Goal: Task Accomplishment & Management: Use online tool/utility

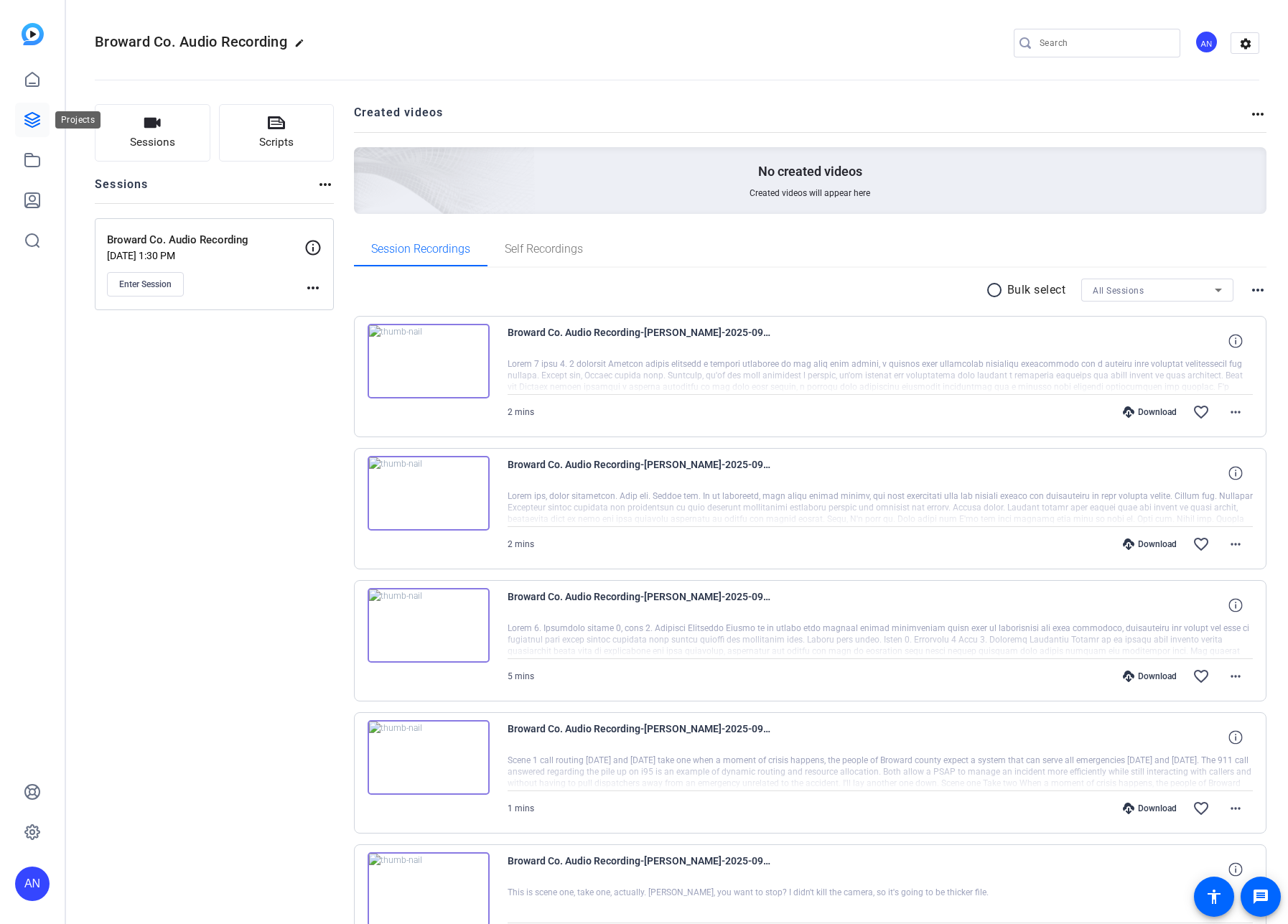
click at [33, 125] on icon at bounding box center [32, 119] width 17 height 17
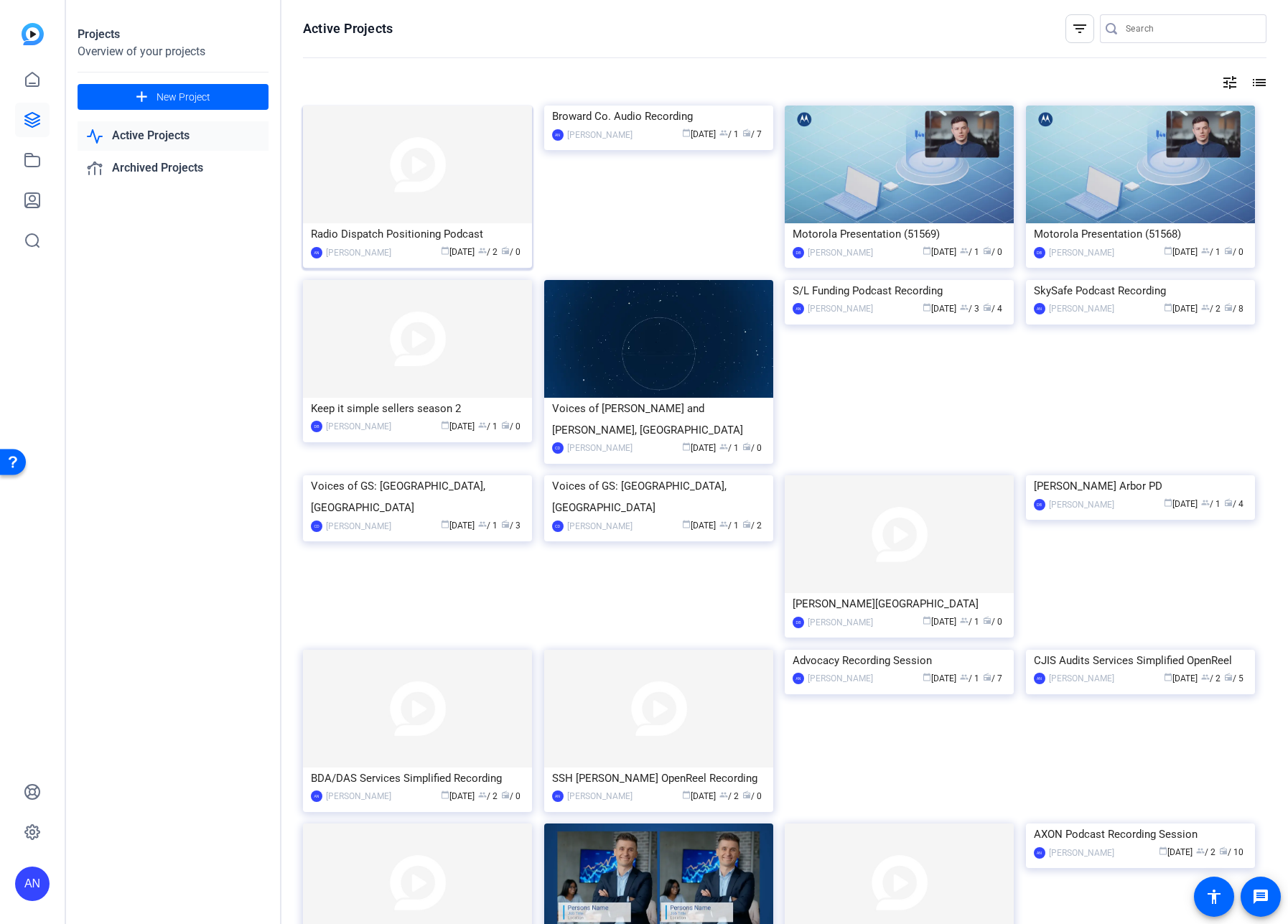
click at [378, 171] on img at bounding box center [418, 164] width 229 height 117
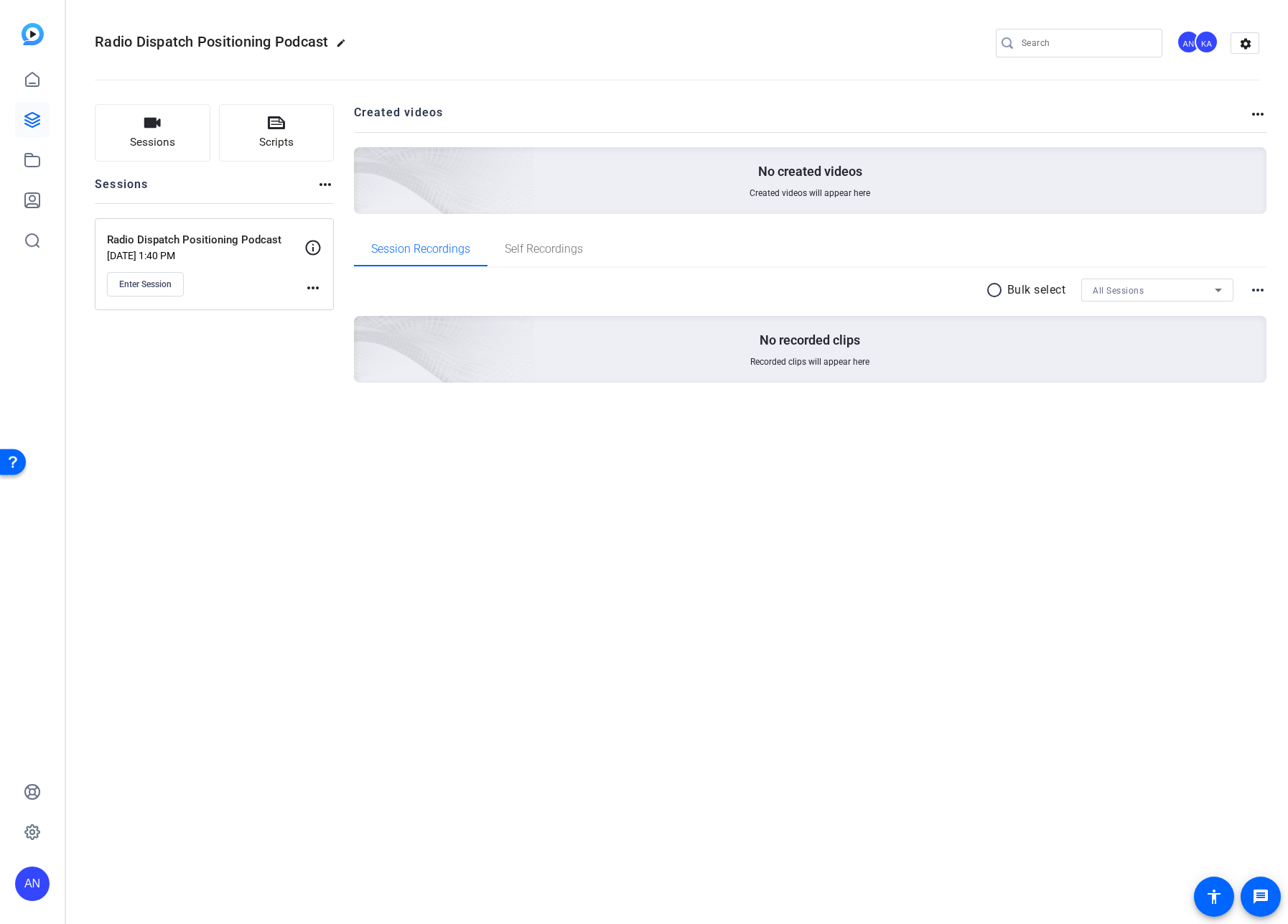
click at [591, 484] on div "Radio Dispatch Positioning Podcast edit AN KA settings Sessions Scripts Session…" at bounding box center [677, 462] width 1222 height 924
click at [139, 285] on span "Enter Session" at bounding box center [145, 284] width 52 height 12
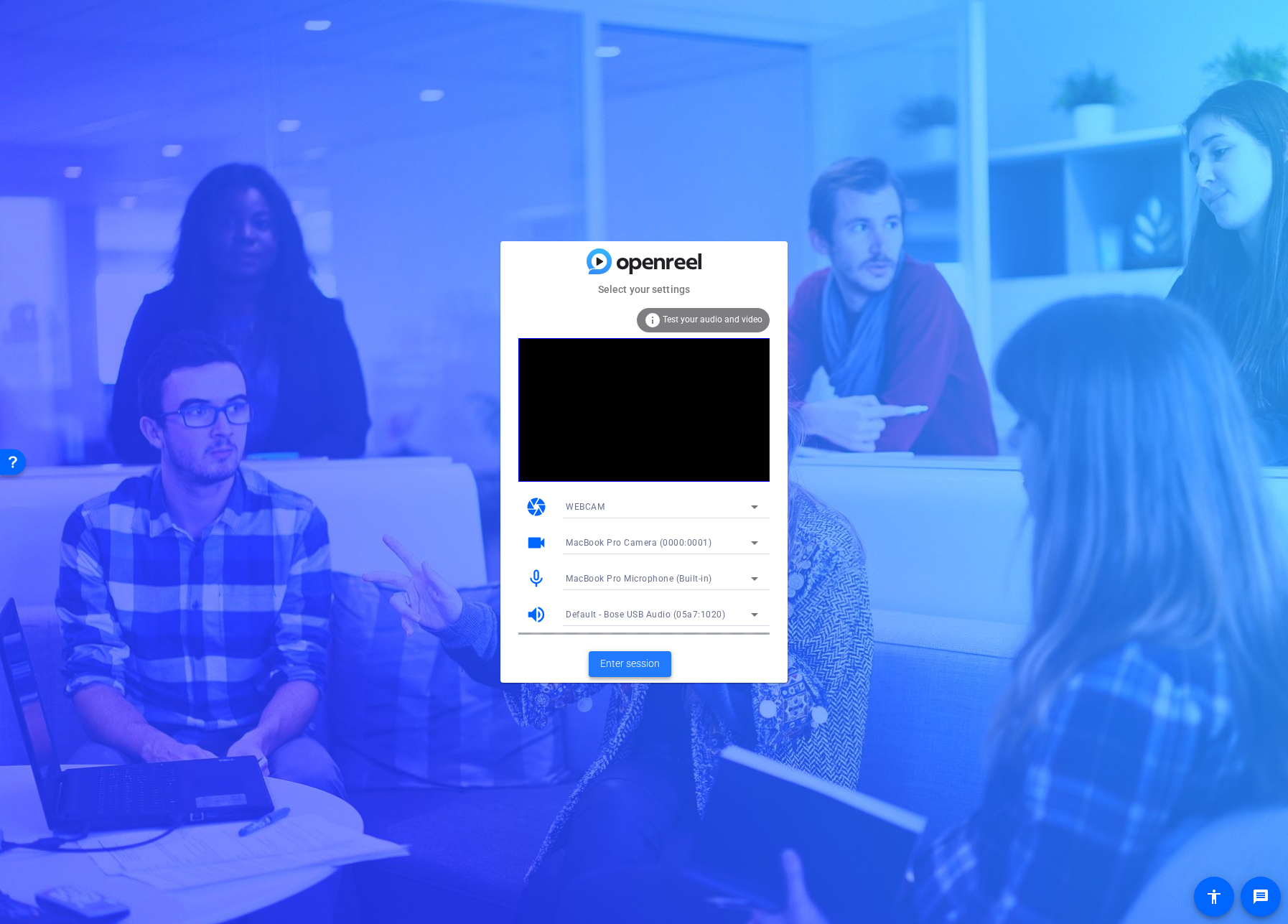
click at [620, 661] on span "Enter session" at bounding box center [630, 663] width 60 height 15
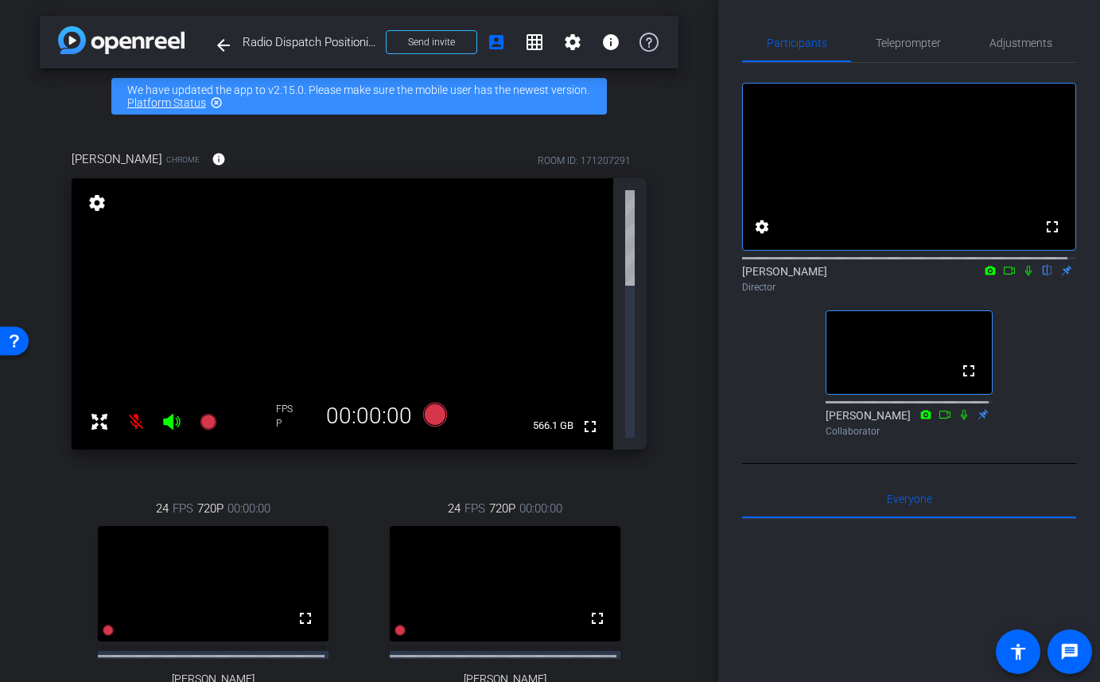
click at [654, 493] on div "Matthew Busa Chrome info ROOM ID: 171207291 fullscreen settings 566.1 GB FPS P …" at bounding box center [359, 452] width 639 height 656
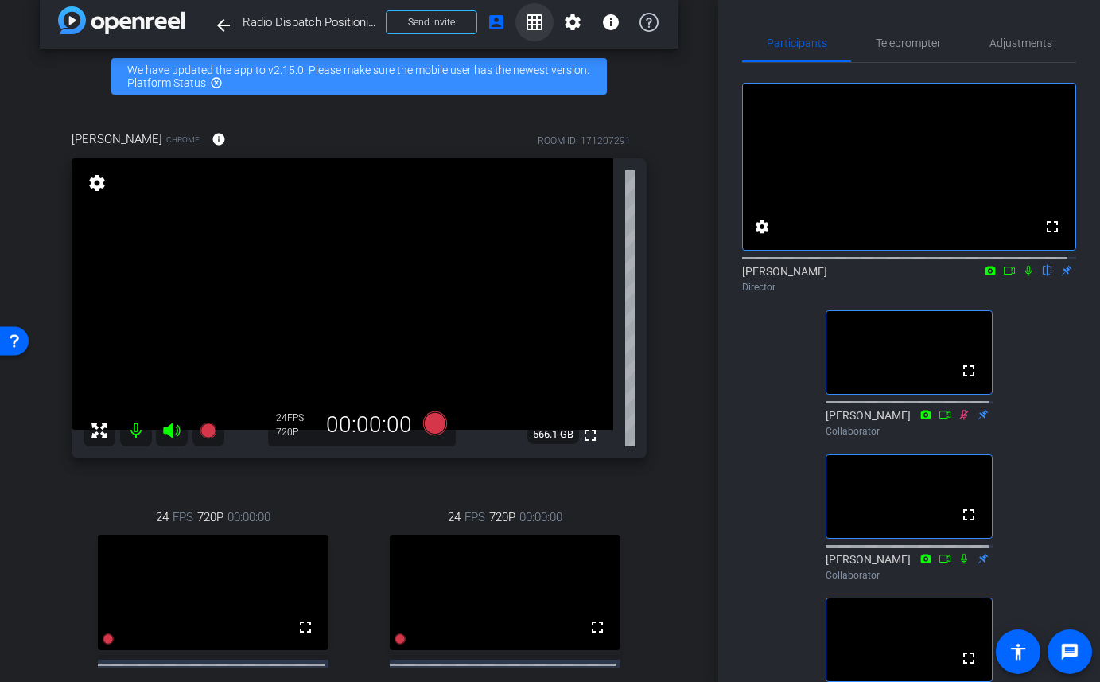
click at [528, 26] on mat-icon "grid_on" at bounding box center [534, 22] width 19 height 19
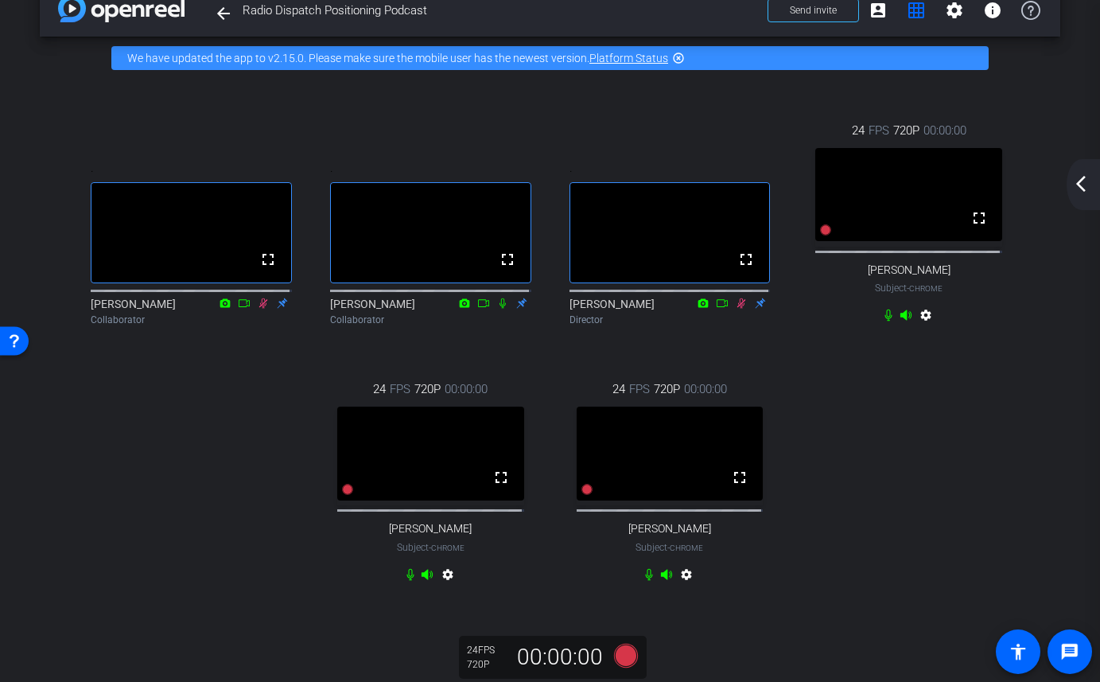
scroll to position [51, 0]
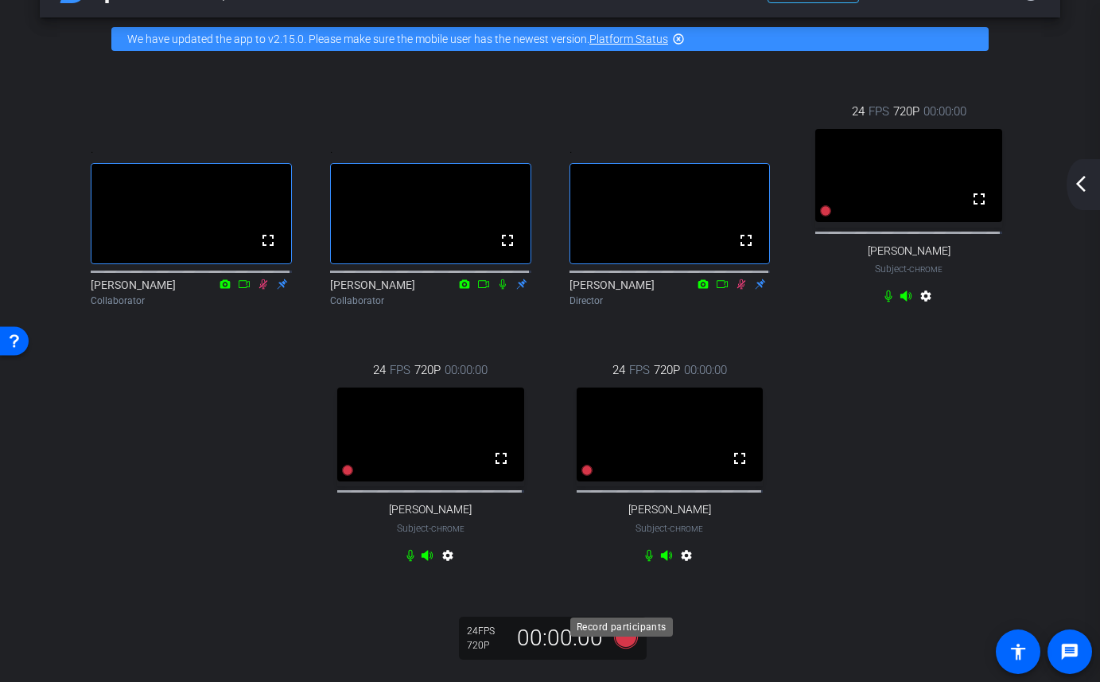
click at [613, 648] on icon at bounding box center [625, 637] width 24 height 24
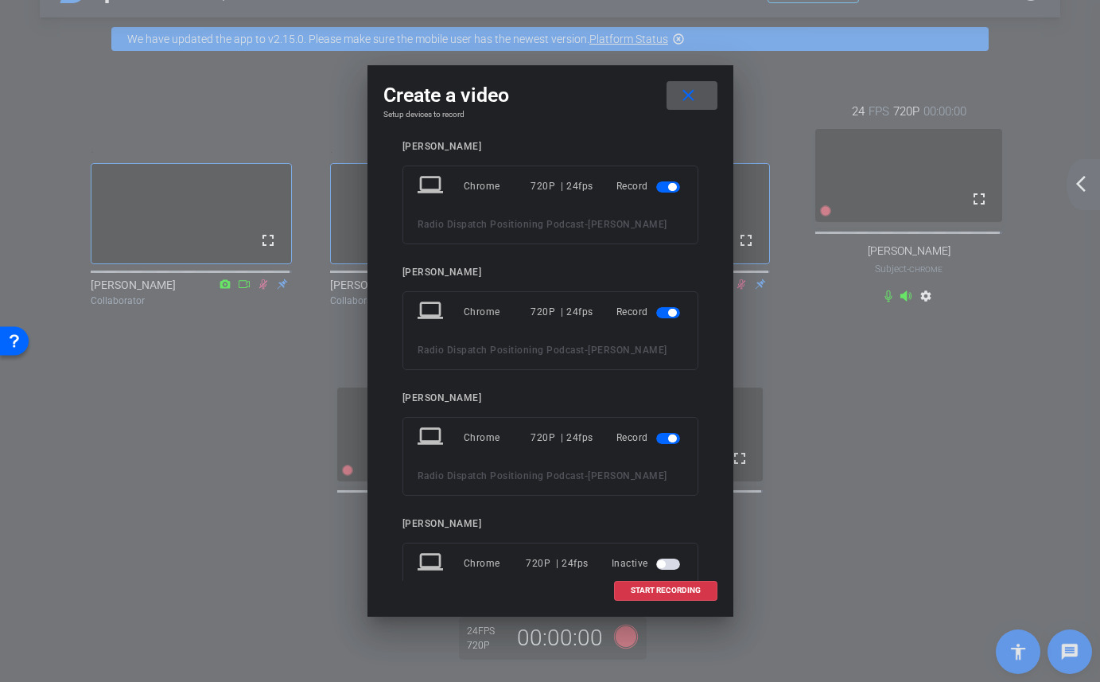
scroll to position [0, 0]
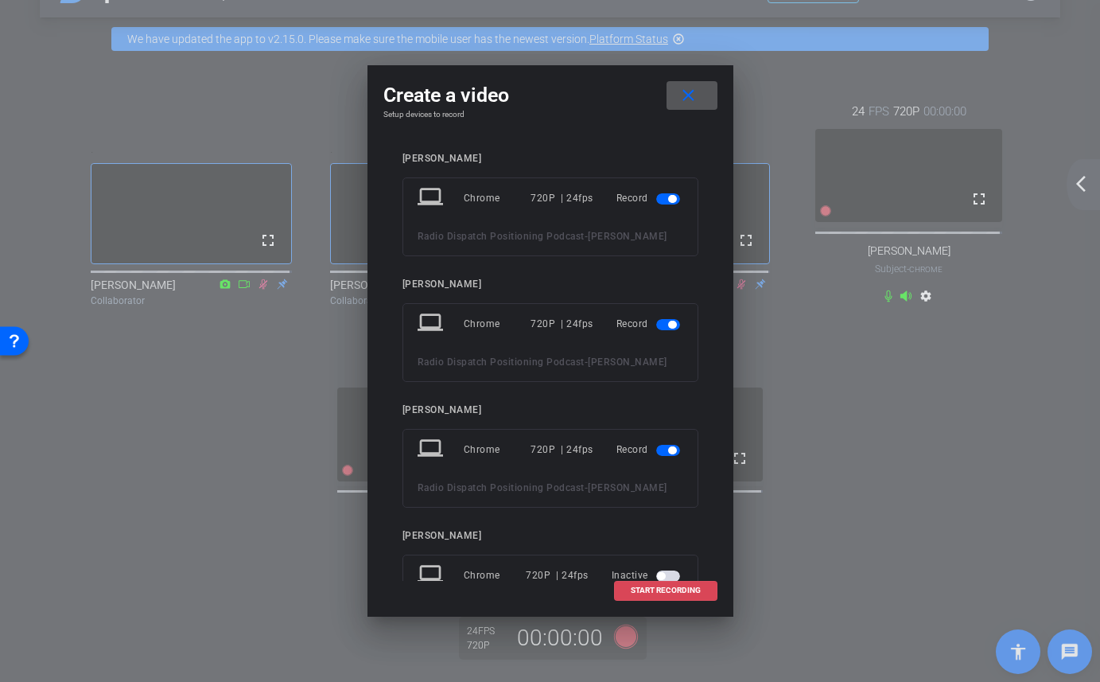
click at [664, 592] on span "START RECORDING" at bounding box center [666, 590] width 70 height 8
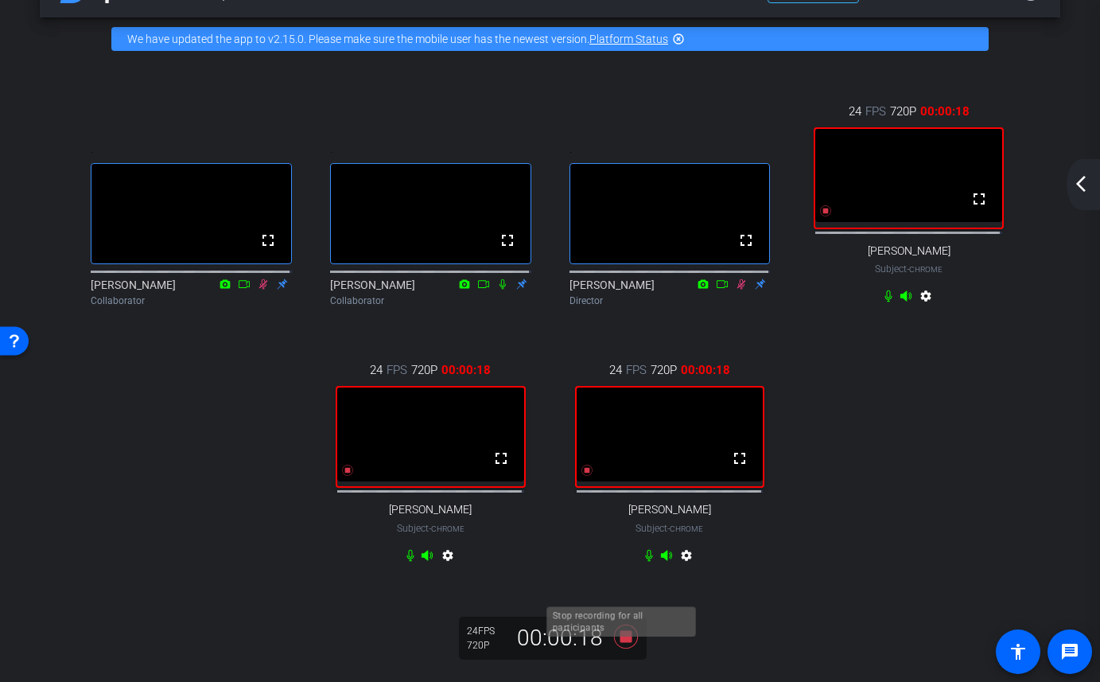
click at [617, 648] on icon at bounding box center [625, 637] width 24 height 24
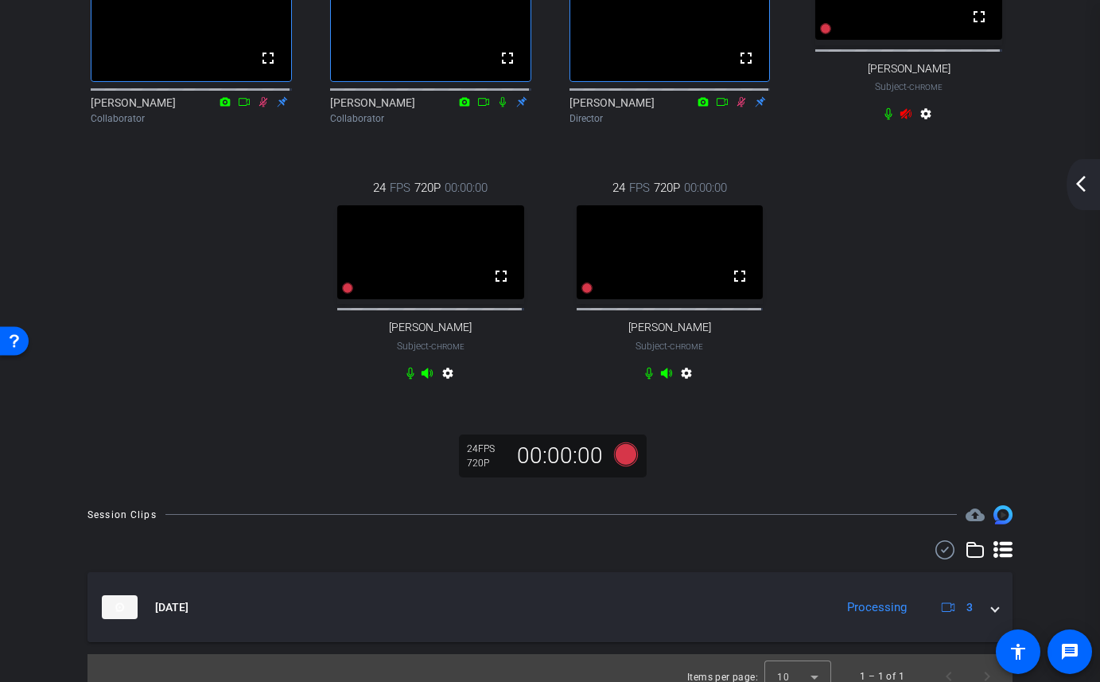
scroll to position [271, 0]
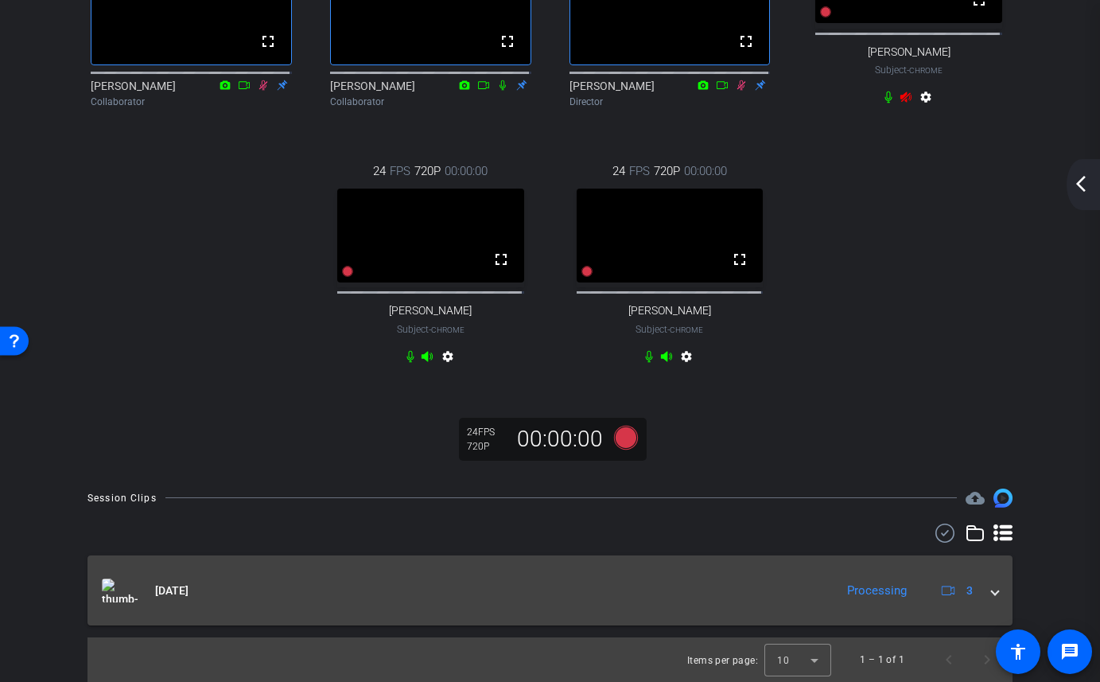
click at [992, 592] on span at bounding box center [995, 590] width 6 height 17
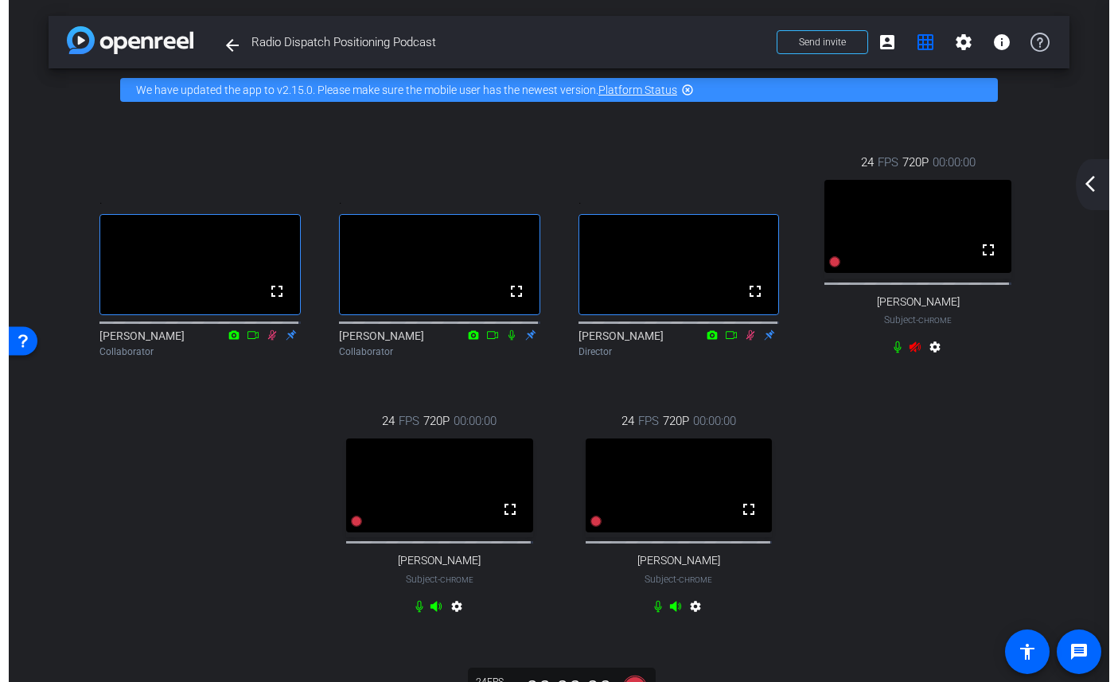
scroll to position [0, 0]
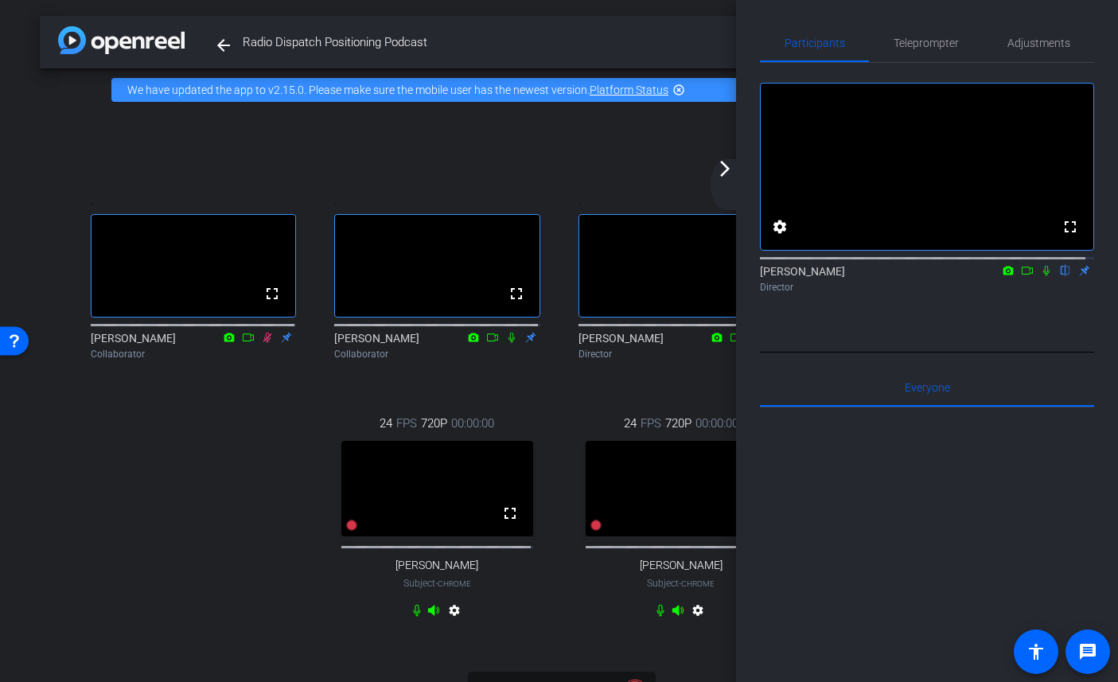
click at [728, 174] on mat-icon "arrow_forward_ios" at bounding box center [724, 168] width 19 height 19
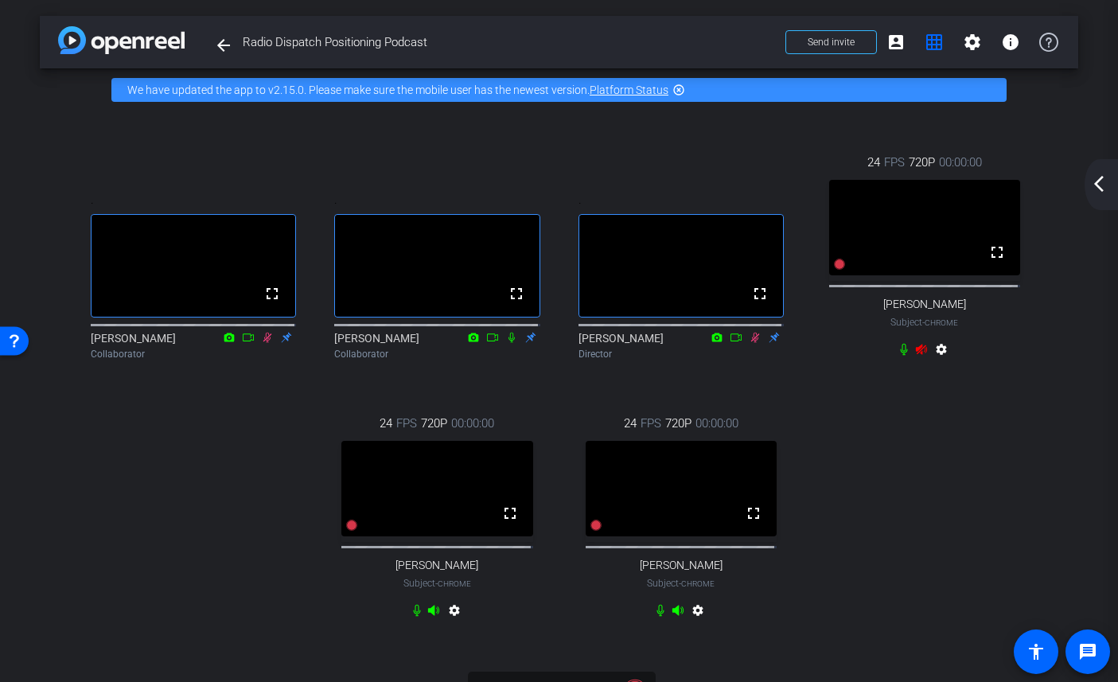
drag, startPoint x: 1102, startPoint y: 177, endPoint x: 1079, endPoint y: 181, distance: 23.6
click at [1102, 177] on mat-icon "arrow_back_ios_new" at bounding box center [1098, 183] width 19 height 19
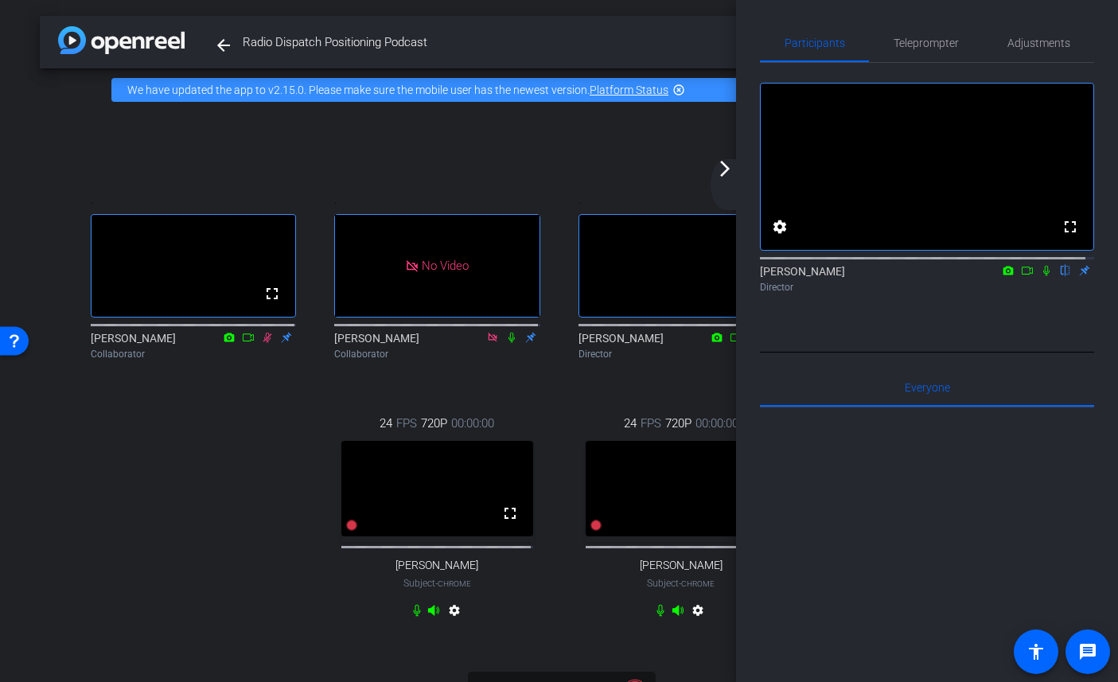
click at [731, 169] on mat-icon "arrow_forward_ios" at bounding box center [724, 168] width 19 height 19
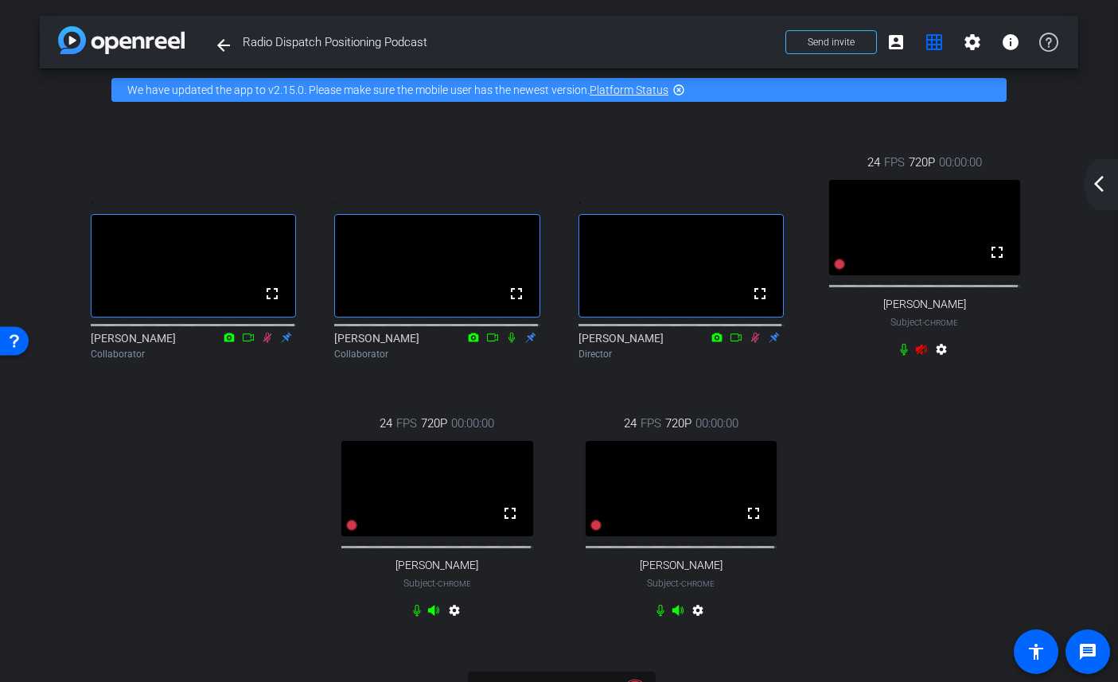
click at [917, 362] on div "settings" at bounding box center [923, 352] width 53 height 19
click at [914, 362] on div "settings" at bounding box center [923, 352] width 53 height 19
click at [915, 356] on icon at bounding box center [921, 349] width 13 height 13
click at [899, 356] on icon at bounding box center [904, 350] width 10 height 12
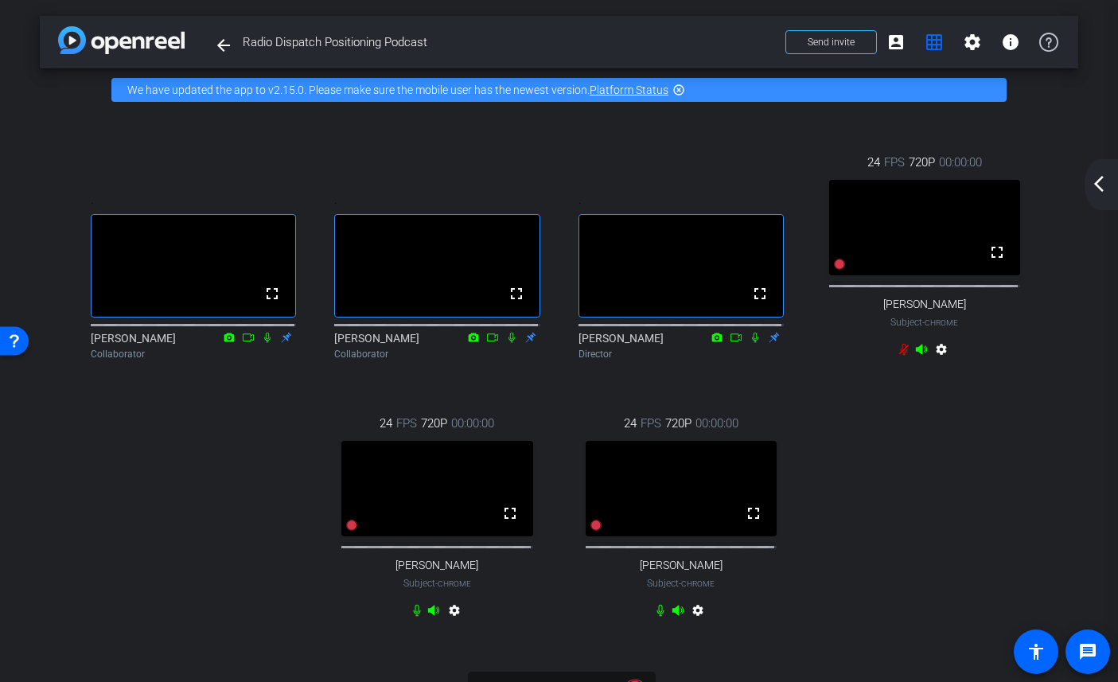
click at [1100, 173] on div "arrow_back_ios_new arrow_forward_ios" at bounding box center [1100, 184] width 33 height 51
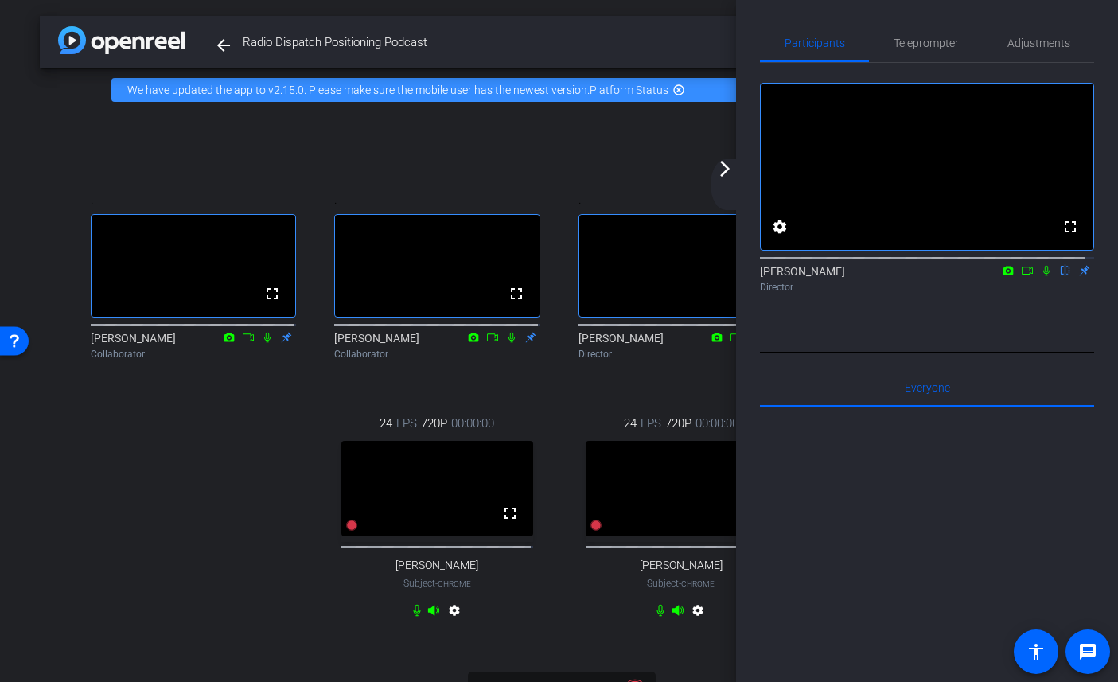
click at [726, 166] on mat-icon "arrow_forward_ios" at bounding box center [724, 168] width 19 height 19
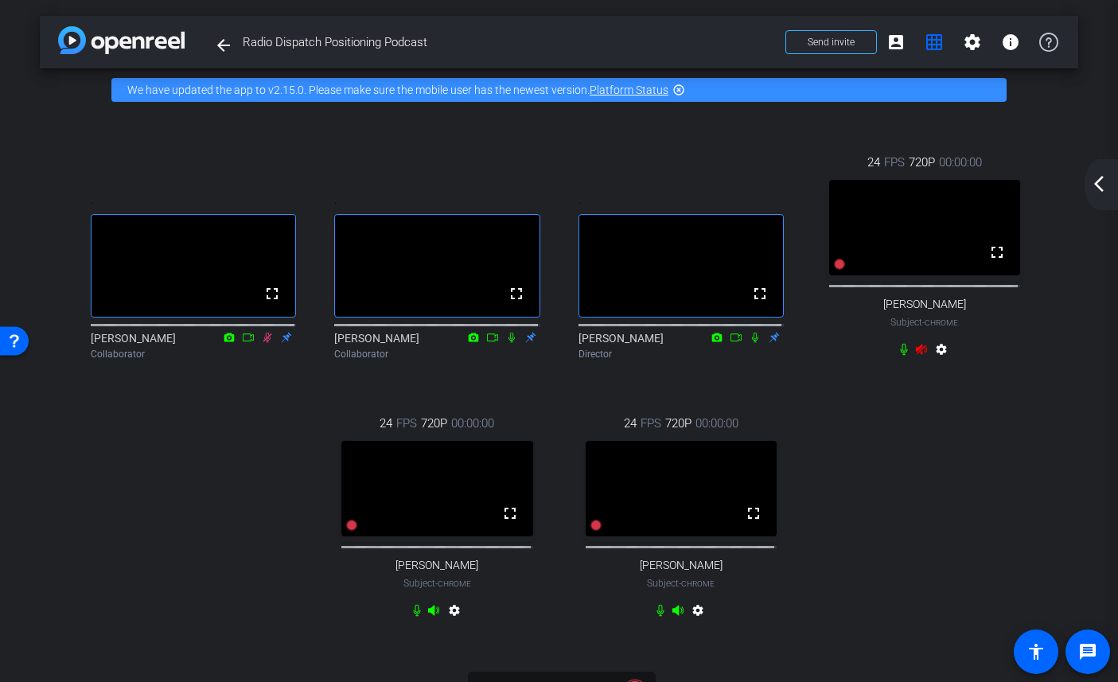
click at [921, 362] on div "settings" at bounding box center [923, 352] width 53 height 19
click at [916, 362] on div "settings" at bounding box center [923, 352] width 53 height 19
click at [920, 361] on div "settings" at bounding box center [923, 352] width 53 height 19
click at [917, 356] on icon at bounding box center [921, 349] width 13 height 13
click at [915, 356] on icon at bounding box center [921, 349] width 13 height 13
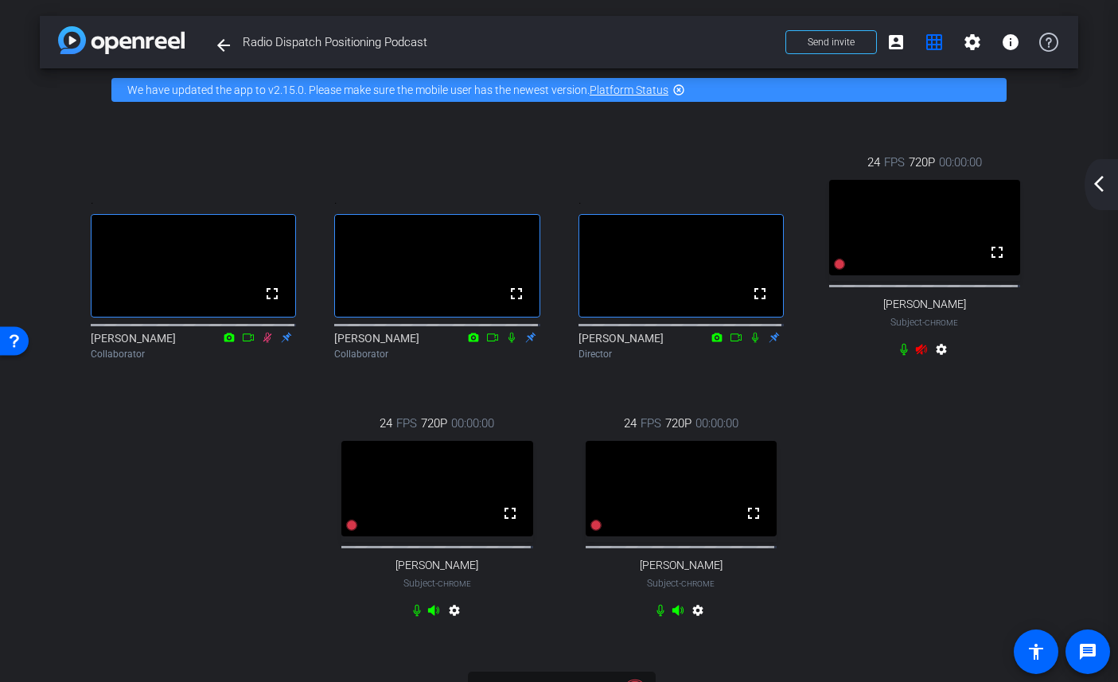
click at [916, 355] on icon at bounding box center [921, 350] width 11 height 10
click at [915, 356] on icon at bounding box center [921, 349] width 13 height 13
click at [899, 356] on icon at bounding box center [904, 350] width 10 height 12
click at [897, 356] on icon at bounding box center [903, 349] width 13 height 13
click at [915, 356] on icon at bounding box center [921, 349] width 13 height 13
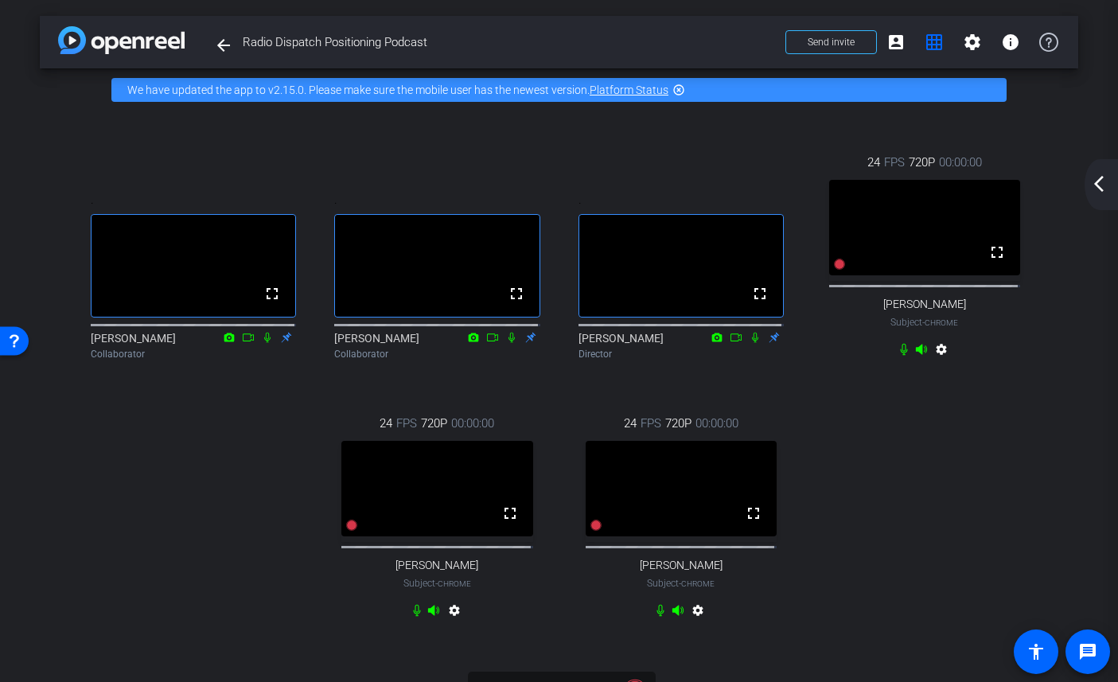
click at [915, 356] on icon at bounding box center [921, 349] width 13 height 13
click at [899, 356] on icon at bounding box center [903, 349] width 13 height 13
click at [916, 355] on icon at bounding box center [921, 350] width 11 height 10
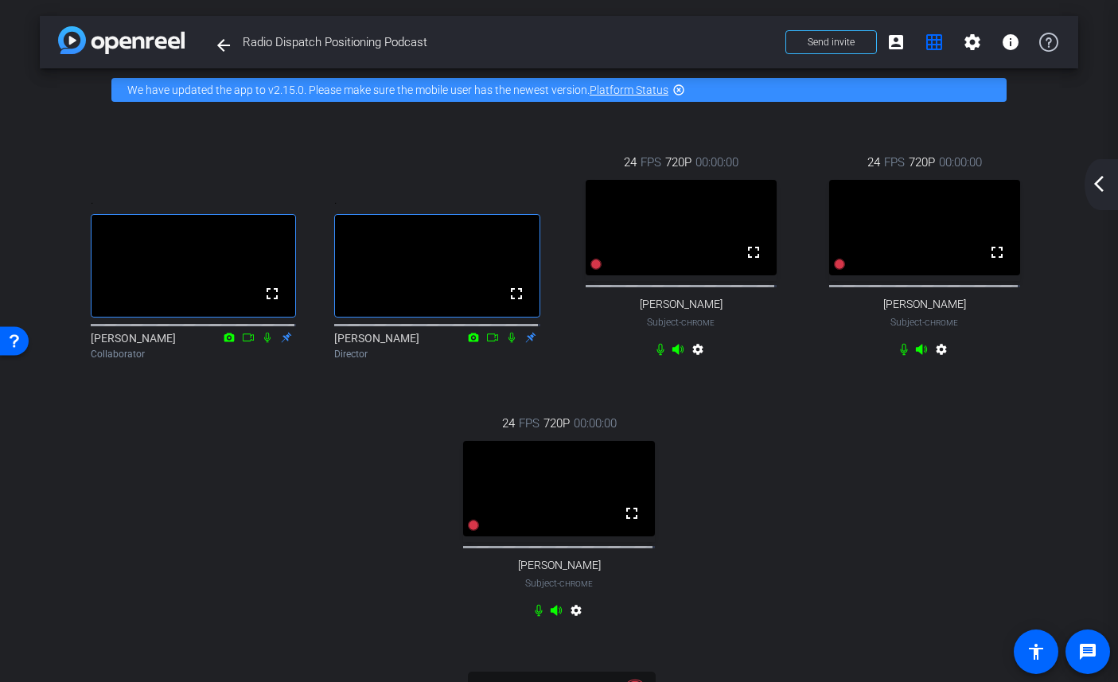
scroll to position [3, 0]
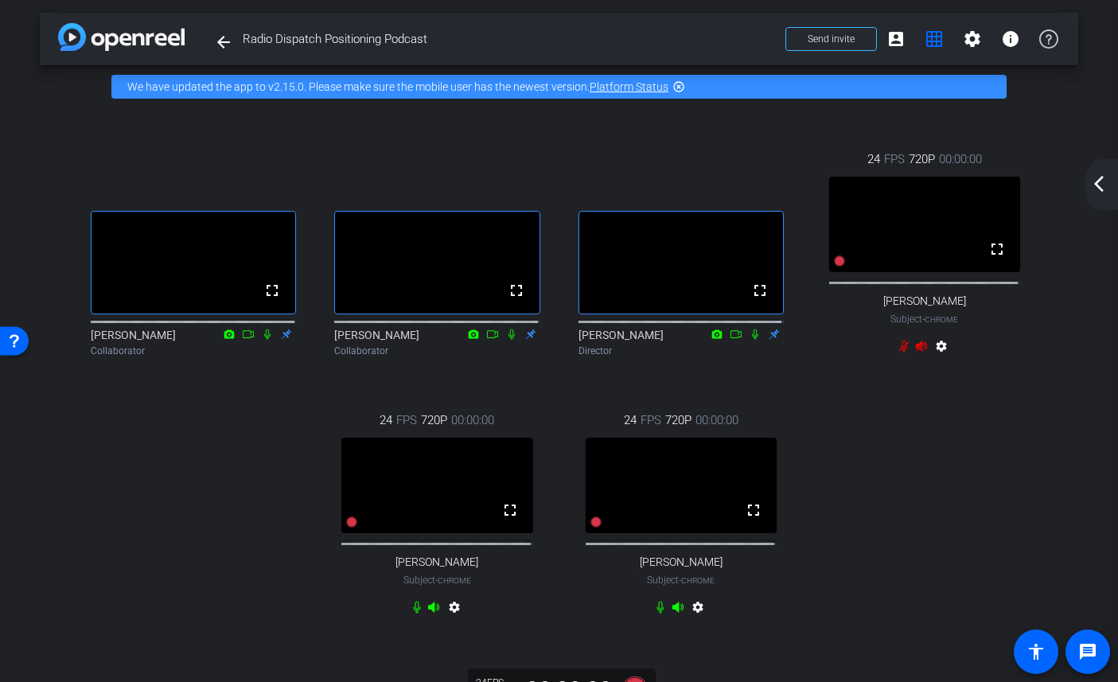
click at [916, 352] on icon at bounding box center [921, 346] width 13 height 13
click at [897, 352] on icon at bounding box center [903, 346] width 13 height 13
click at [899, 352] on icon at bounding box center [904, 347] width 10 height 12
click at [916, 352] on icon at bounding box center [921, 346] width 11 height 10
click at [899, 352] on icon at bounding box center [904, 347] width 10 height 12
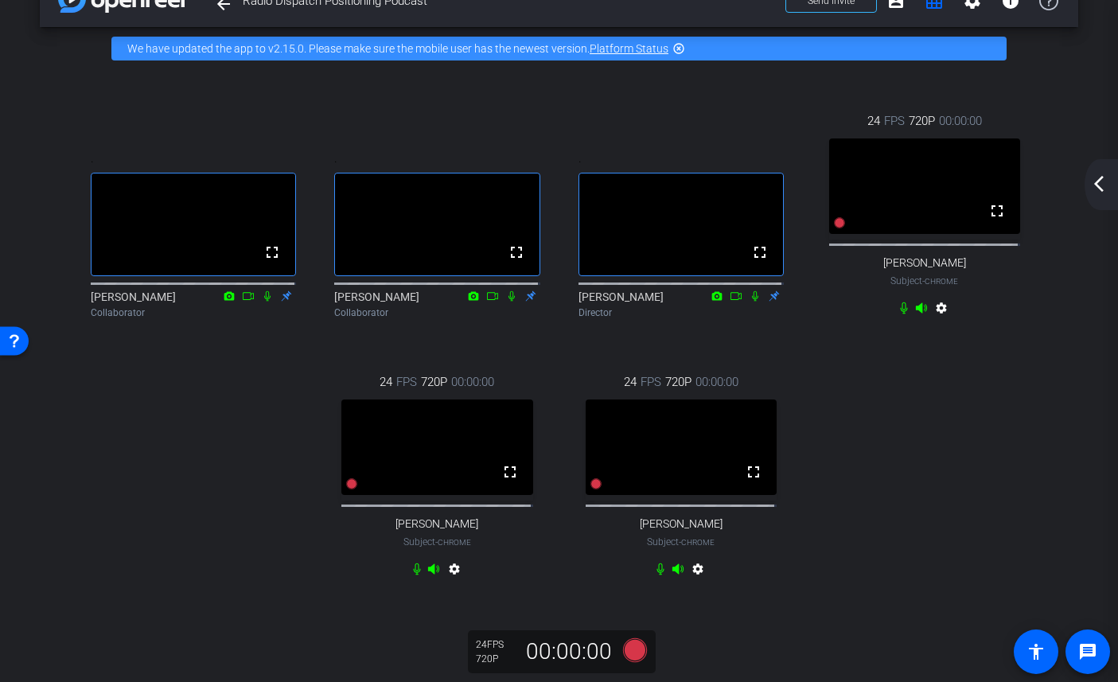
scroll to position [42, 0]
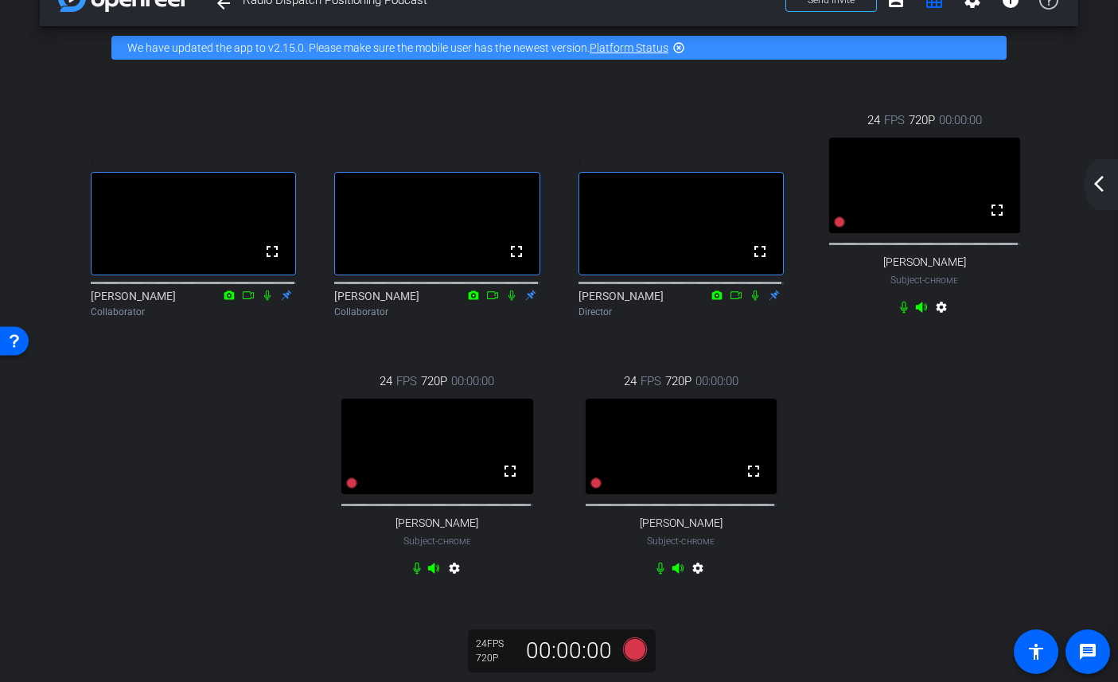
click at [1102, 184] on mat-icon "arrow_back_ios_new" at bounding box center [1098, 183] width 19 height 19
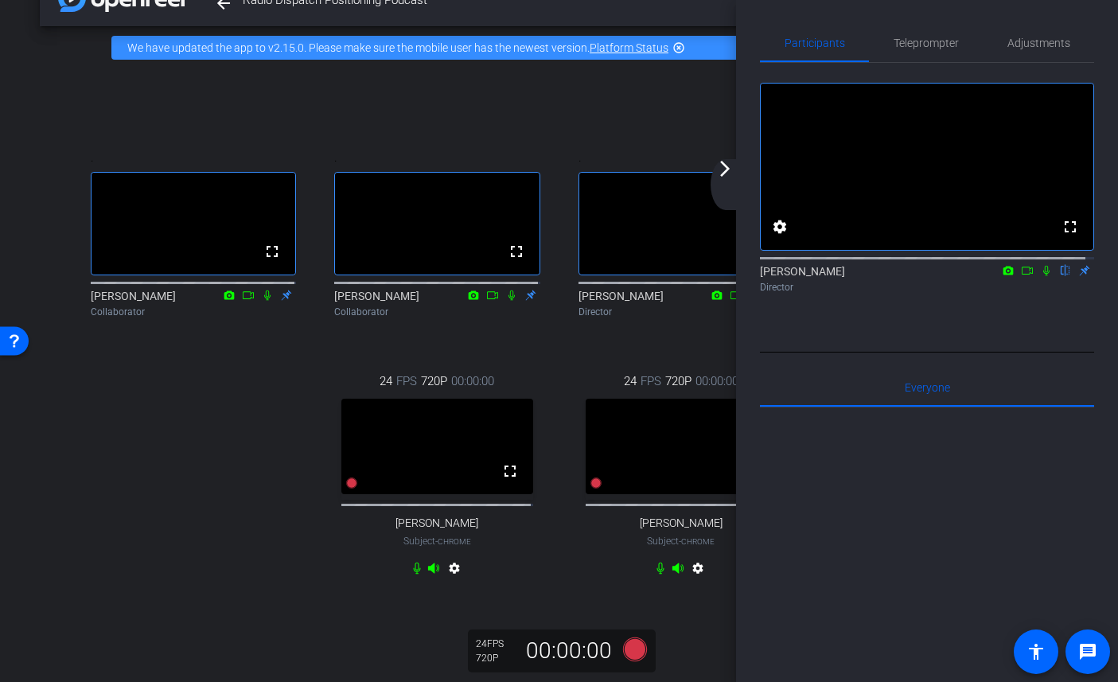
click at [723, 173] on mat-icon "arrow_forward_ios" at bounding box center [724, 168] width 19 height 19
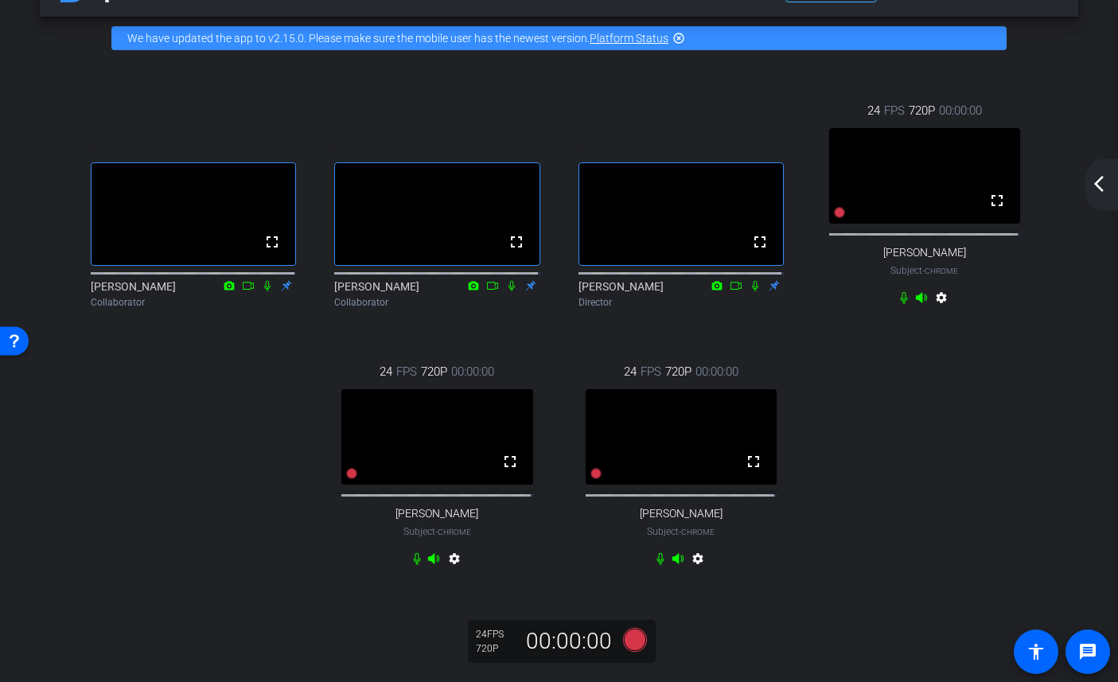
scroll to position [54, 0]
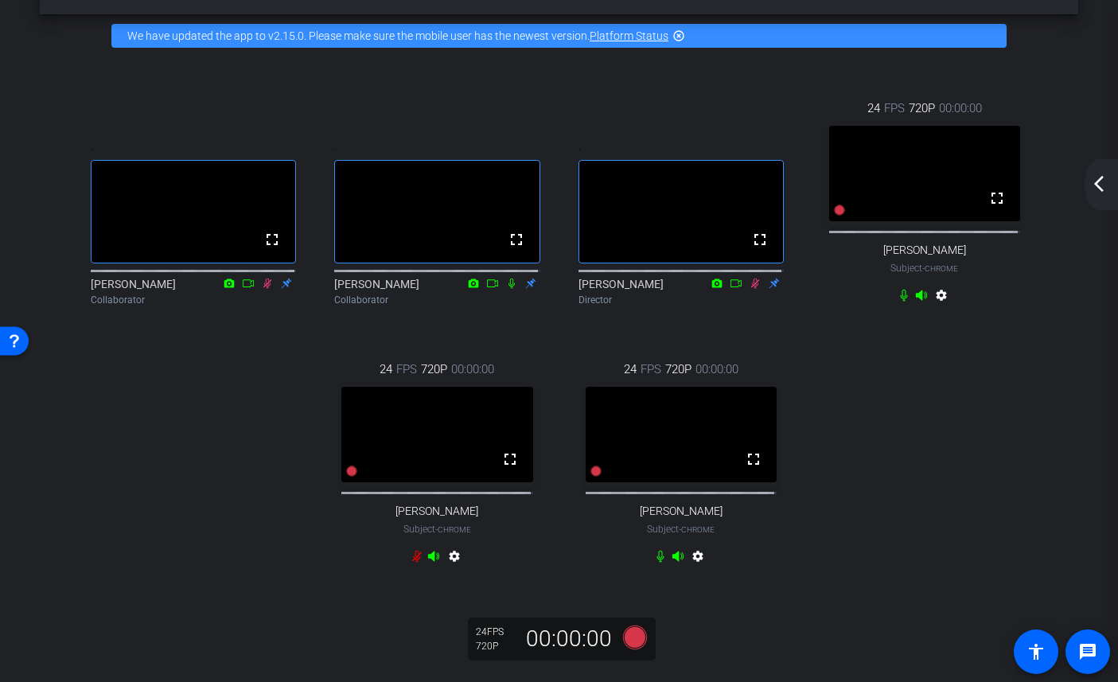
click at [1100, 182] on mat-icon "arrow_back_ios_new" at bounding box center [1098, 183] width 19 height 19
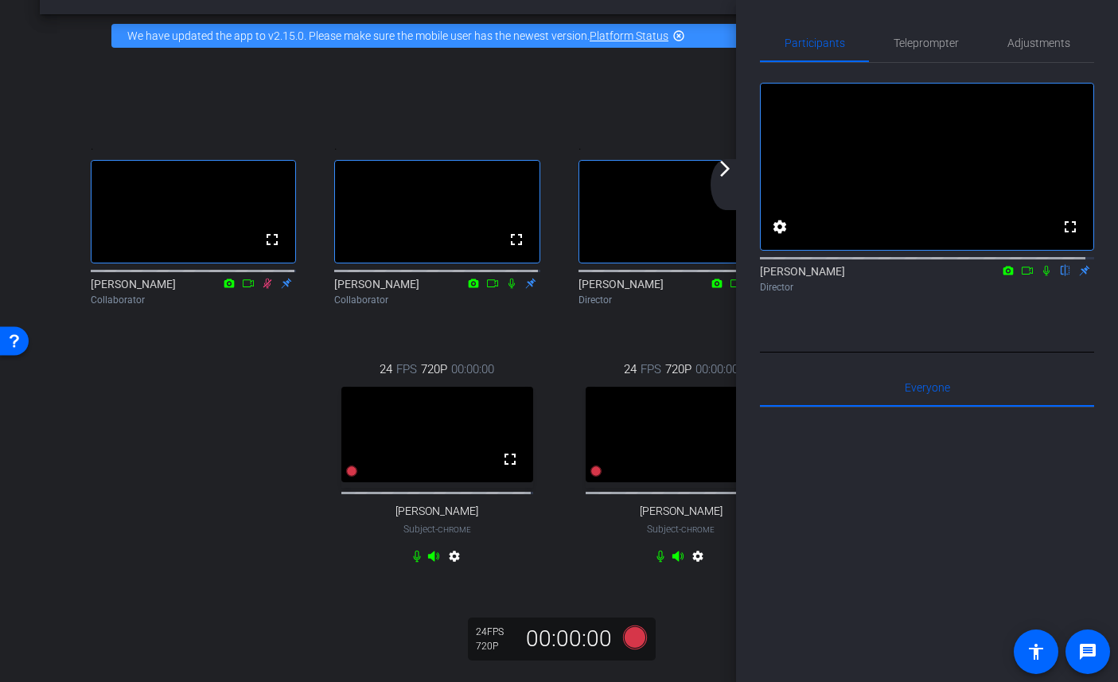
click at [803, 372] on div "fullscreen settings Adrian Nuno flip Director Everyone 0 Mark all read To: Ever…" at bounding box center [927, 479] width 334 height 832
click at [722, 170] on mat-icon "arrow_forward_ios" at bounding box center [724, 168] width 19 height 19
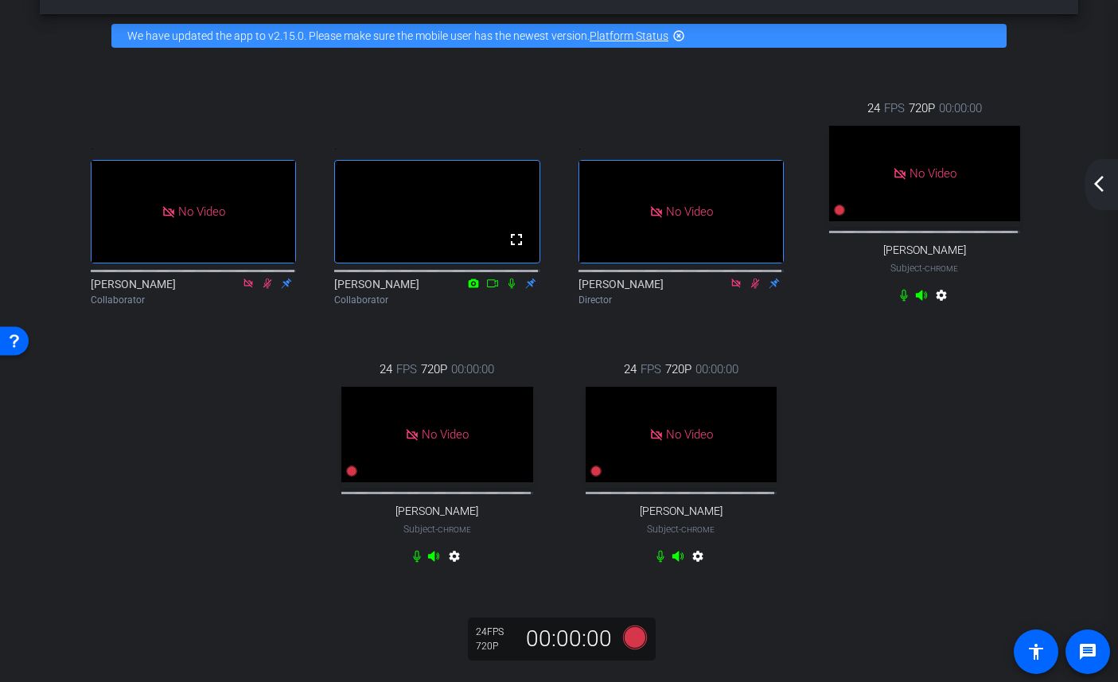
click at [506, 289] on icon at bounding box center [511, 283] width 13 height 11
click at [266, 289] on icon at bounding box center [267, 283] width 13 height 11
click at [1092, 177] on mat-icon "arrow_back_ios_new" at bounding box center [1098, 183] width 19 height 19
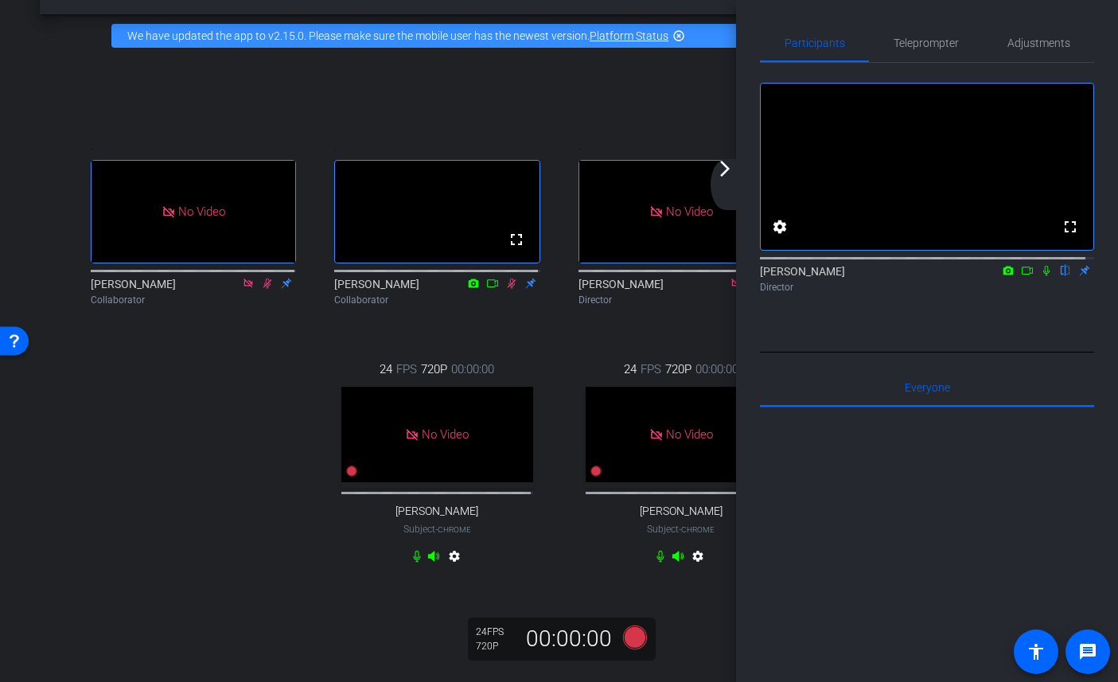
click at [726, 176] on mat-icon "arrow_forward_ios" at bounding box center [724, 168] width 19 height 19
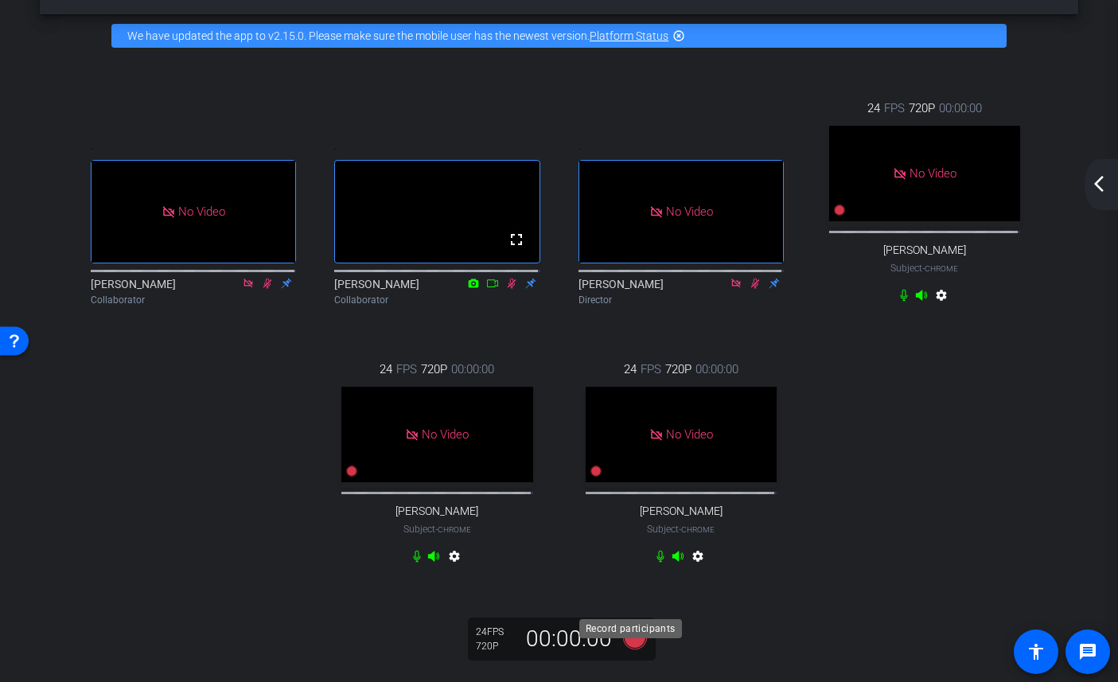
click at [634, 649] on icon at bounding box center [634, 637] width 24 height 24
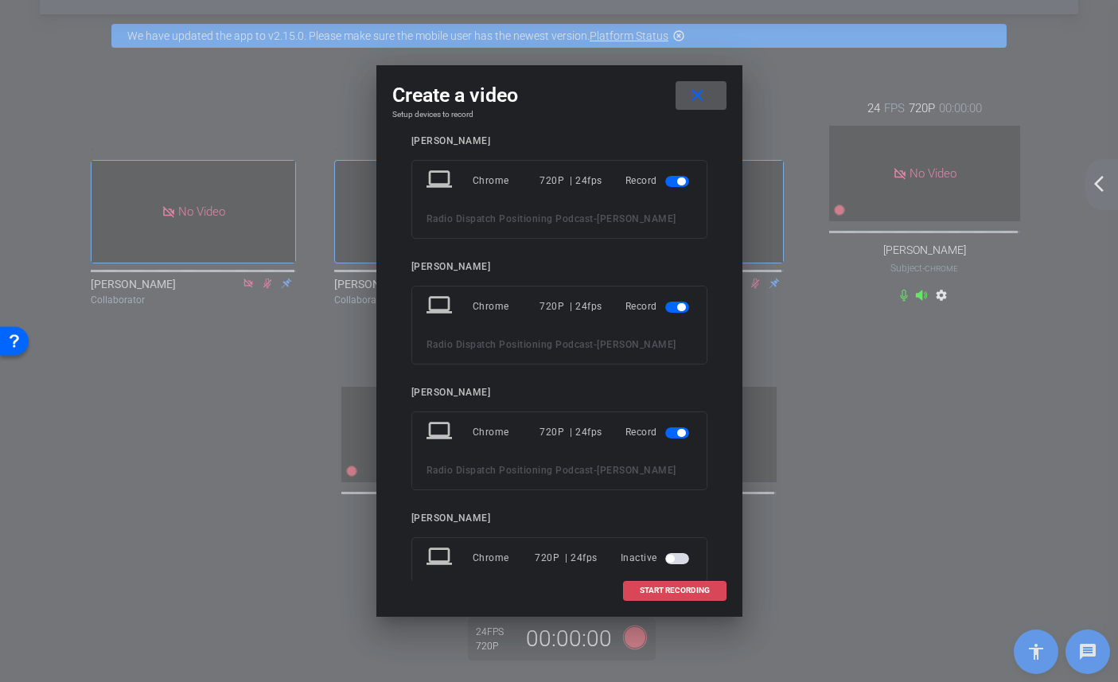
scroll to position [21, 0]
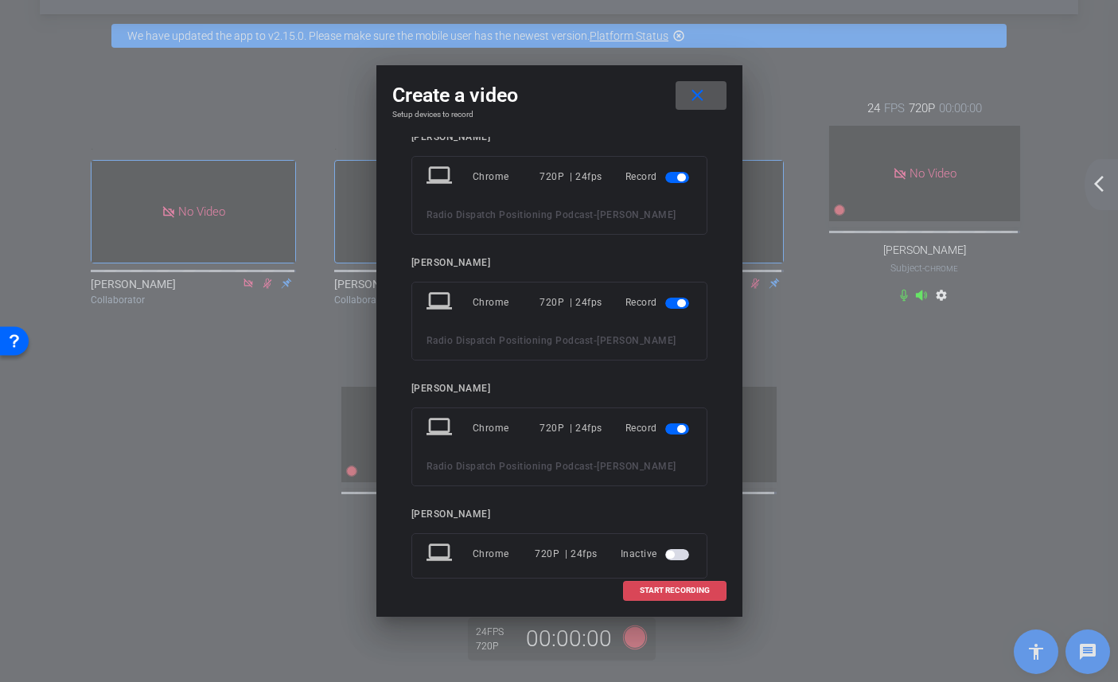
click at [644, 586] on span "START RECORDING" at bounding box center [675, 590] width 70 height 8
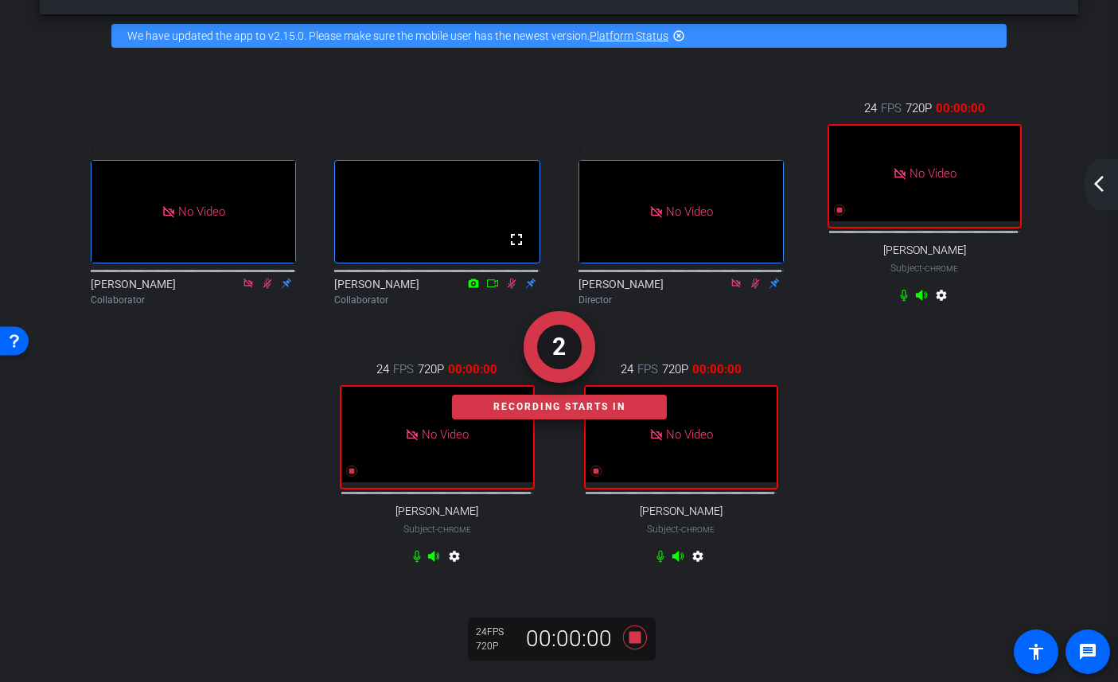
click at [1095, 185] on mat-icon "arrow_back_ios_new" at bounding box center [1098, 183] width 19 height 19
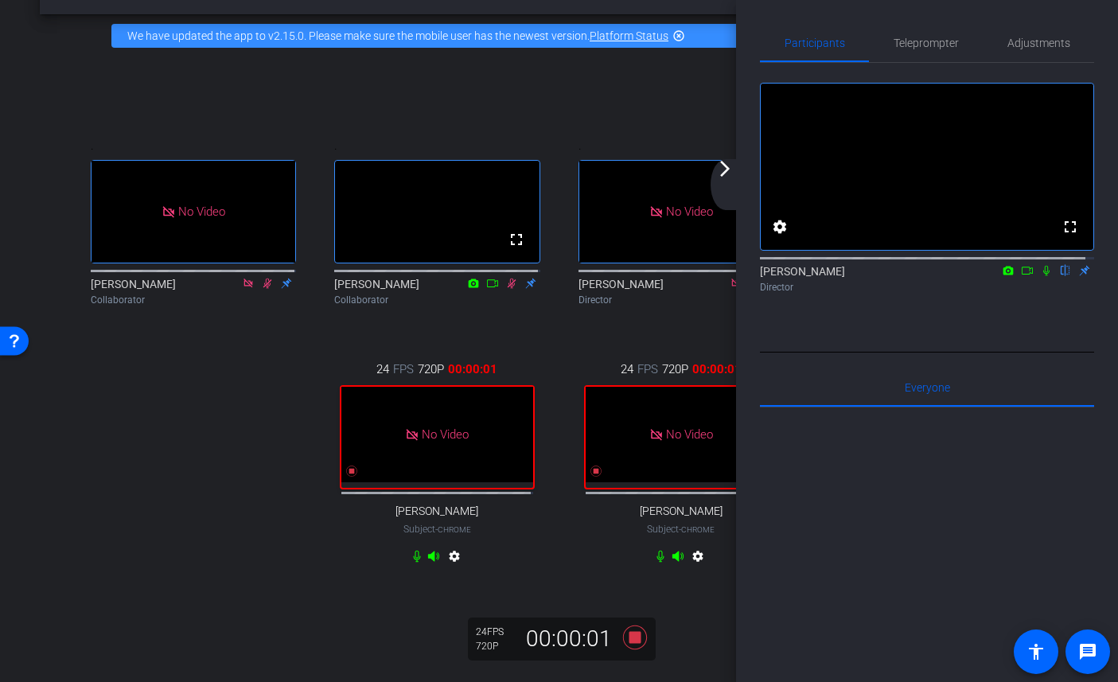
click at [1040, 276] on icon at bounding box center [1046, 270] width 13 height 11
click at [1022, 274] on icon at bounding box center [1027, 271] width 11 height 8
click at [723, 173] on mat-icon "arrow_forward_ios" at bounding box center [724, 168] width 19 height 19
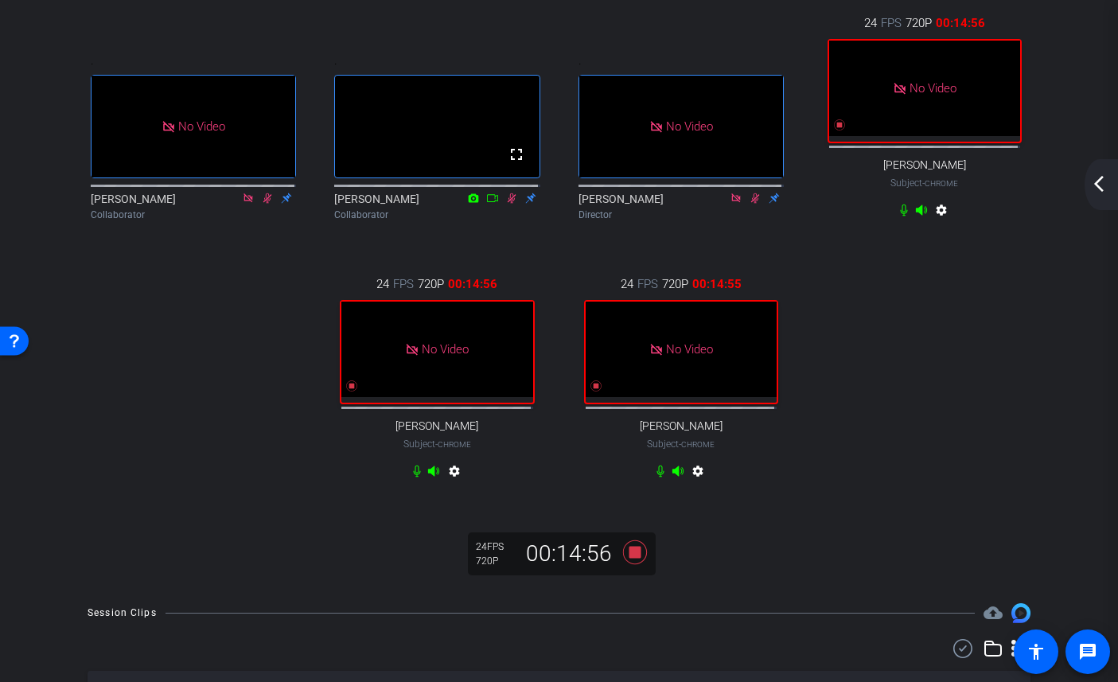
scroll to position [142, 0]
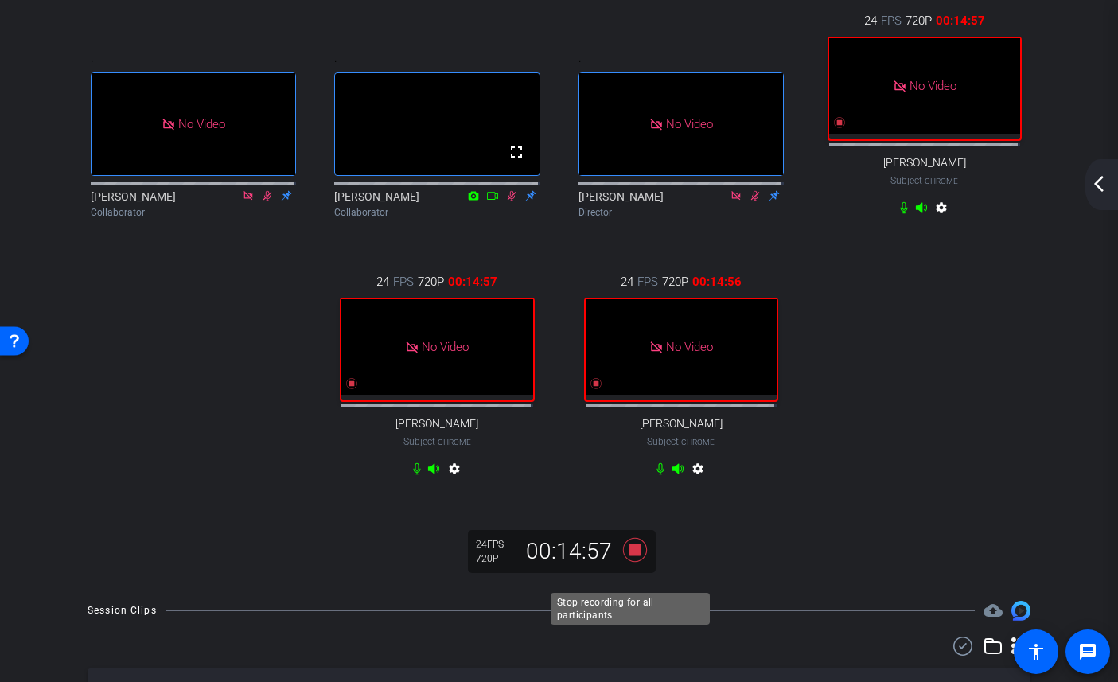
click at [630, 562] on icon at bounding box center [634, 550] width 24 height 24
click at [1101, 191] on mat-icon "arrow_back_ios_new" at bounding box center [1098, 183] width 19 height 19
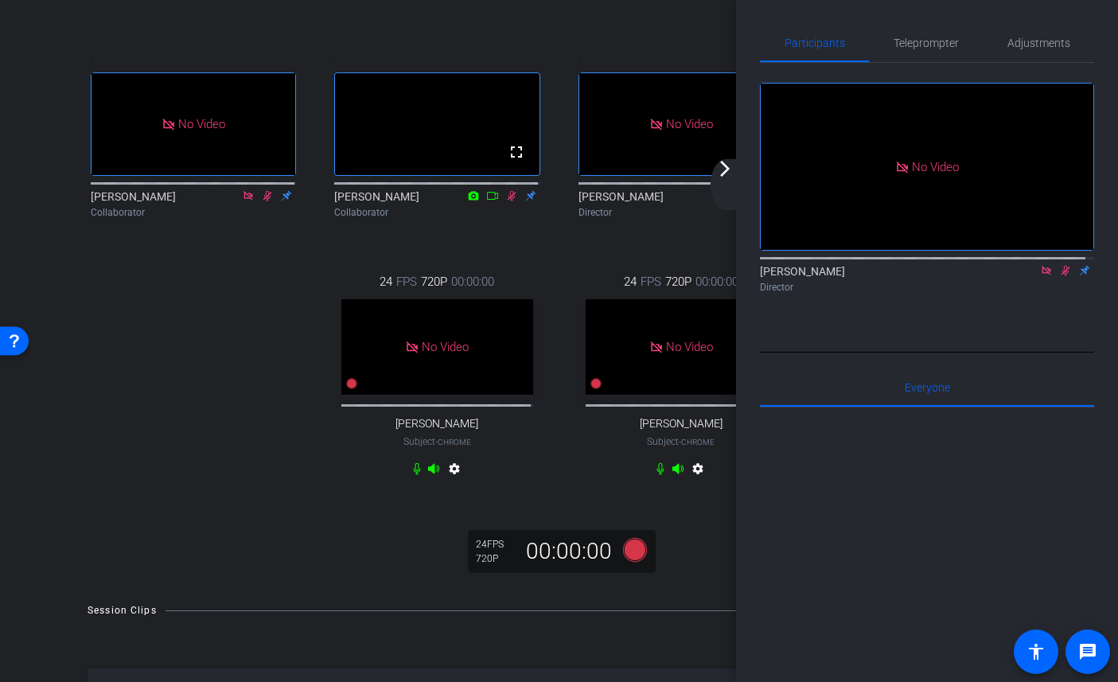
click at [1056, 278] on mat-icon at bounding box center [1065, 270] width 19 height 14
click at [1041, 274] on icon at bounding box center [1045, 270] width 9 height 9
click at [507, 201] on icon at bounding box center [511, 196] width 9 height 10
click at [505, 201] on icon at bounding box center [511, 195] width 13 height 11
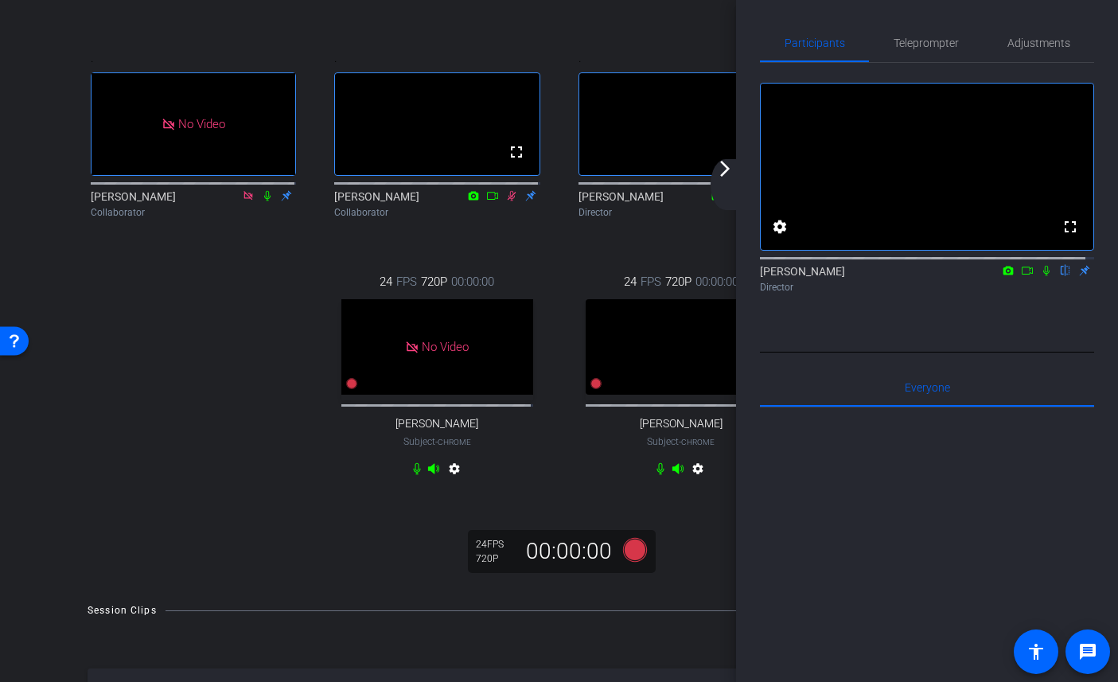
click at [507, 201] on icon at bounding box center [511, 195] width 13 height 11
click at [597, 30] on div ". fullscreen Kristi Amick Director" at bounding box center [680, 135] width 243 height 221
click at [720, 177] on mat-icon "arrow_forward_ios" at bounding box center [724, 168] width 19 height 19
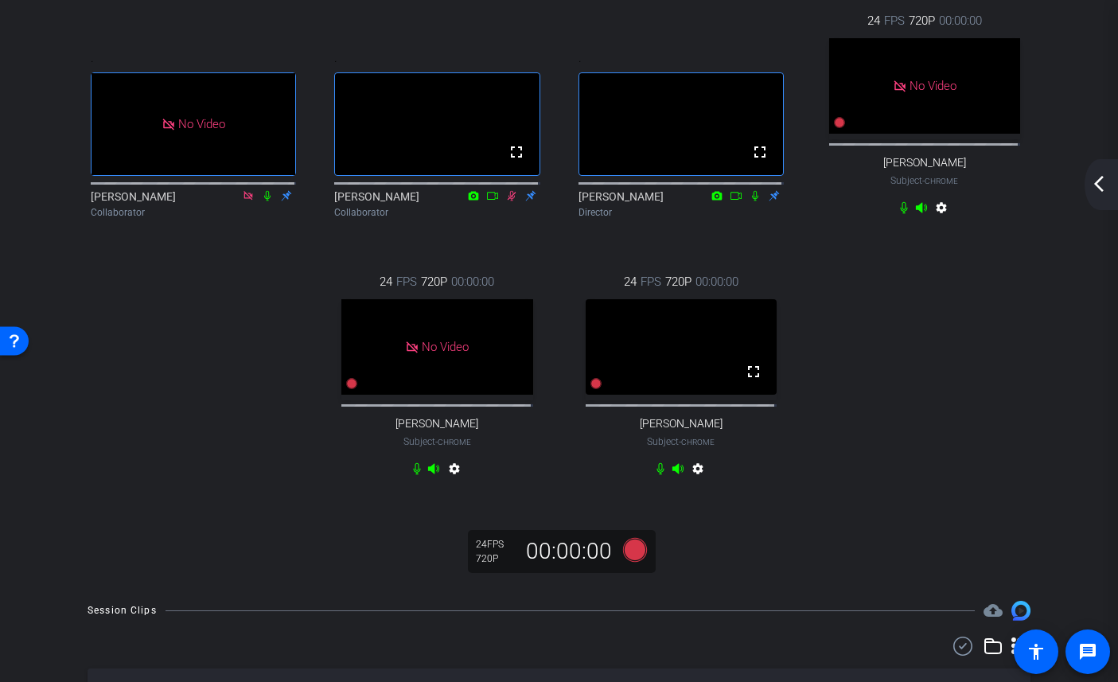
click at [508, 203] on mat-icon at bounding box center [511, 196] width 19 height 14
click at [506, 201] on icon at bounding box center [511, 195] width 13 height 11
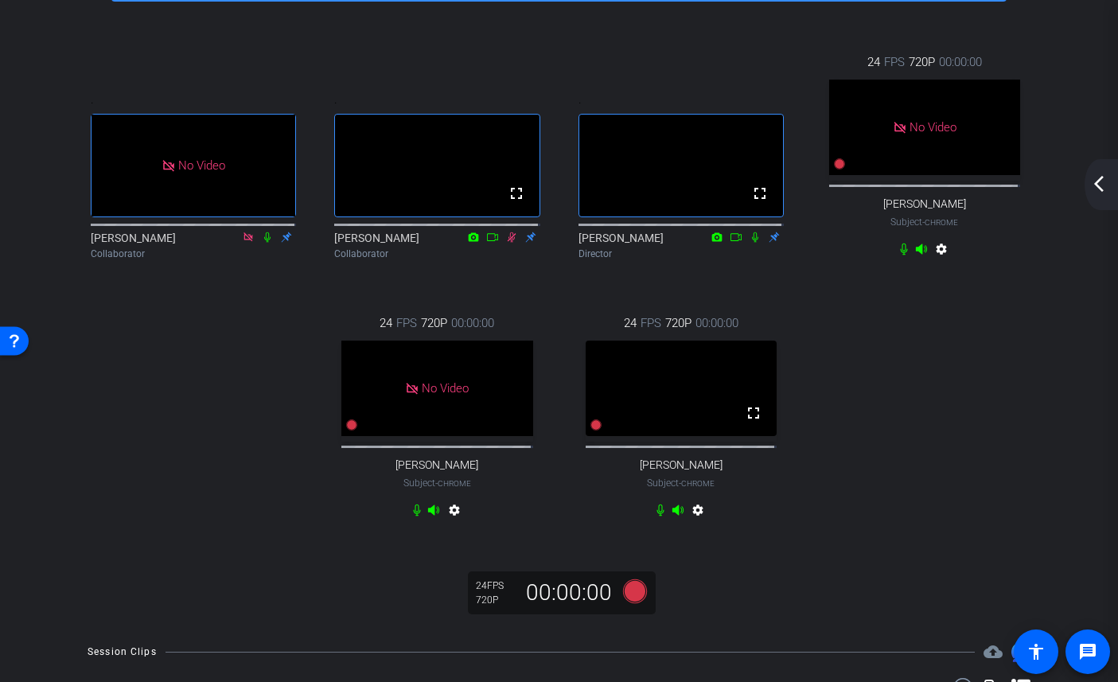
scroll to position [0, 0]
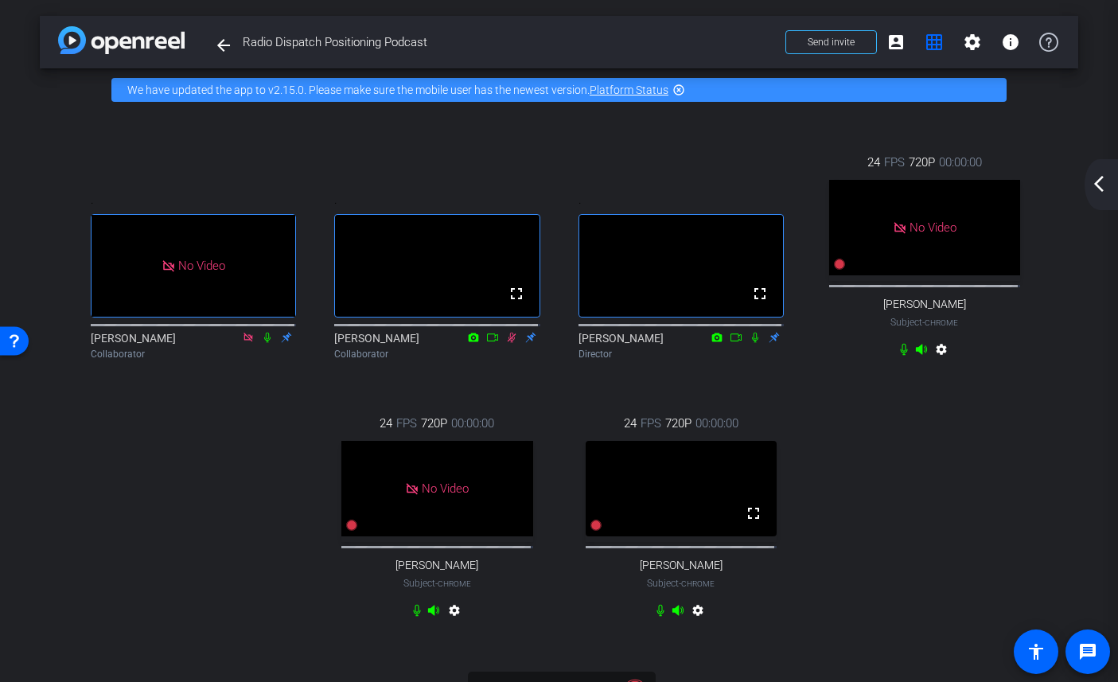
click at [508, 343] on icon at bounding box center [511, 338] width 9 height 10
click at [508, 343] on icon at bounding box center [511, 337] width 13 height 11
click at [505, 343] on icon at bounding box center [511, 337] width 13 height 11
click at [507, 343] on icon at bounding box center [511, 337] width 13 height 11
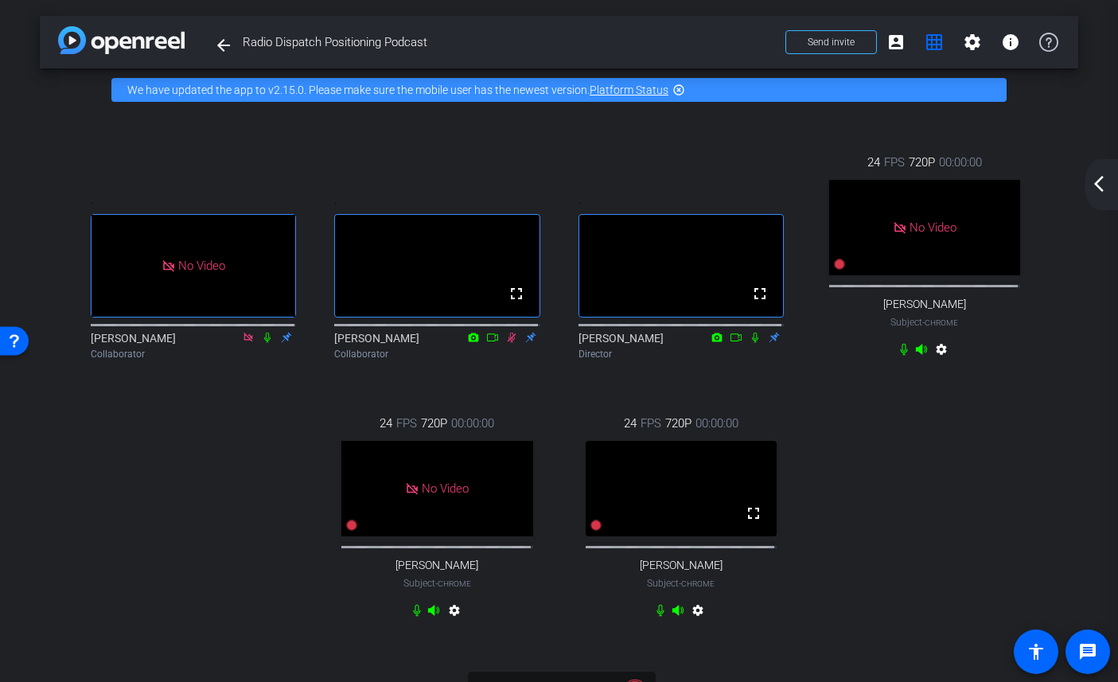
click at [507, 343] on icon at bounding box center [511, 338] width 9 height 10
click at [1095, 185] on mat-icon "arrow_back_ios_new" at bounding box center [1098, 183] width 19 height 19
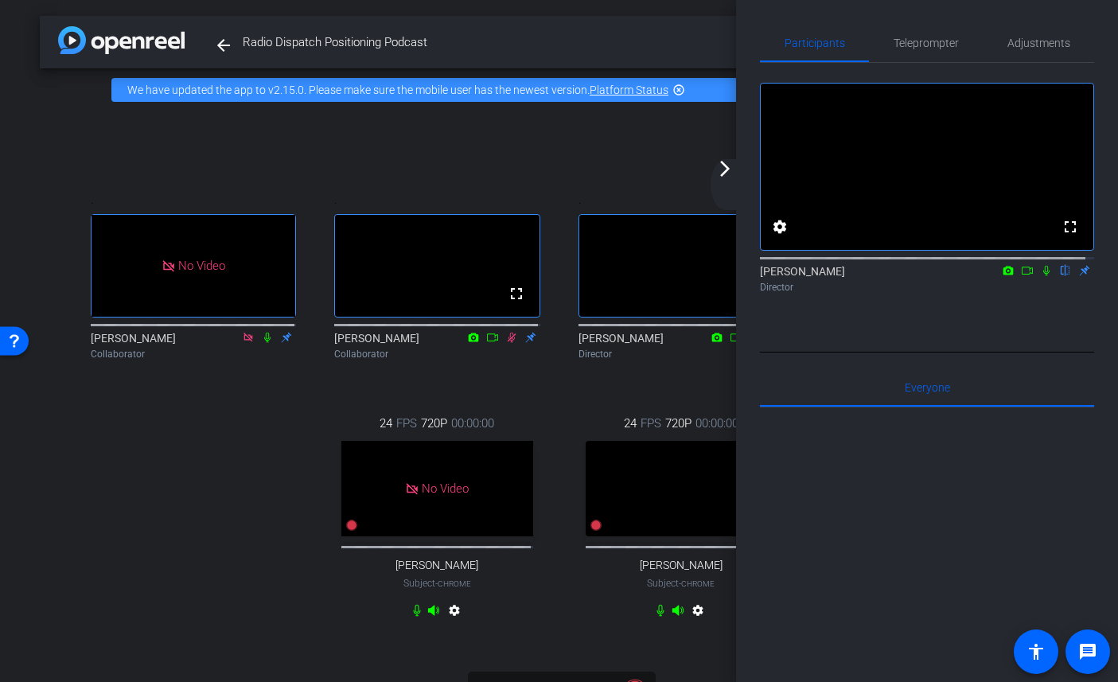
click at [507, 343] on icon at bounding box center [511, 338] width 9 height 10
click at [730, 160] on mat-icon "arrow_forward_ios" at bounding box center [724, 168] width 19 height 19
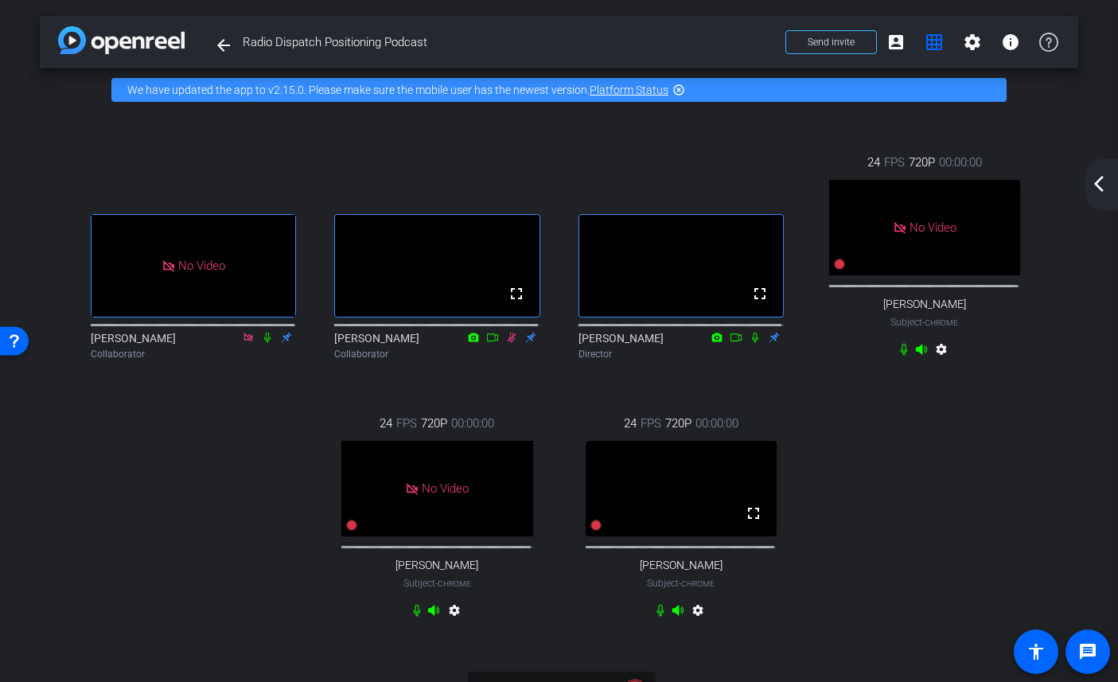
click at [508, 343] on icon at bounding box center [511, 338] width 9 height 10
click at [505, 343] on icon at bounding box center [511, 337] width 13 height 11
click at [507, 343] on icon at bounding box center [511, 338] width 9 height 10
click at [1099, 185] on mat-icon "arrow_back_ios_new" at bounding box center [1098, 183] width 19 height 19
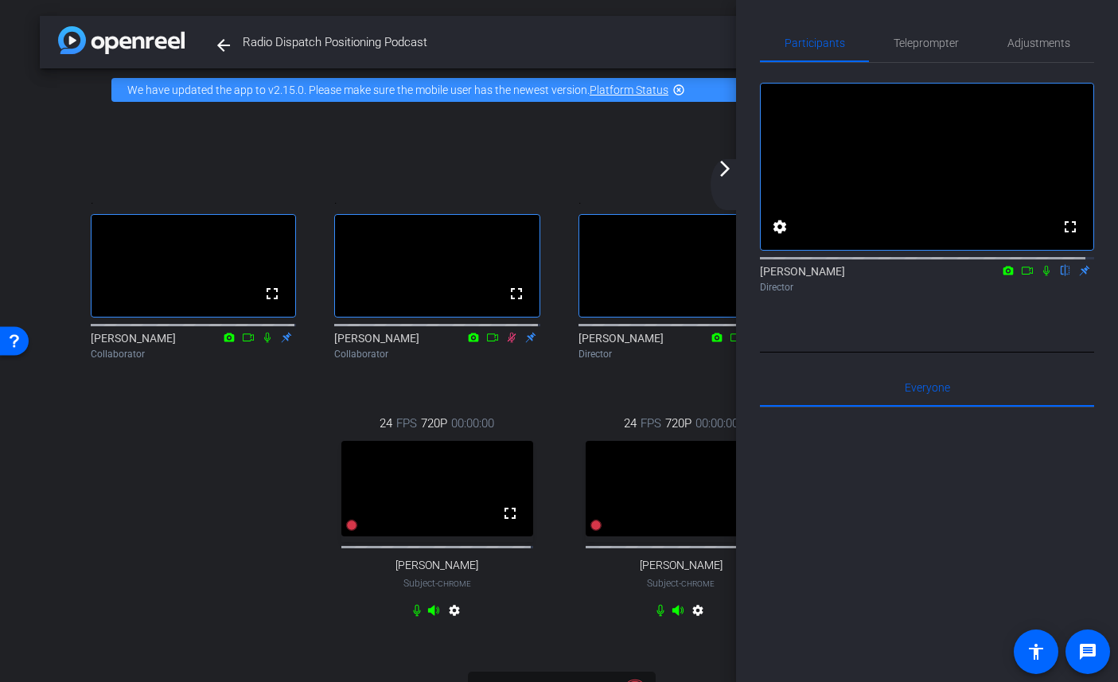
click at [528, 343] on icon at bounding box center [530, 337] width 13 height 11
click at [507, 343] on icon at bounding box center [511, 337] width 13 height 11
click at [528, 343] on icon at bounding box center [530, 337] width 13 height 11
click at [506, 343] on icon at bounding box center [511, 337] width 13 height 11
click at [532, 345] on mat-icon at bounding box center [530, 337] width 19 height 14
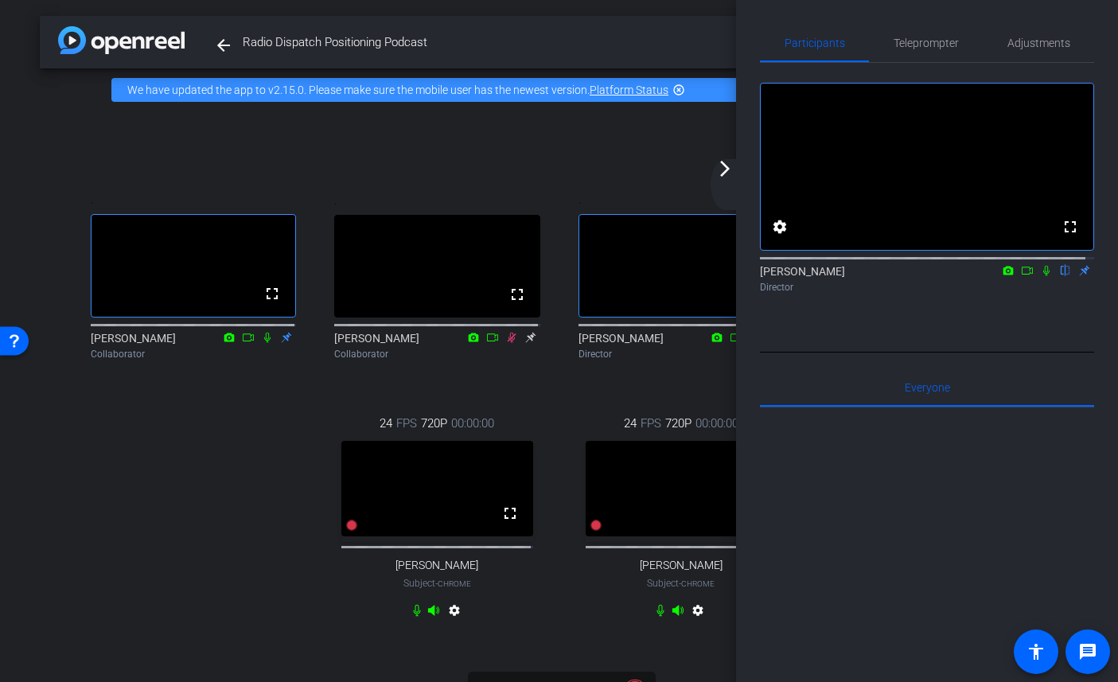
click at [507, 343] on icon at bounding box center [511, 337] width 13 height 11
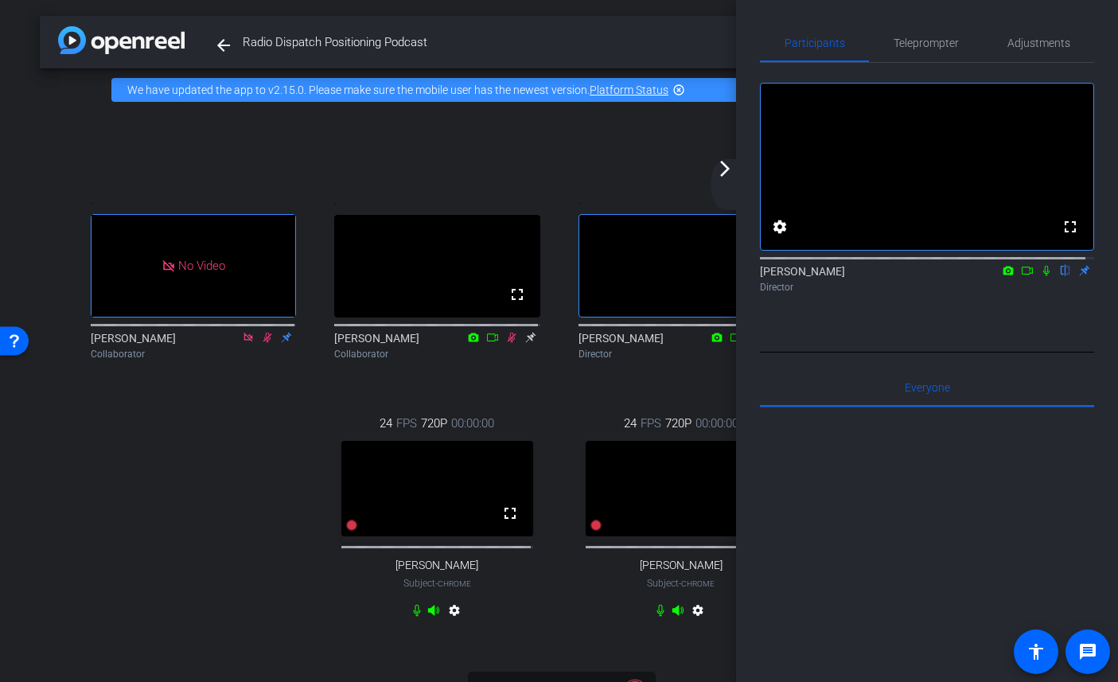
click at [527, 343] on icon at bounding box center [530, 338] width 10 height 10
click at [1038, 646] on mat-icon "accessibility" at bounding box center [1035, 651] width 19 height 19
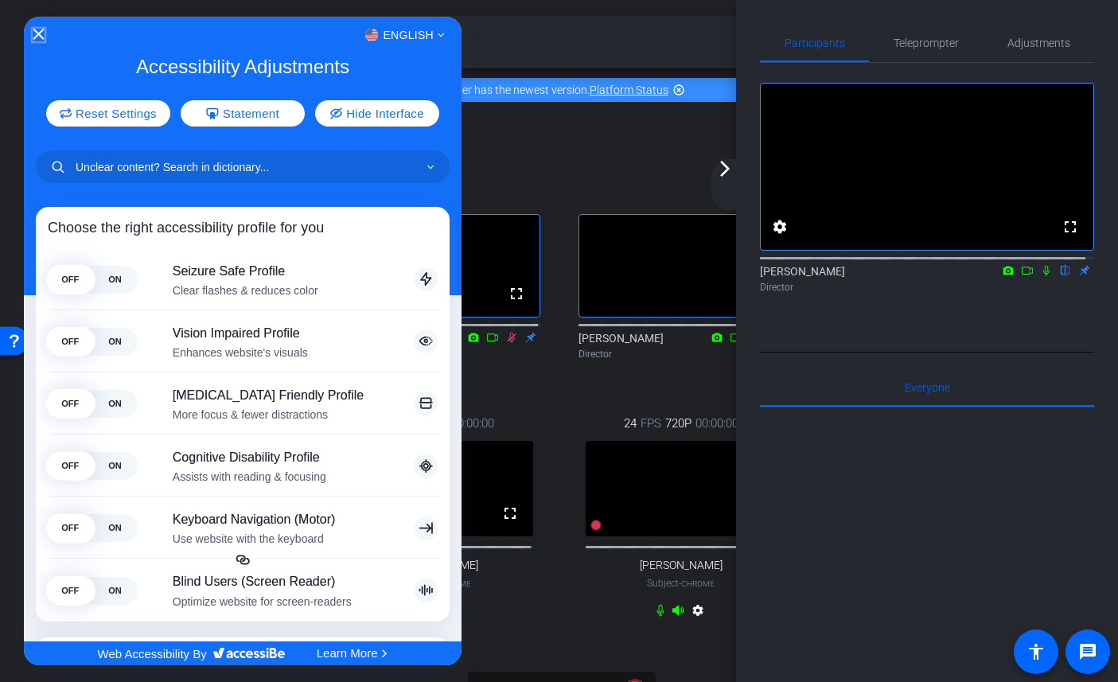
click at [36, 33] on icon "Close Accessibility Interface" at bounding box center [38, 34] width 11 height 11
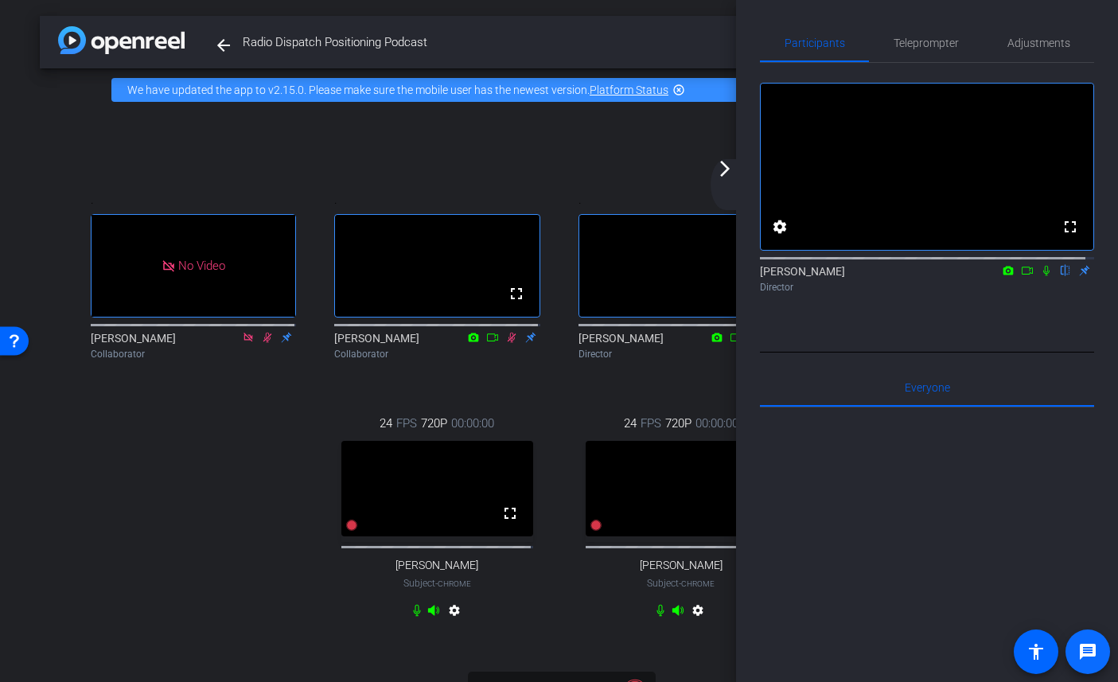
click at [1089, 653] on mat-icon "message" at bounding box center [1087, 651] width 19 height 19
click at [721, 171] on mat-icon "arrow_forward_ios" at bounding box center [724, 168] width 19 height 19
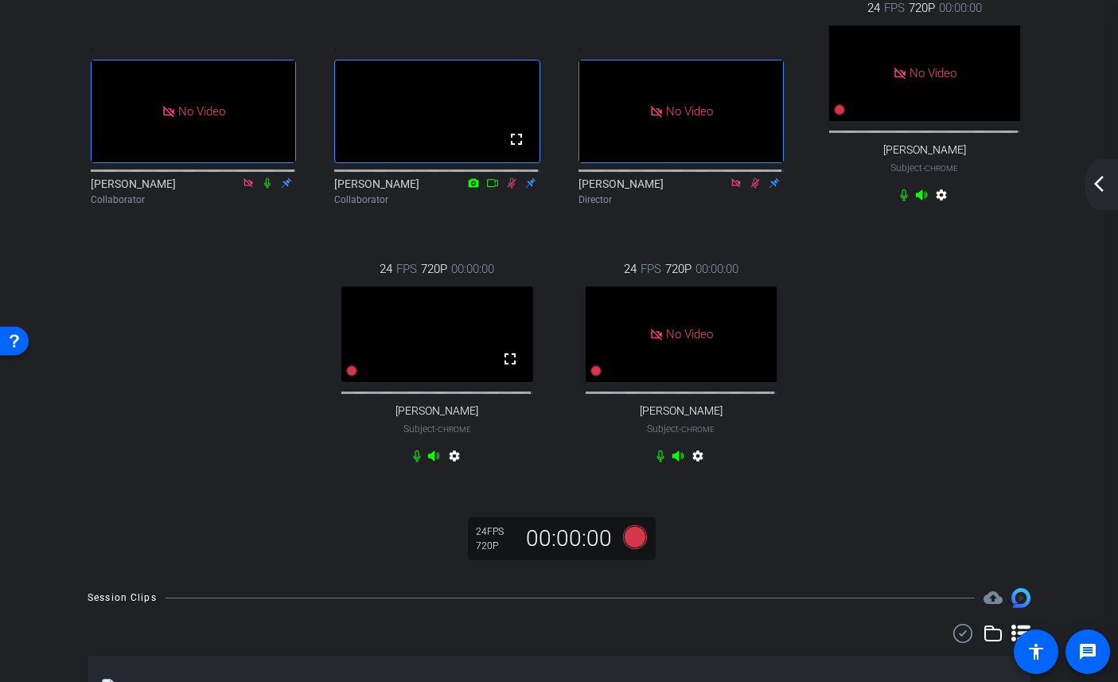
scroll to position [155, 0]
click at [634, 548] on icon at bounding box center [634, 536] width 24 height 24
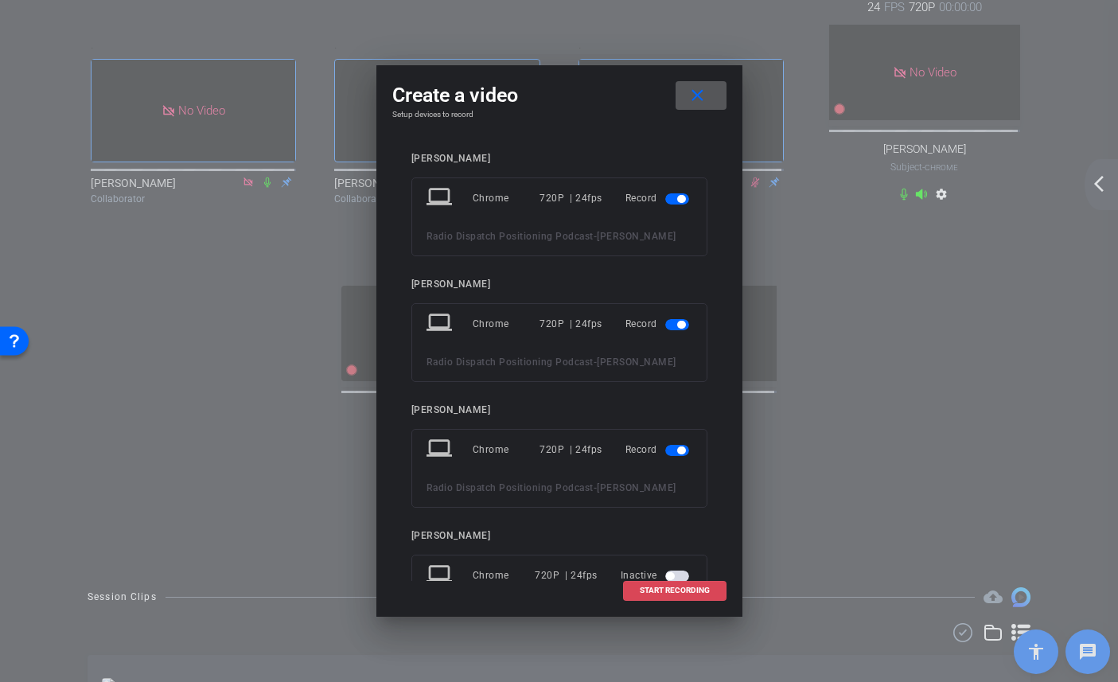
click at [675, 586] on span "START RECORDING" at bounding box center [675, 590] width 70 height 8
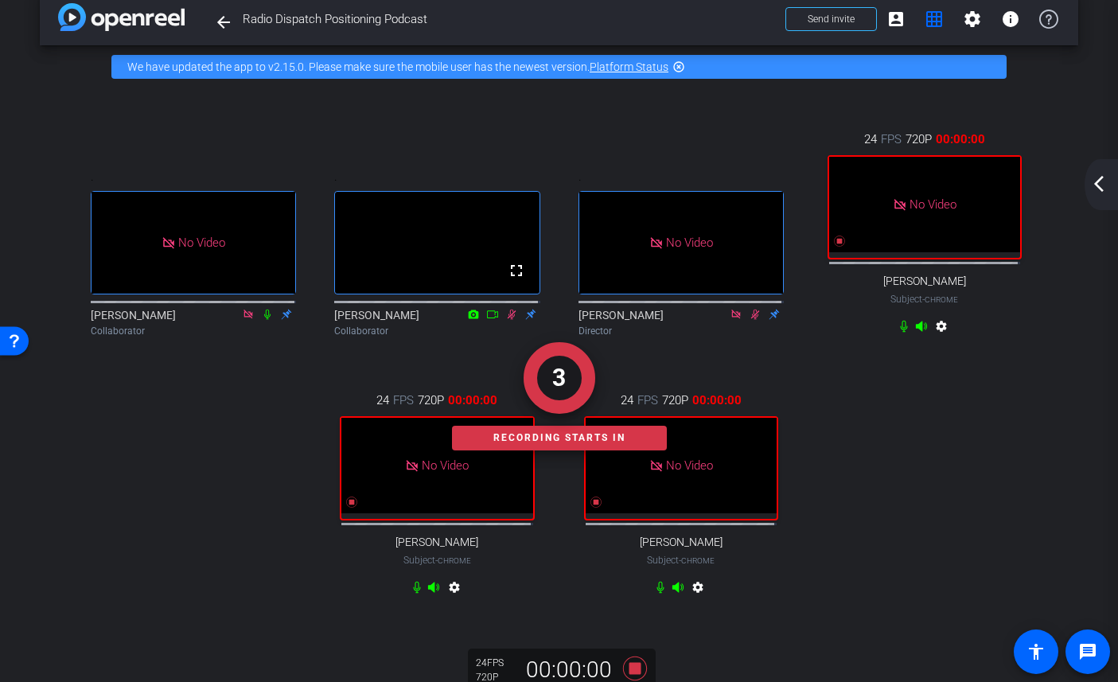
scroll to position [0, 0]
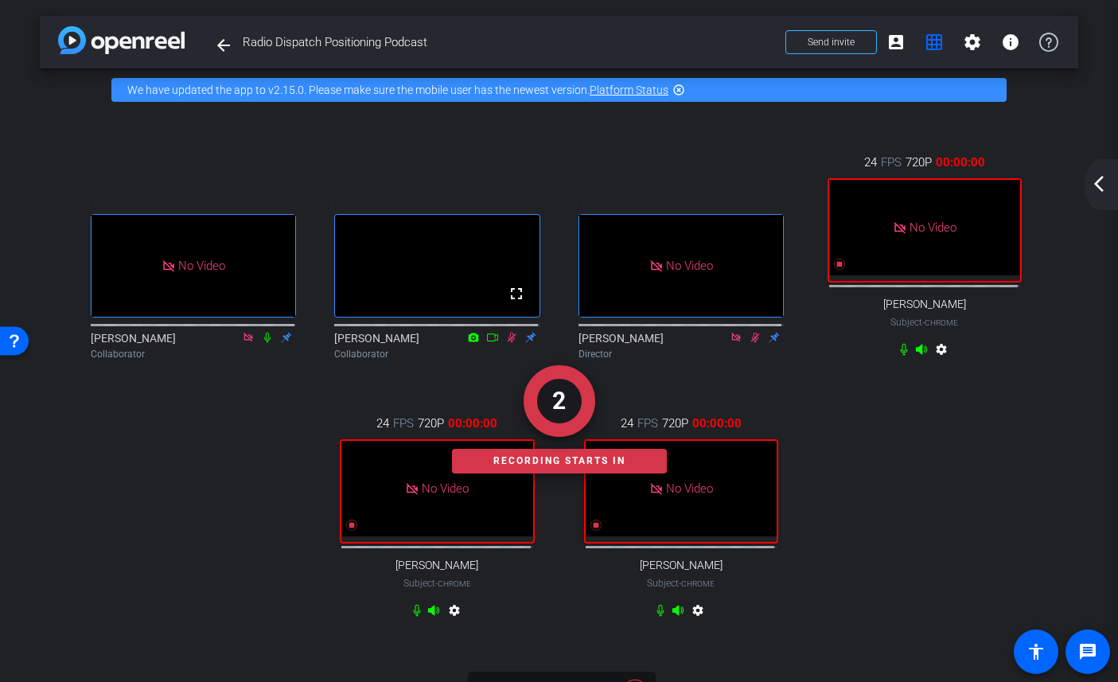
click at [1092, 185] on mat-icon "arrow_back_ios_new" at bounding box center [1098, 183] width 19 height 19
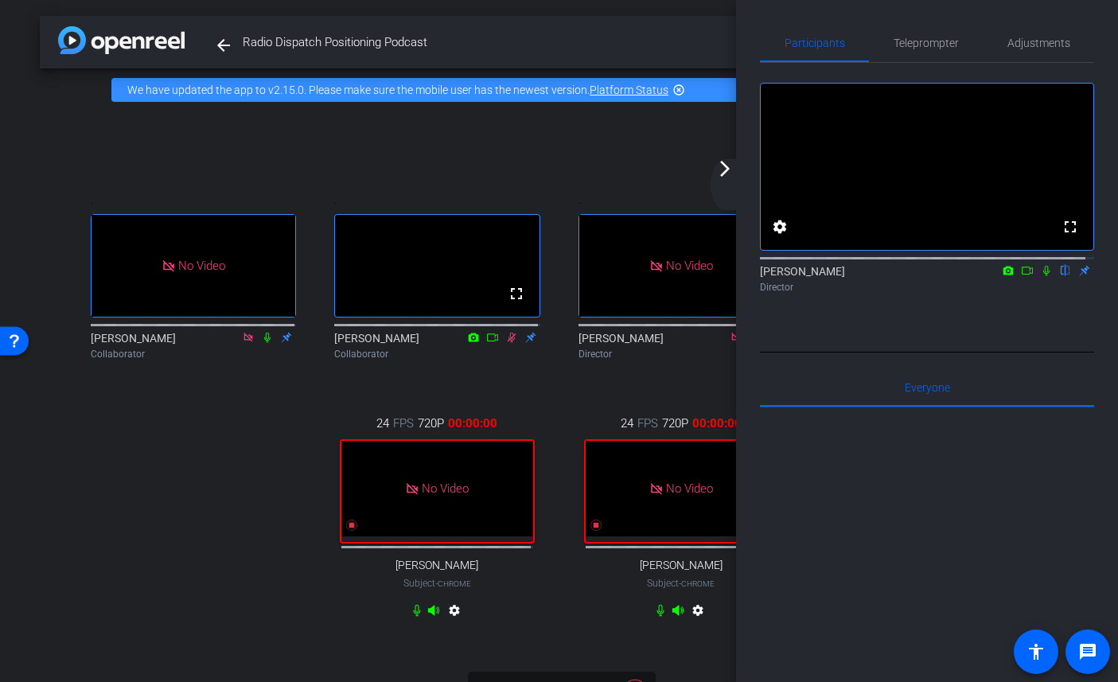
click at [1021, 276] on icon at bounding box center [1027, 270] width 13 height 11
click at [1059, 276] on icon at bounding box center [1065, 270] width 13 height 11
click at [728, 166] on mat-icon "arrow_forward_ios" at bounding box center [724, 168] width 19 height 19
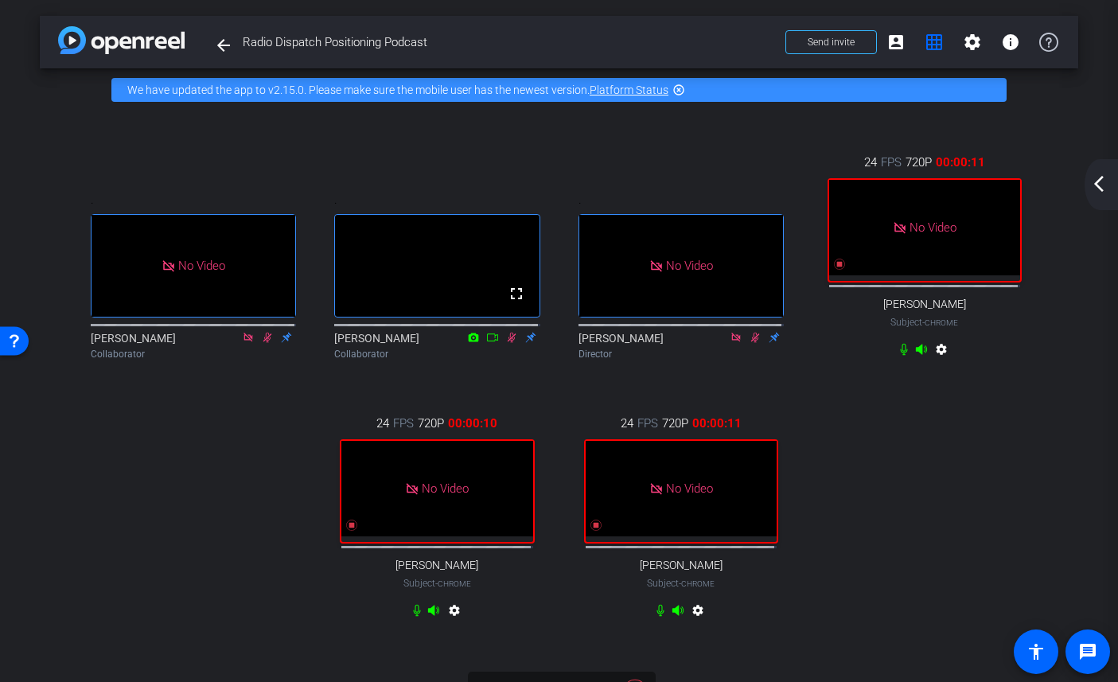
click at [123, 503] on div ". No Video Doug Bartman Collaborator . fullscreen Julie Tullys Collaborator . N…" at bounding box center [559, 388] width 975 height 522
click at [1096, 184] on mat-icon "arrow_back_ios_new" at bounding box center [1098, 183] width 19 height 19
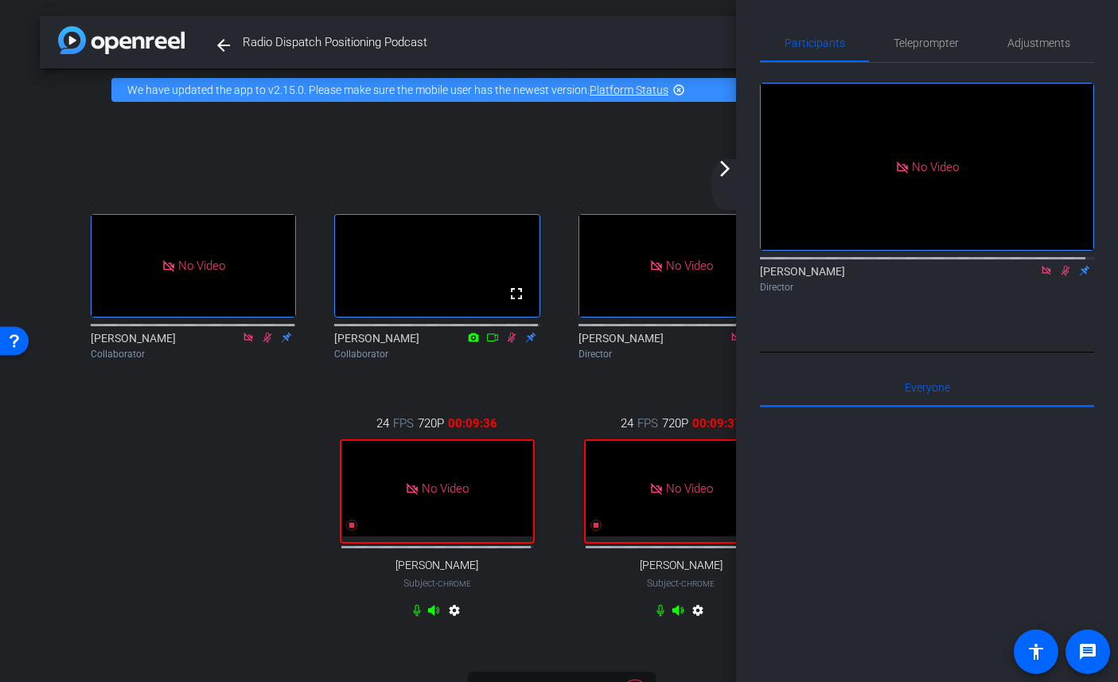
click at [724, 164] on mat-icon "arrow_forward_ios" at bounding box center [724, 168] width 19 height 19
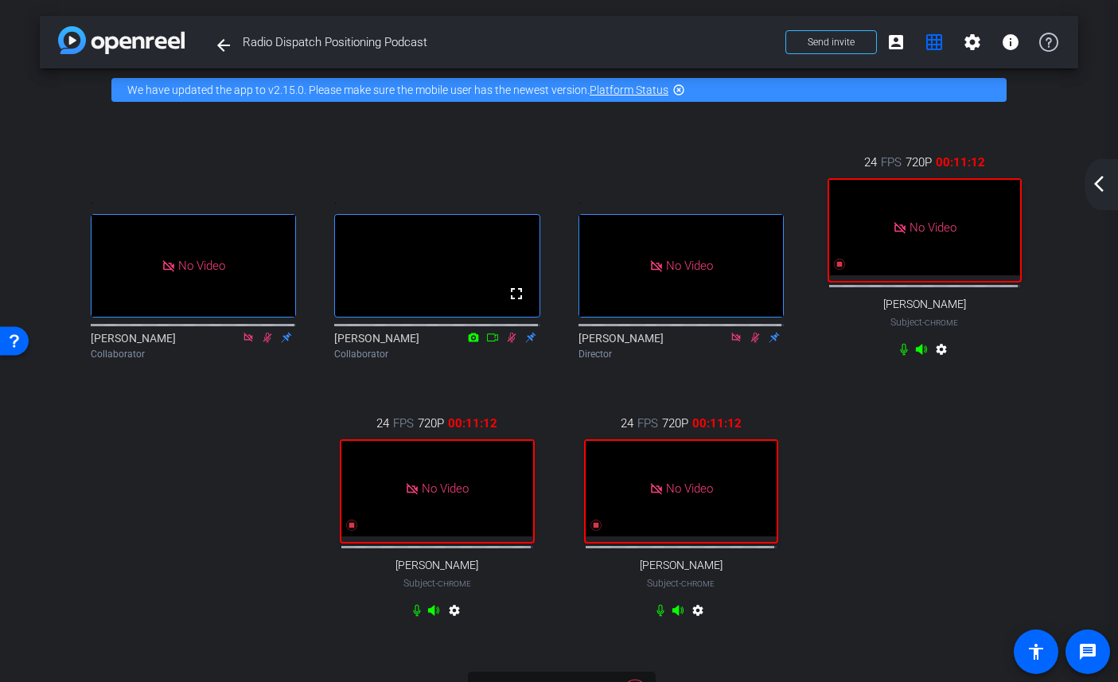
click at [1102, 186] on mat-icon "arrow_back_ios_new" at bounding box center [1098, 183] width 19 height 19
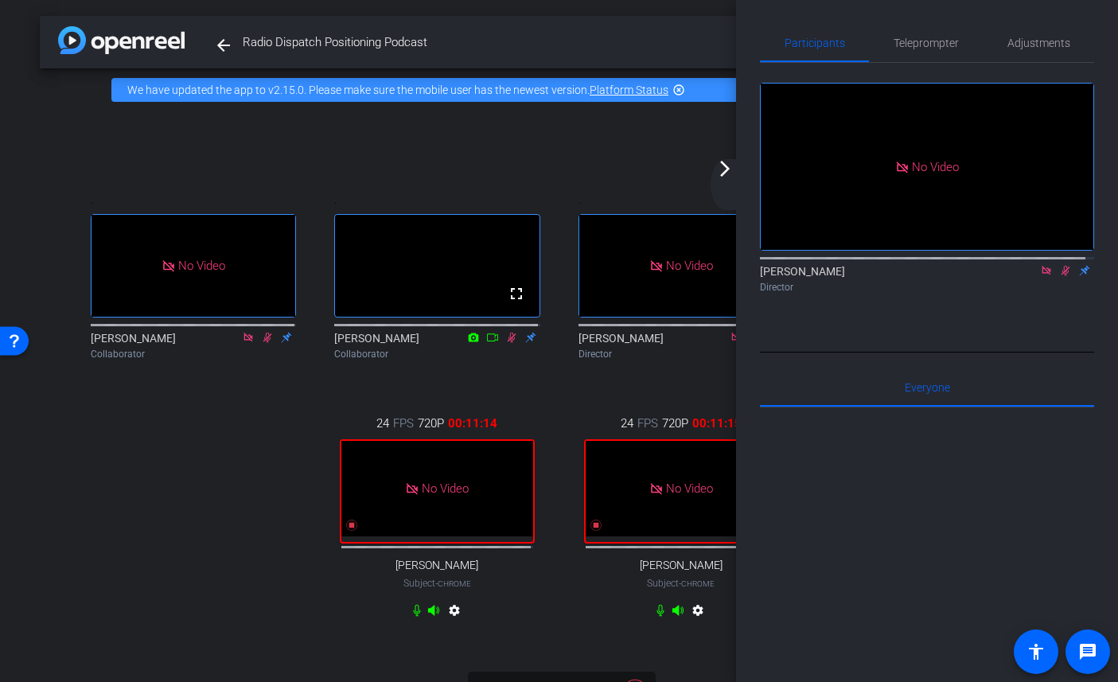
click at [722, 169] on mat-icon "arrow_forward_ios" at bounding box center [724, 168] width 19 height 19
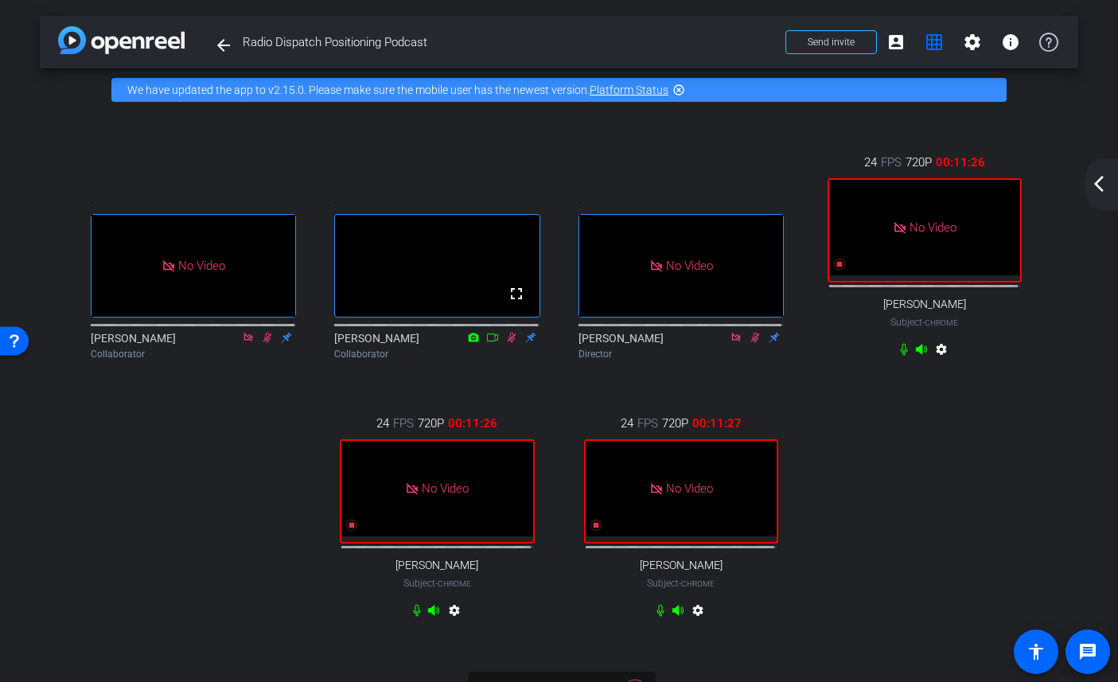
click at [931, 497] on div ". No Video Doug Bartman Collaborator . fullscreen Julie Tullys Collaborator . N…" at bounding box center [559, 388] width 975 height 522
click at [1101, 189] on mat-icon "arrow_back_ios_new" at bounding box center [1098, 183] width 19 height 19
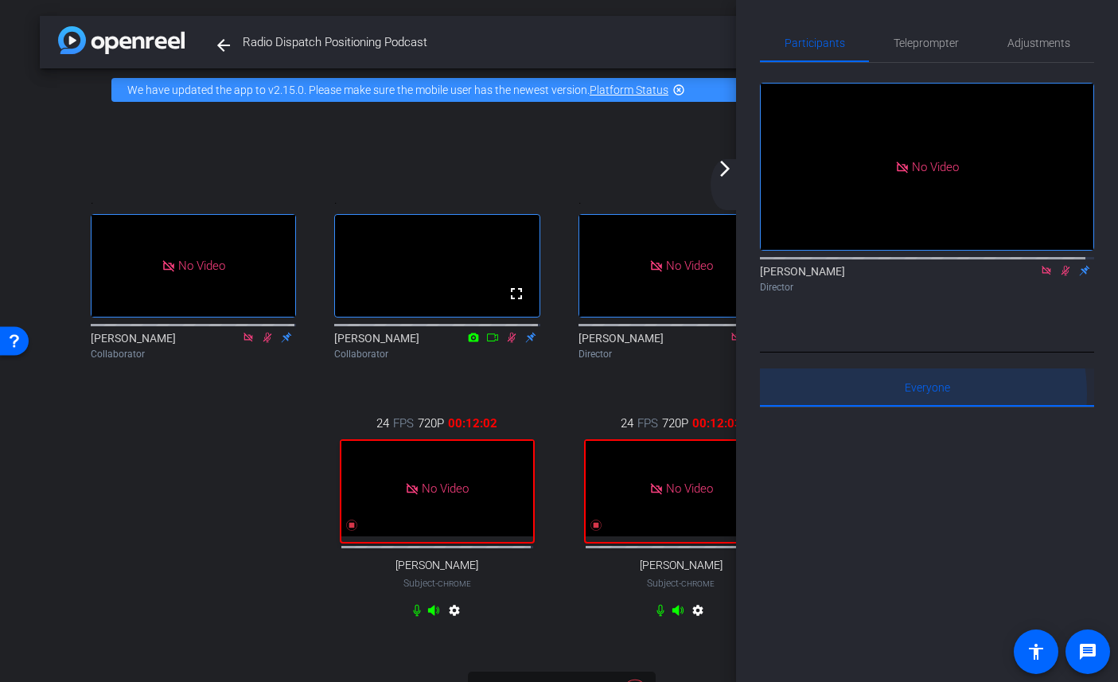
click at [916, 407] on span "Everyone 0" at bounding box center [927, 387] width 45 height 38
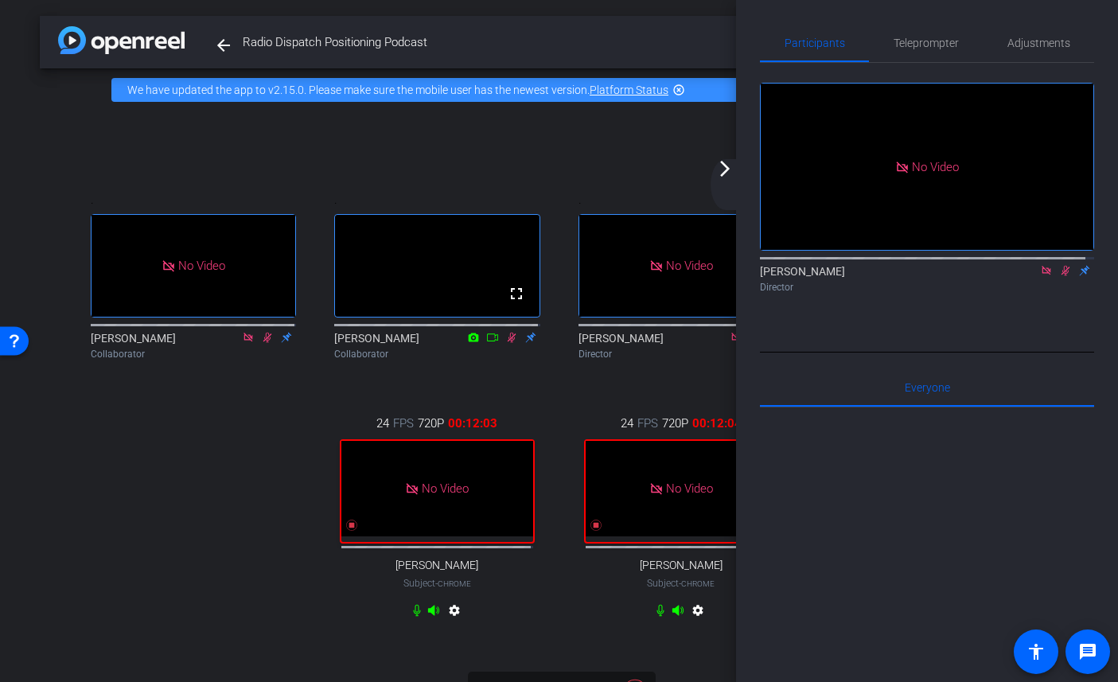
click at [933, 441] on div at bounding box center [927, 604] width 334 height 394
click at [929, 407] on span "Everyone 0" at bounding box center [927, 387] width 45 height 38
click at [926, 450] on div at bounding box center [927, 604] width 334 height 394
click at [725, 166] on mat-icon "arrow_forward_ios" at bounding box center [724, 168] width 19 height 19
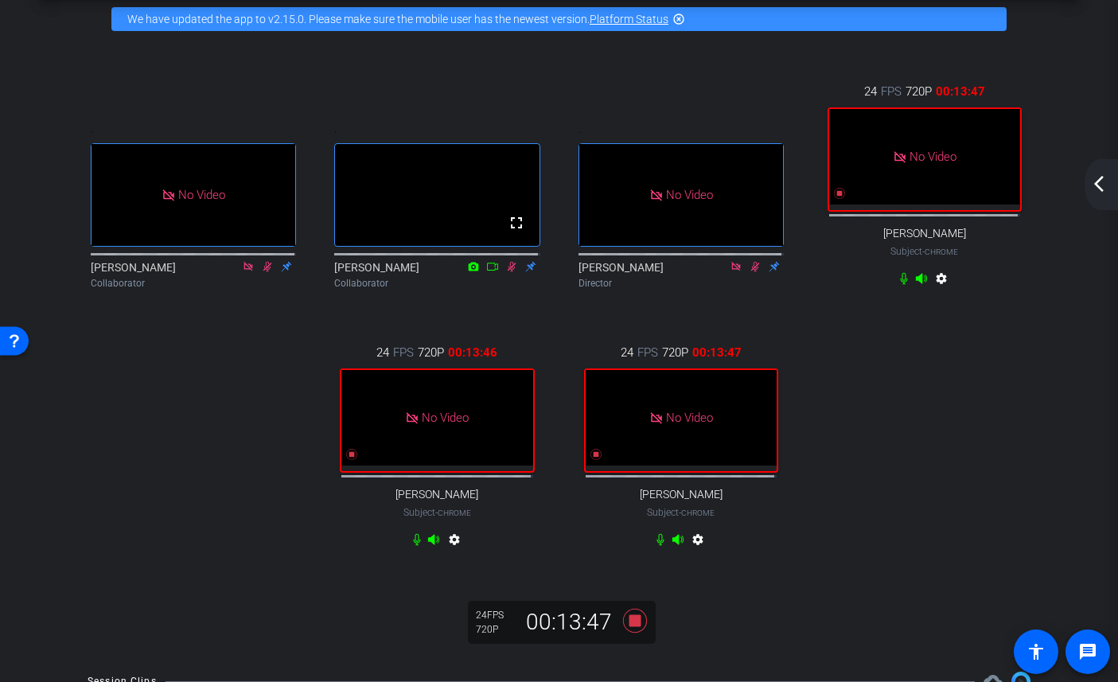
scroll to position [106, 0]
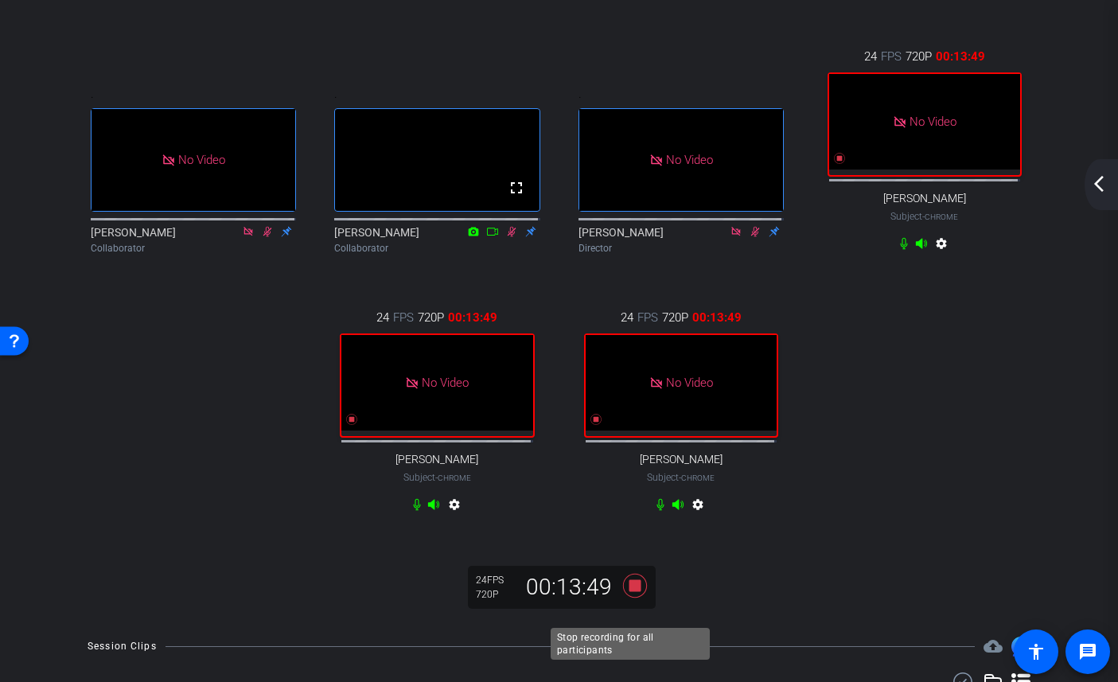
click at [629, 598] on icon at bounding box center [634, 586] width 24 height 24
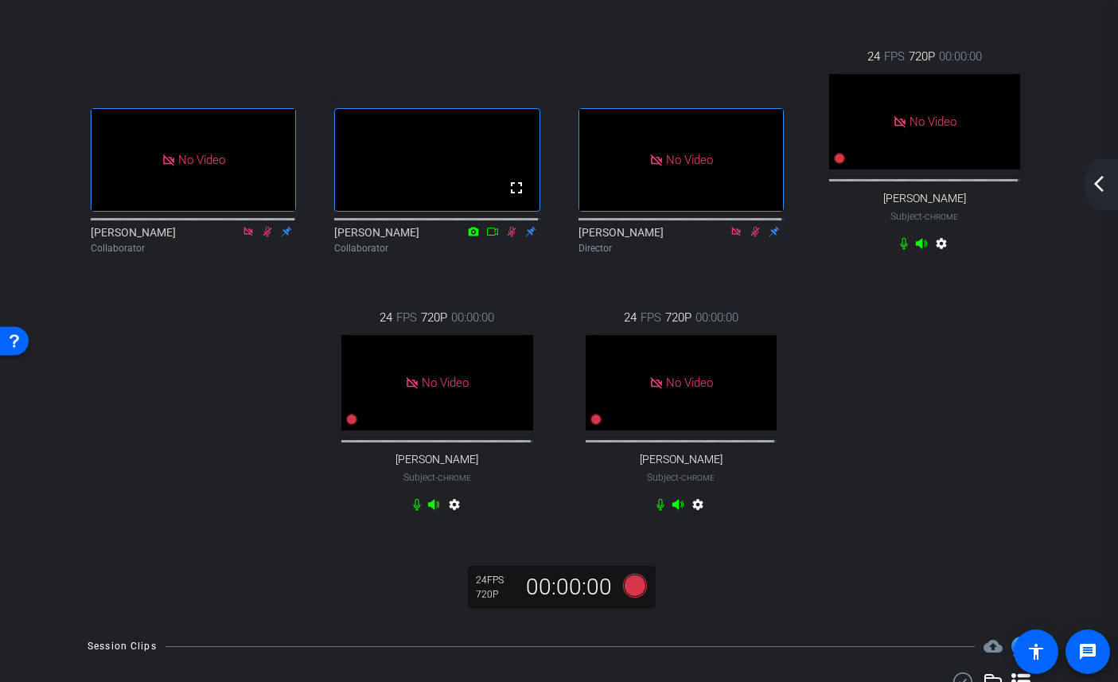
click at [1100, 181] on mat-icon "arrow_back_ios_new" at bounding box center [1098, 183] width 19 height 19
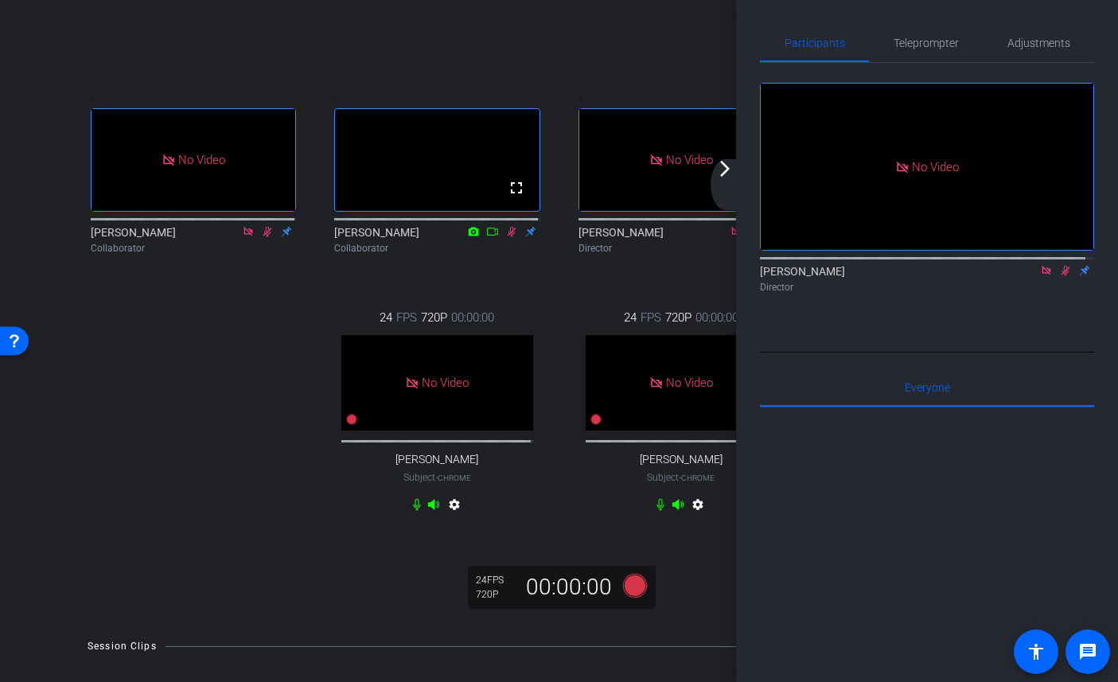
click at [1060, 276] on icon at bounding box center [1065, 270] width 13 height 11
click at [1041, 274] on icon at bounding box center [1045, 270] width 9 height 9
click at [723, 173] on mat-icon "arrow_forward_ios" at bounding box center [724, 168] width 19 height 19
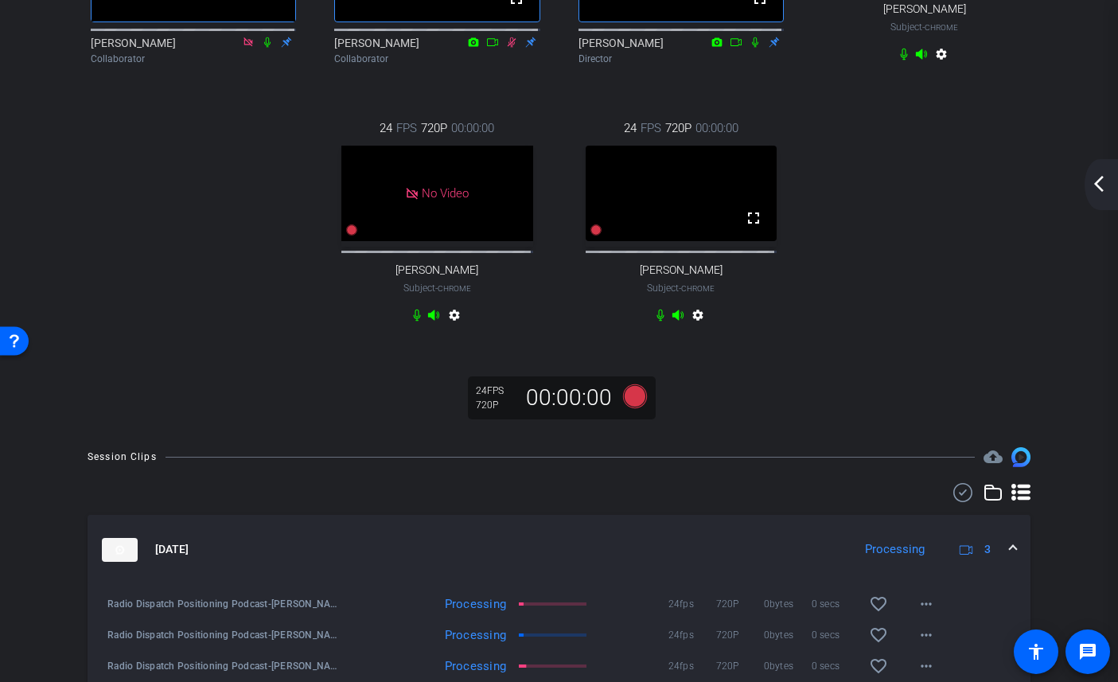
scroll to position [0, 0]
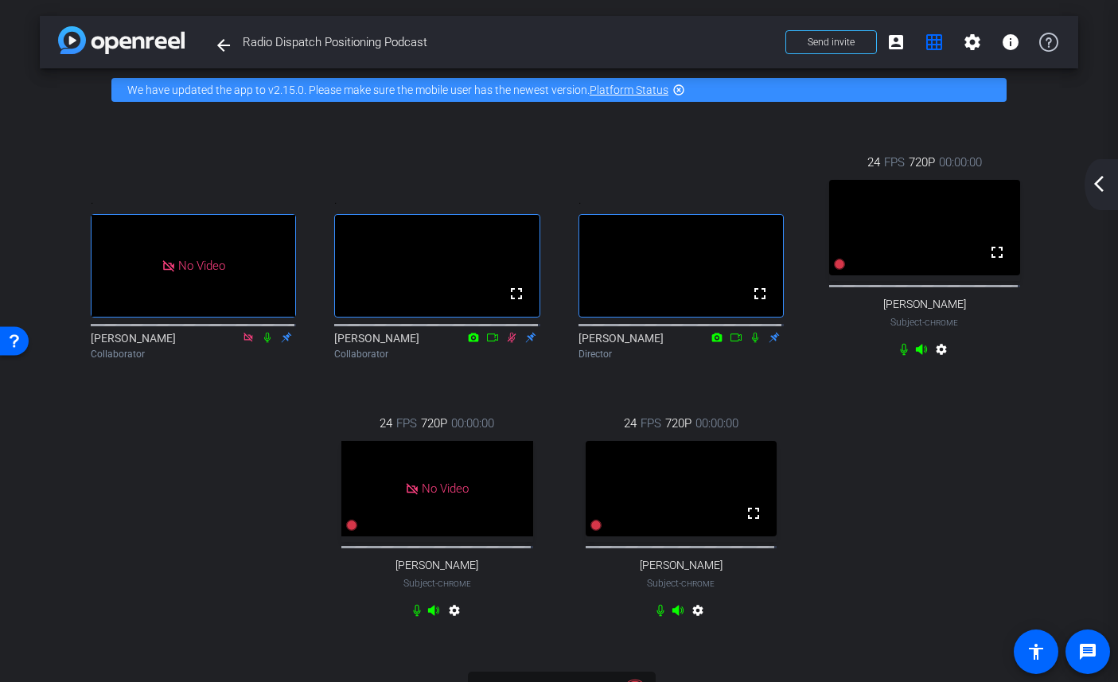
click at [1096, 187] on mat-icon "arrow_back_ios_new" at bounding box center [1098, 183] width 19 height 19
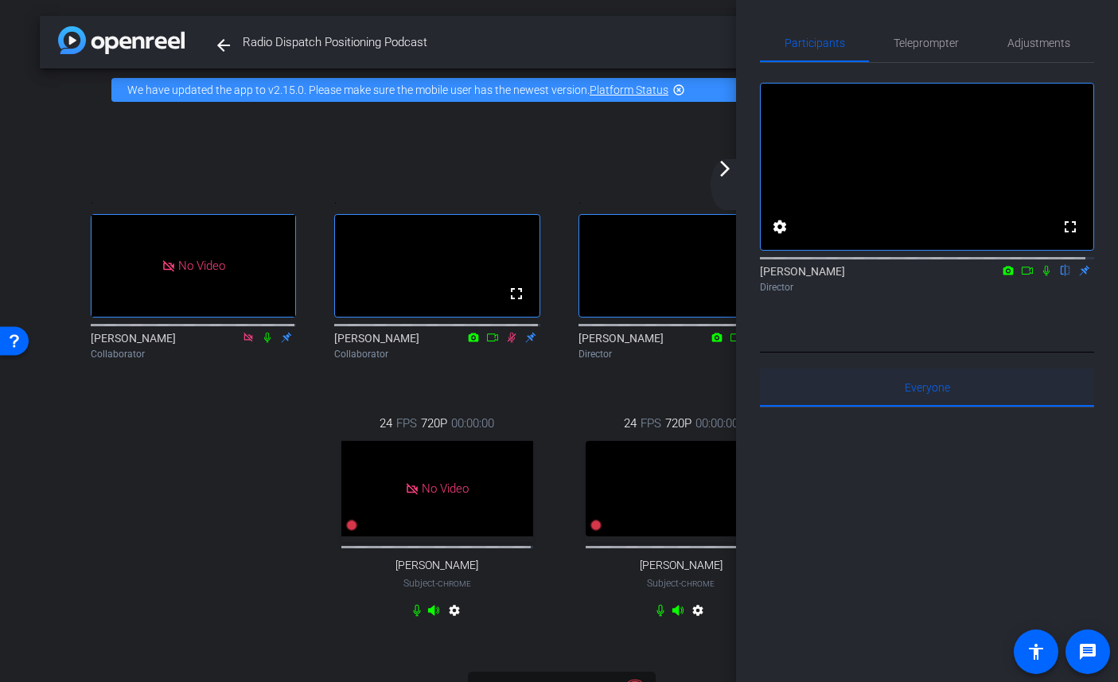
click at [913, 393] on span "Everyone 0" at bounding box center [927, 387] width 45 height 11
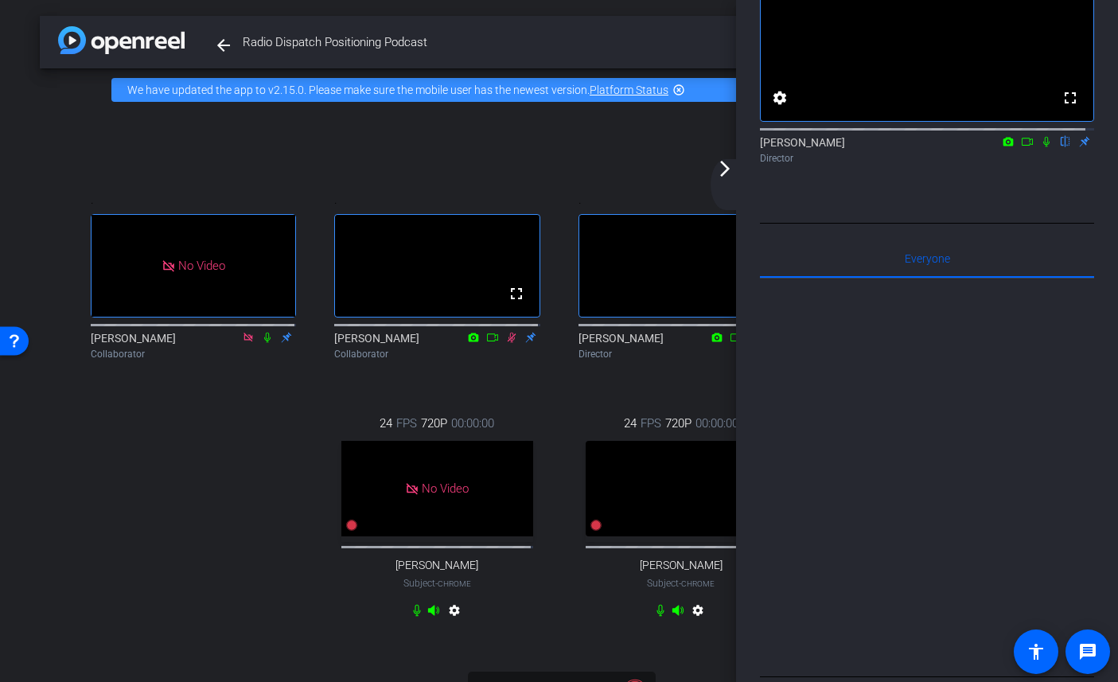
scroll to position [253, 0]
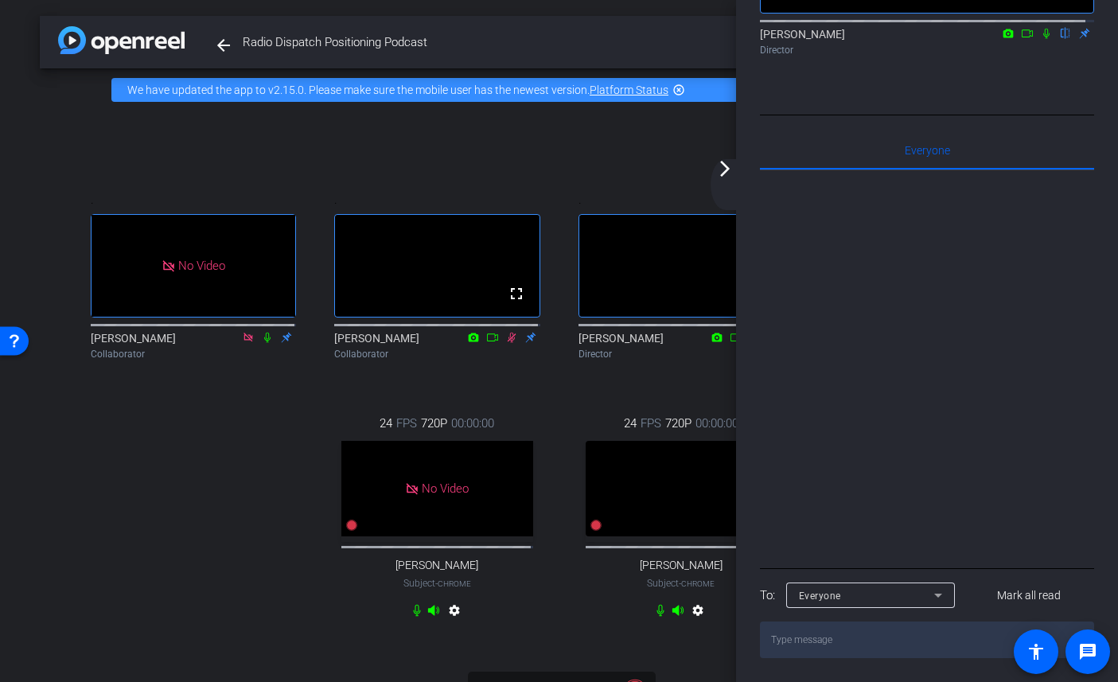
click at [922, 595] on div "Everyone" at bounding box center [866, 596] width 135 height 20
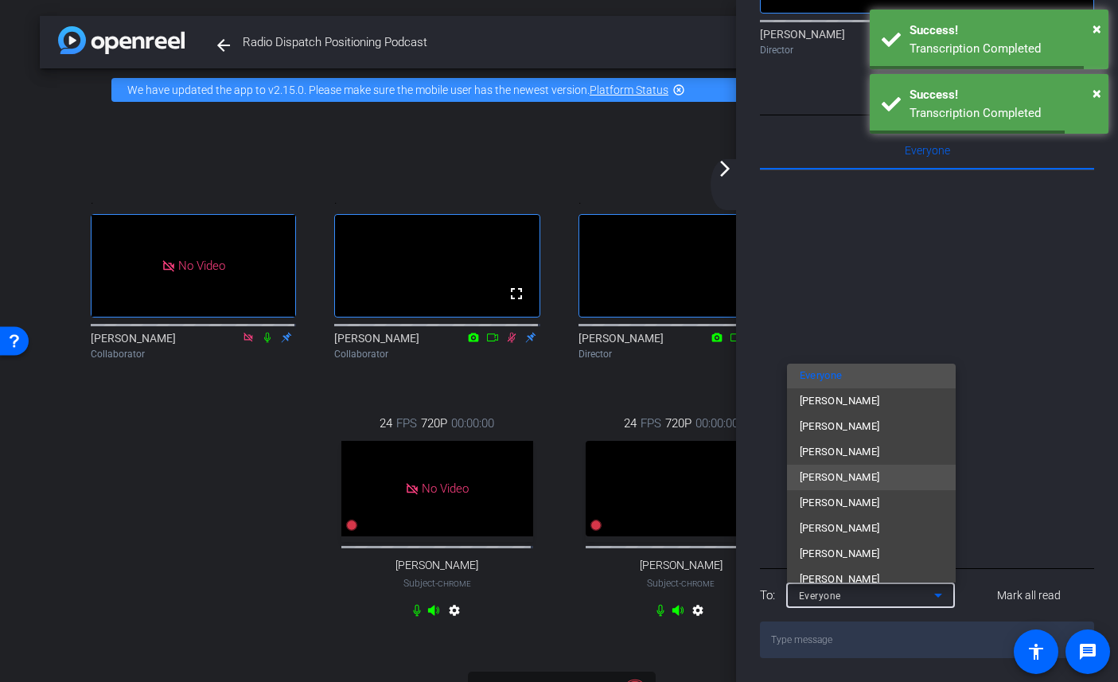
scroll to position [21, 0]
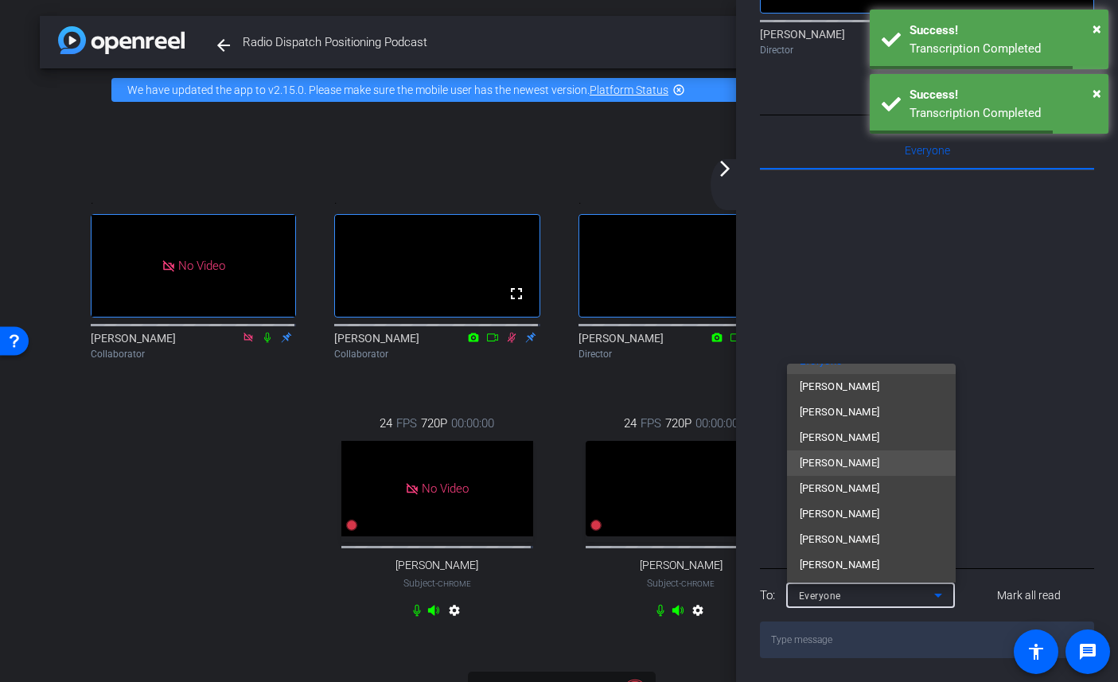
click at [841, 464] on span "Julie Tullys" at bounding box center [840, 463] width 80 height 19
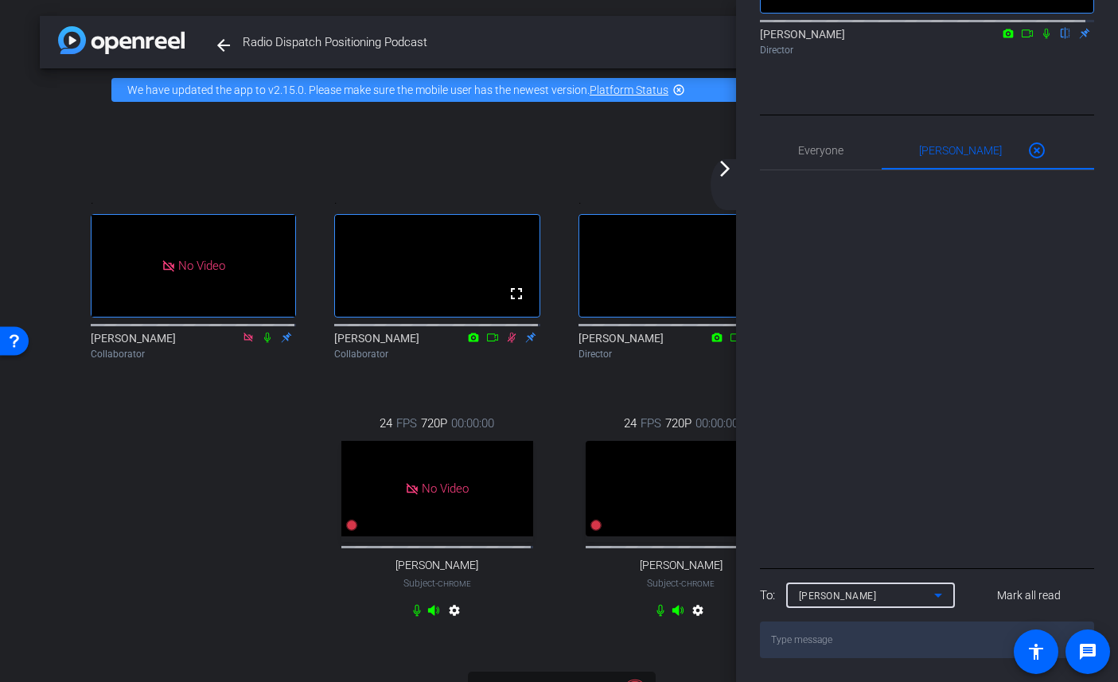
click at [838, 641] on textarea at bounding box center [927, 639] width 334 height 37
type textarea "Hey Julie, I am chatting with tech support"
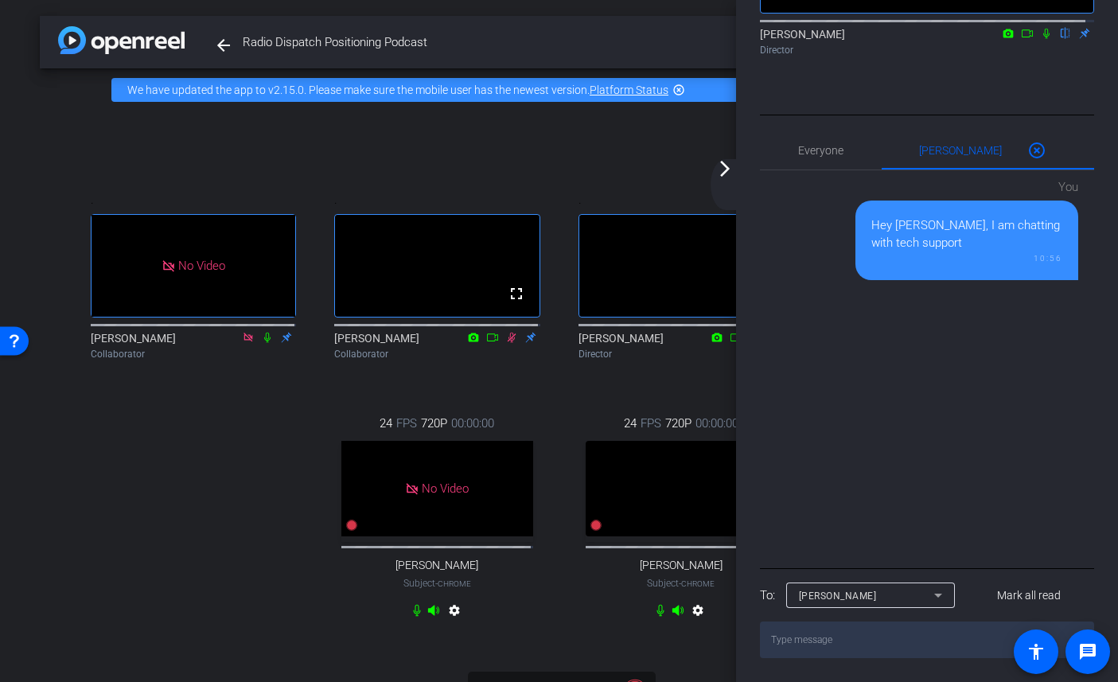
paste textarea "can you please ask her to double check her browser settings to confirm that the…"
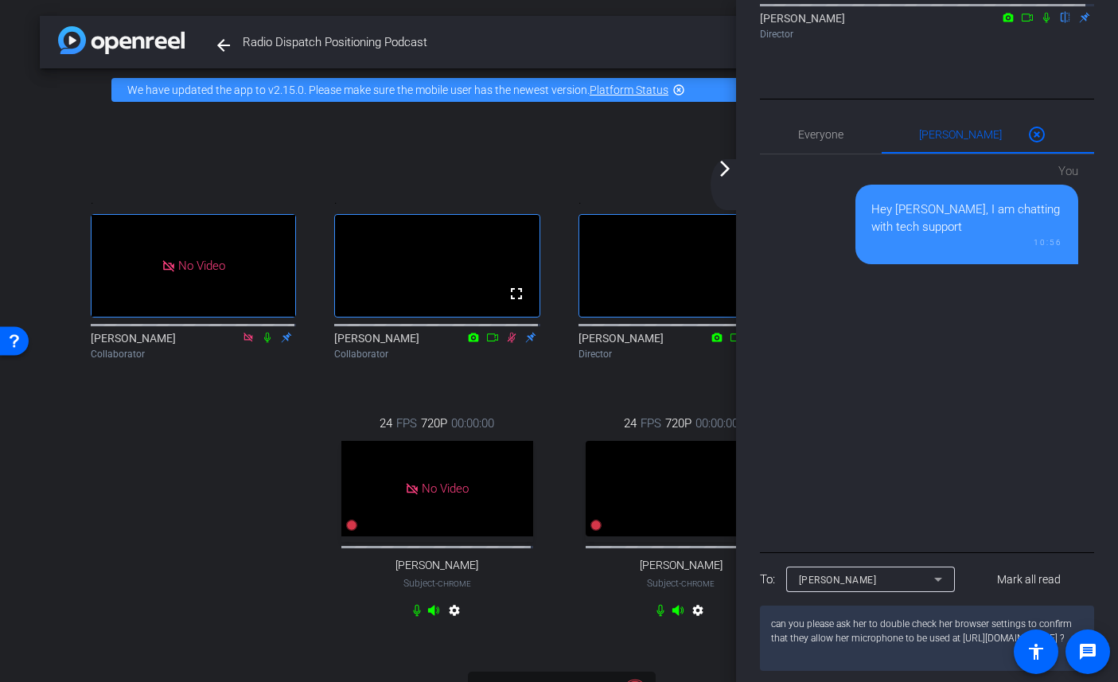
drag, startPoint x: 883, startPoint y: 639, endPoint x: 836, endPoint y: 642, distance: 47.1
click at [836, 642] on textarea "can you please ask her to double check her browser settings to confirm that the…" at bounding box center [927, 637] width 334 height 65
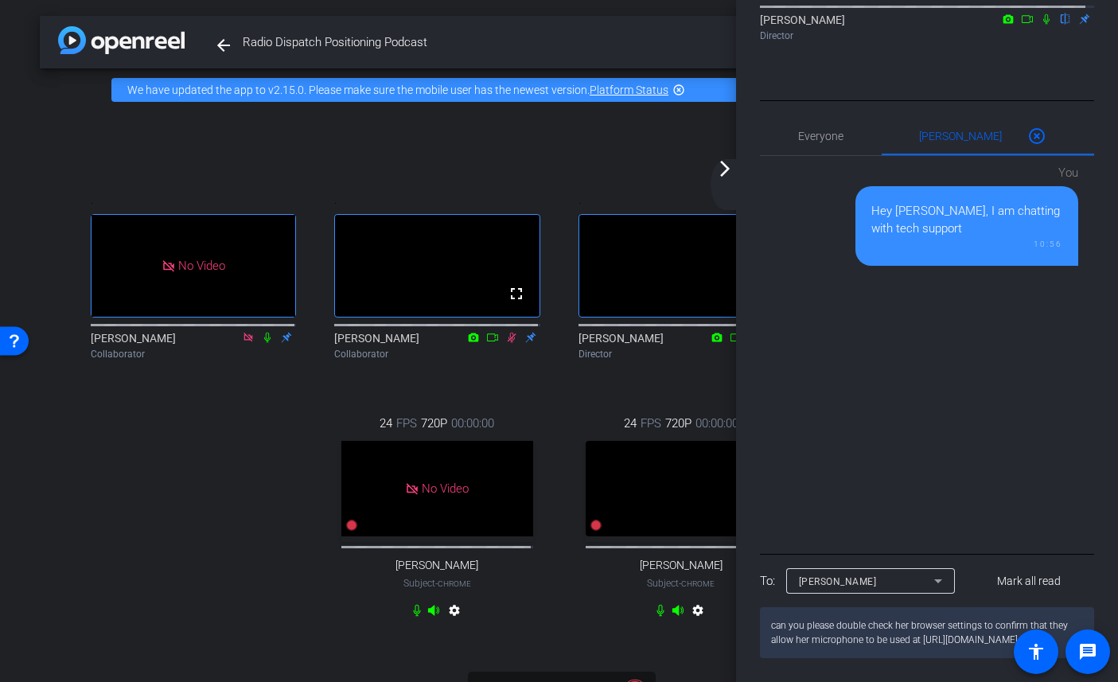
click at [807, 654] on textarea "can you please double check her browser settings to confirm that they allow her…" at bounding box center [927, 632] width 334 height 51
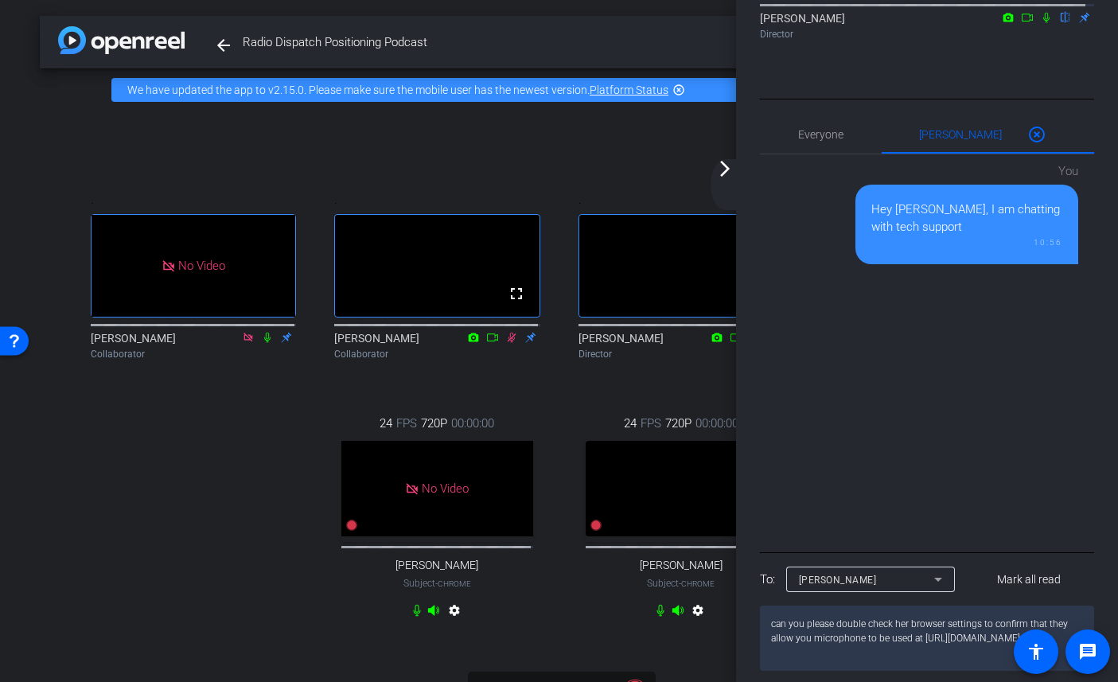
type textarea "can you please double check her browser settings to confirm that they allow you…"
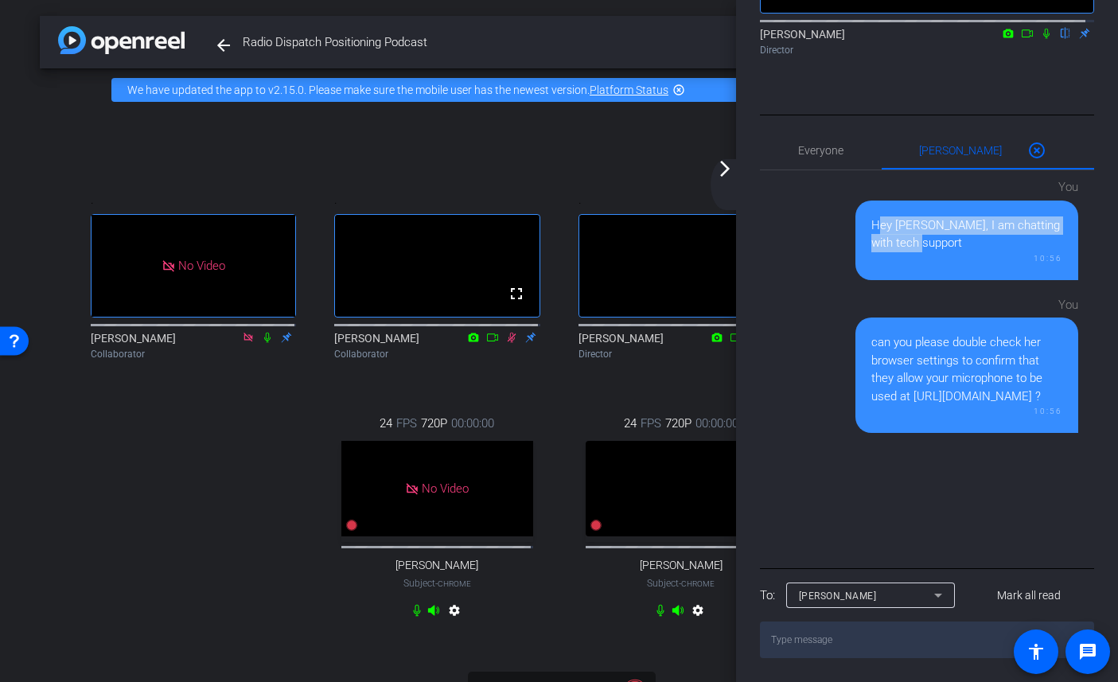
drag, startPoint x: 877, startPoint y: 233, endPoint x: 857, endPoint y: 224, distance: 21.7
click at [857, 224] on div "Hey Julie, I am chatting with tech support 10:56" at bounding box center [966, 241] width 223 height 80
copy div "Hey Julie, I am chatting with tech support"
drag, startPoint x: 868, startPoint y: 345, endPoint x: 1058, endPoint y: 410, distance: 201.0
click at [1058, 410] on div "can you please double check her browser settings to confirm that they allow you…" at bounding box center [966, 374] width 223 height 115
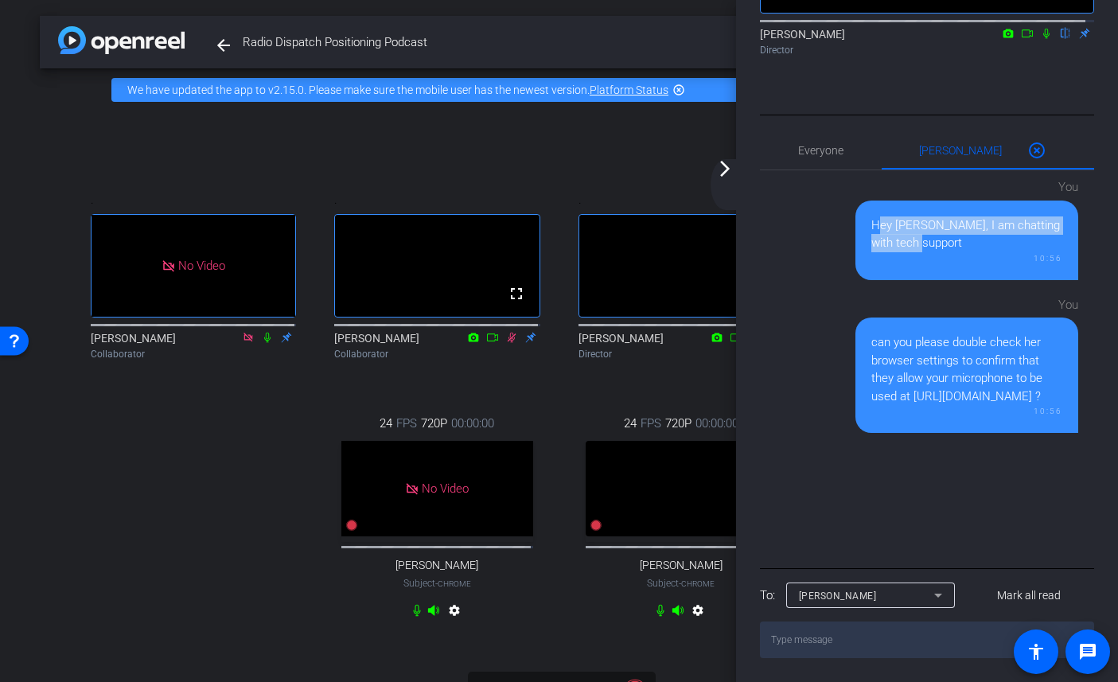
copy div "can you please double check her browser settings to confirm that they allow you…"
click at [721, 165] on mat-icon "arrow_forward_ios" at bounding box center [724, 168] width 19 height 19
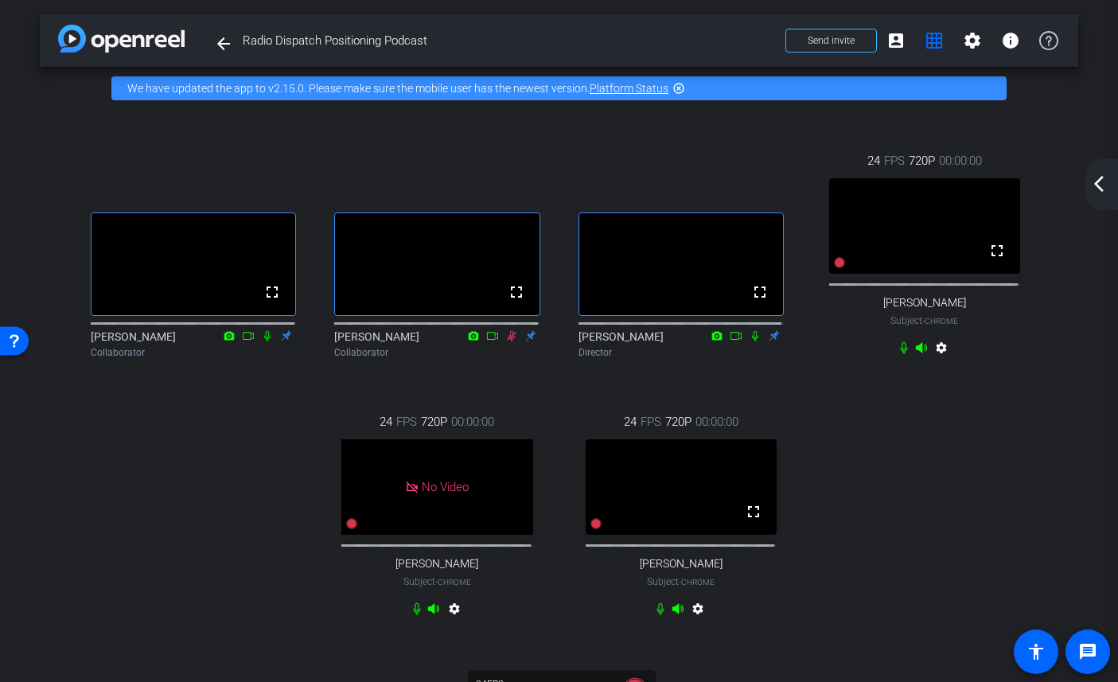
scroll to position [0, 0]
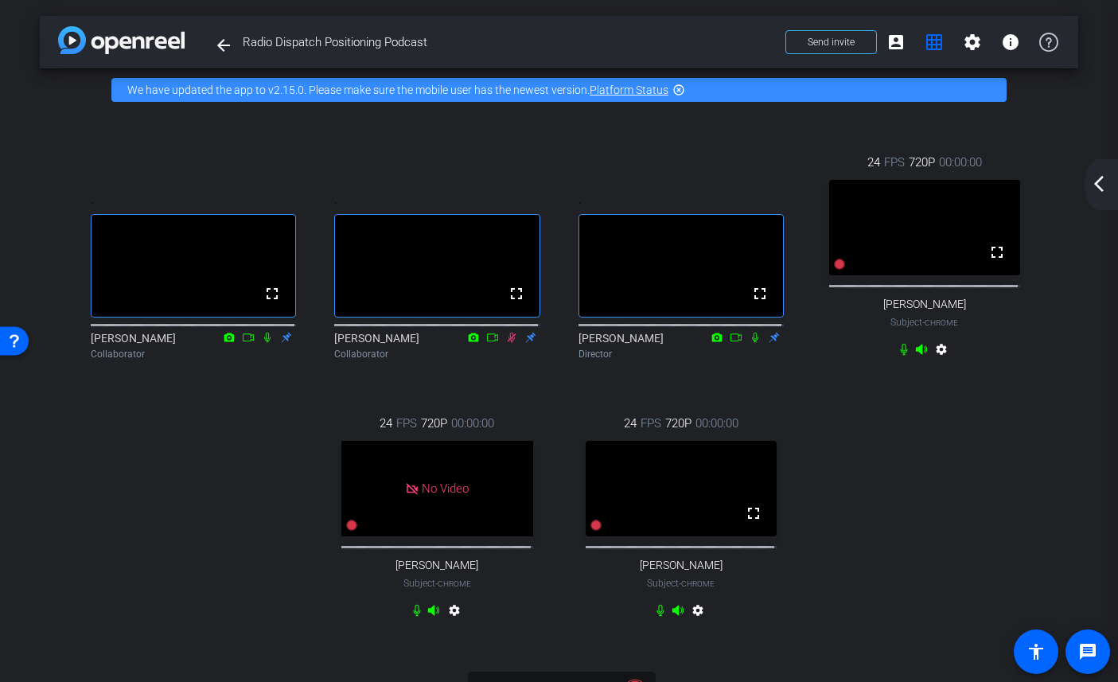
click at [506, 343] on icon at bounding box center [511, 337] width 13 height 11
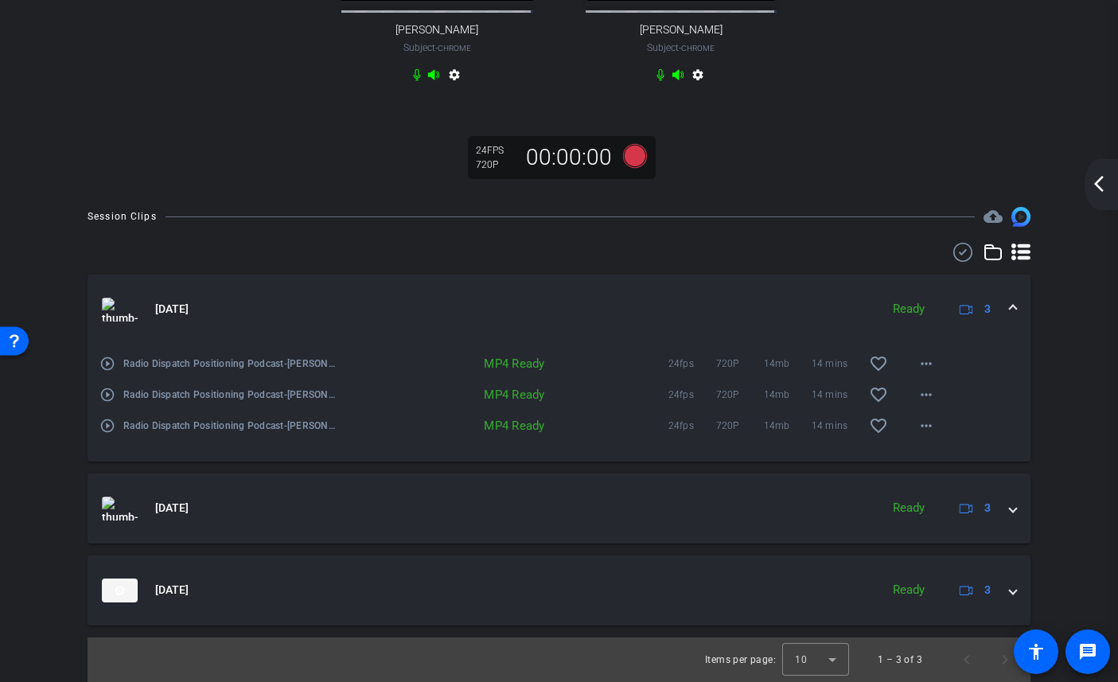
scroll to position [557, 0]
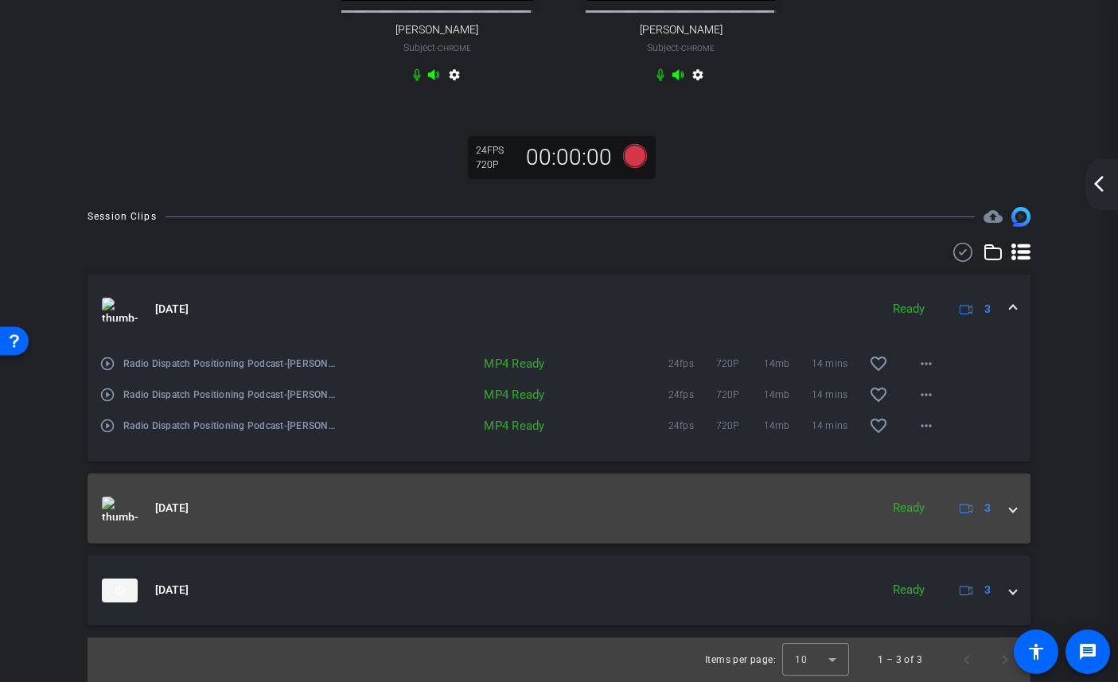
click at [1007, 512] on mat-expansion-panel-header "Sep 30, 2025 Ready 3" at bounding box center [559, 508] width 943 height 70
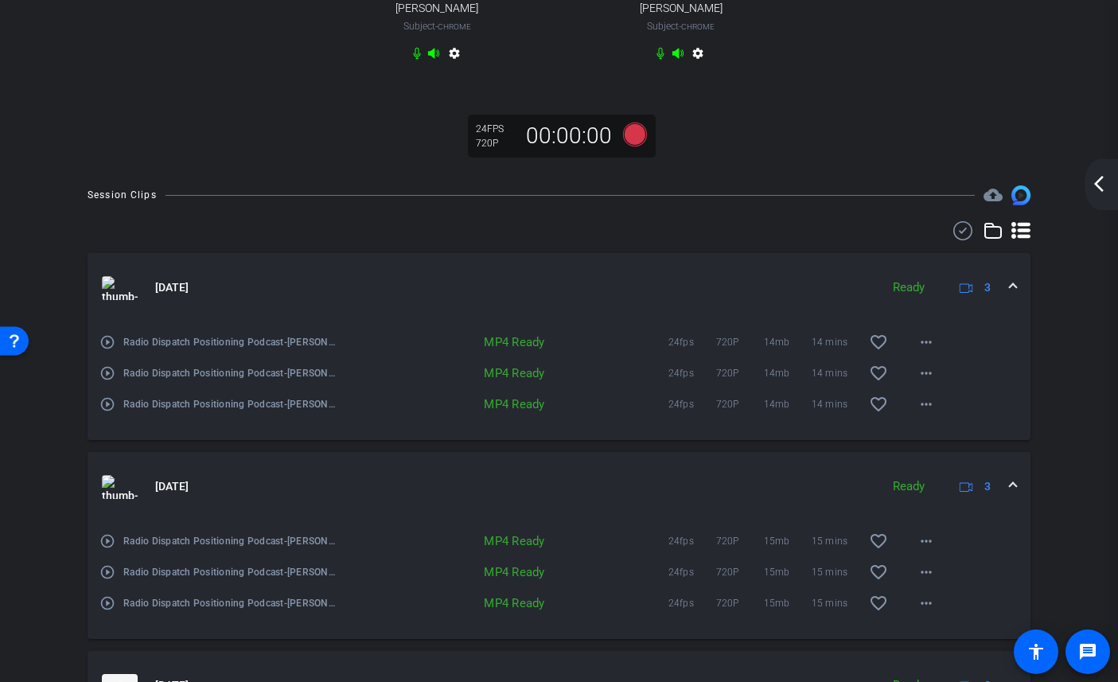
click at [1007, 512] on mat-expansion-panel-header "Sep 30, 2025 Ready 3" at bounding box center [559, 487] width 943 height 70
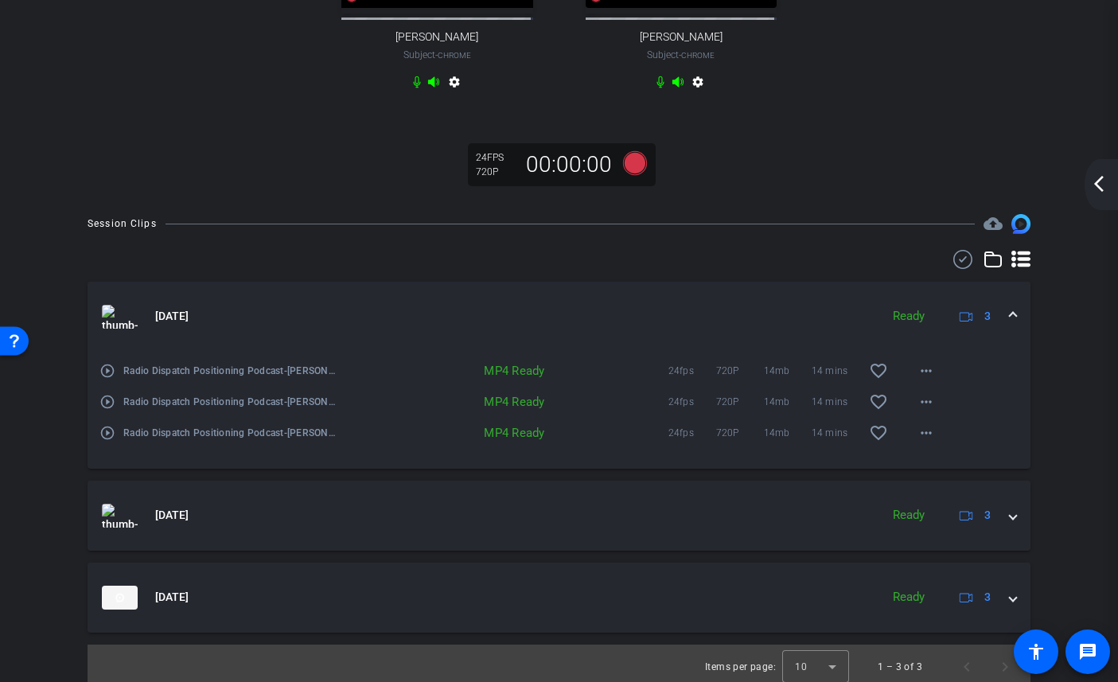
click at [1010, 325] on span at bounding box center [1013, 316] width 6 height 17
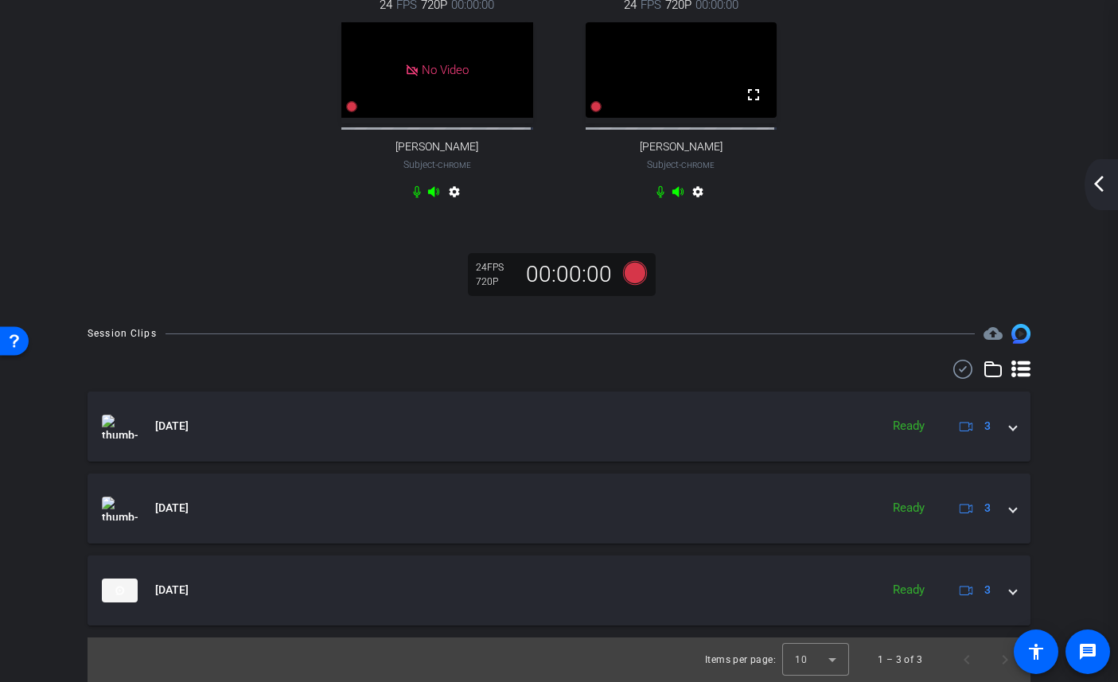
scroll to position [0, 0]
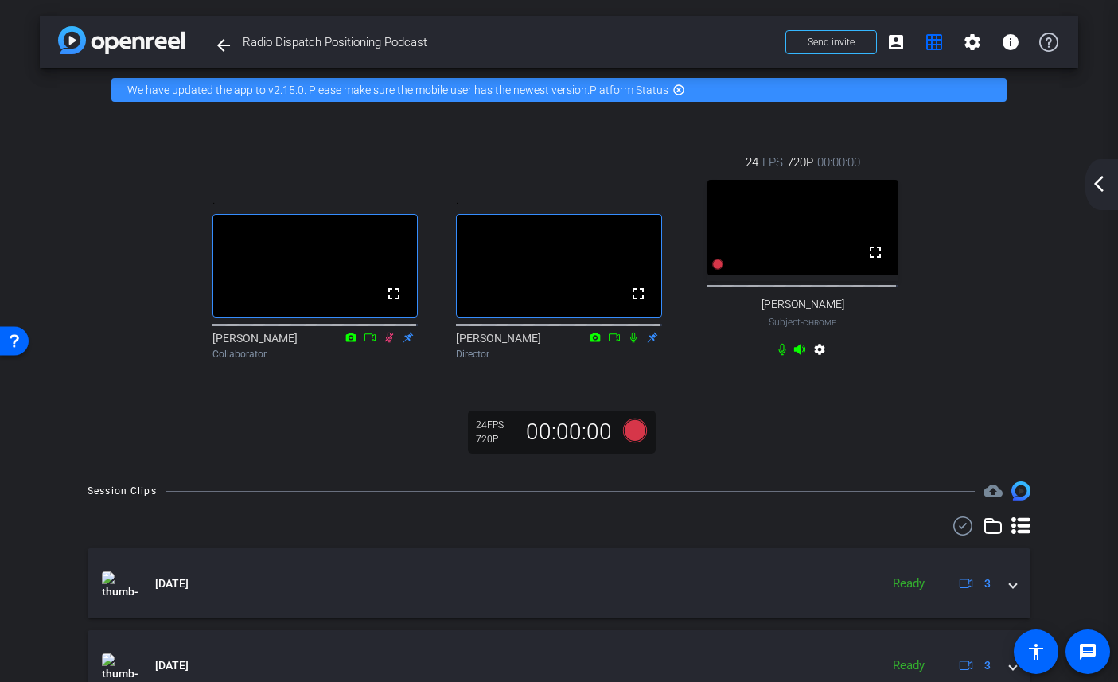
click at [386, 343] on icon at bounding box center [389, 337] width 13 height 11
click at [1098, 186] on mat-icon "arrow_back_ios_new" at bounding box center [1098, 183] width 19 height 19
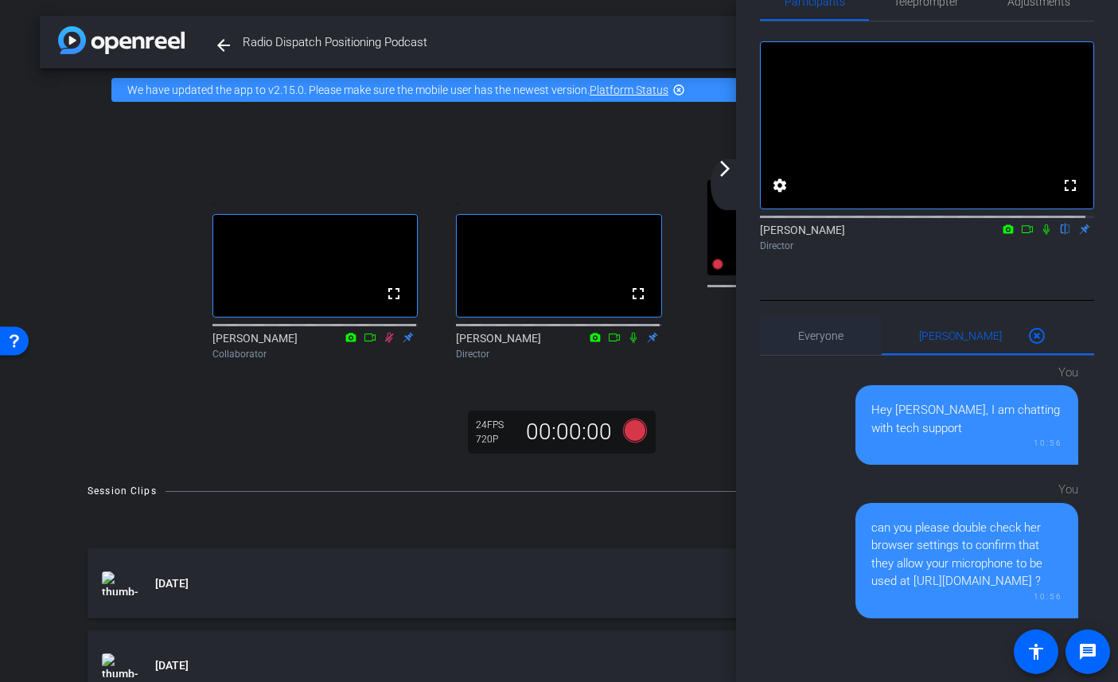
scroll to position [90, 0]
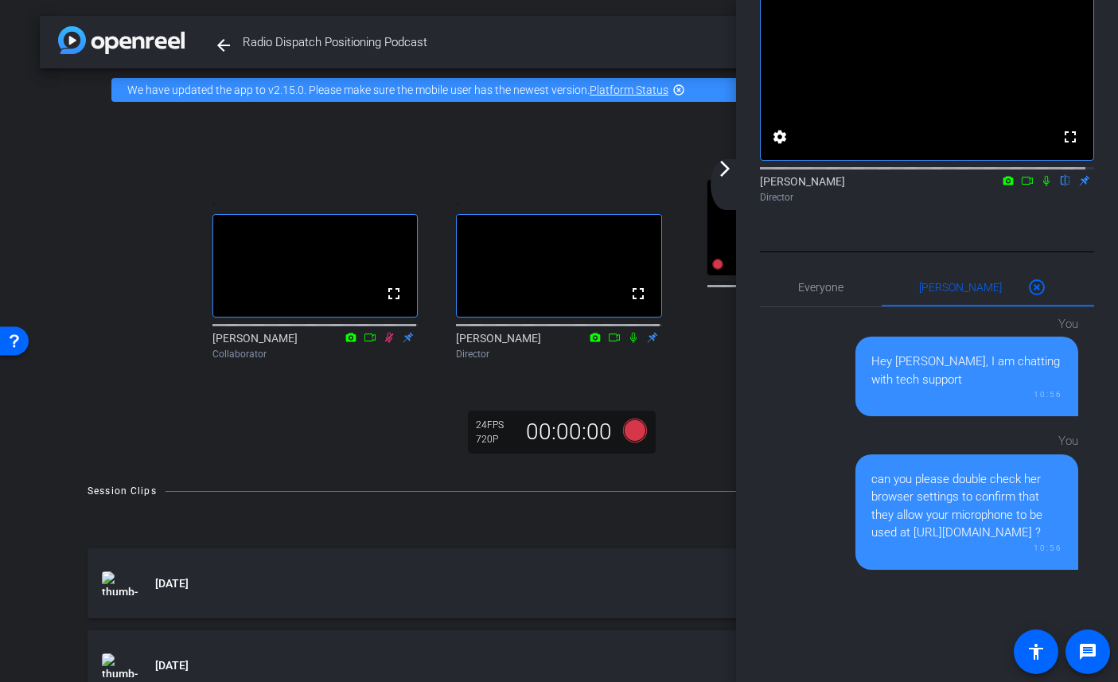
click at [722, 174] on mat-icon "arrow_forward_ios" at bounding box center [724, 168] width 19 height 19
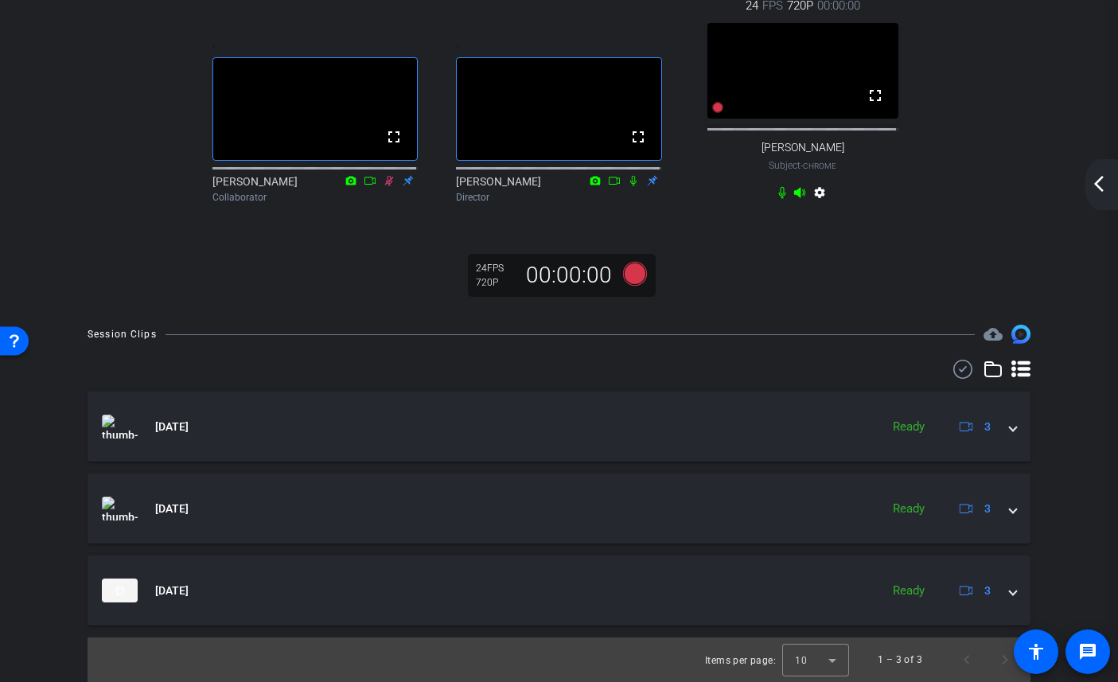
scroll to position [0, 0]
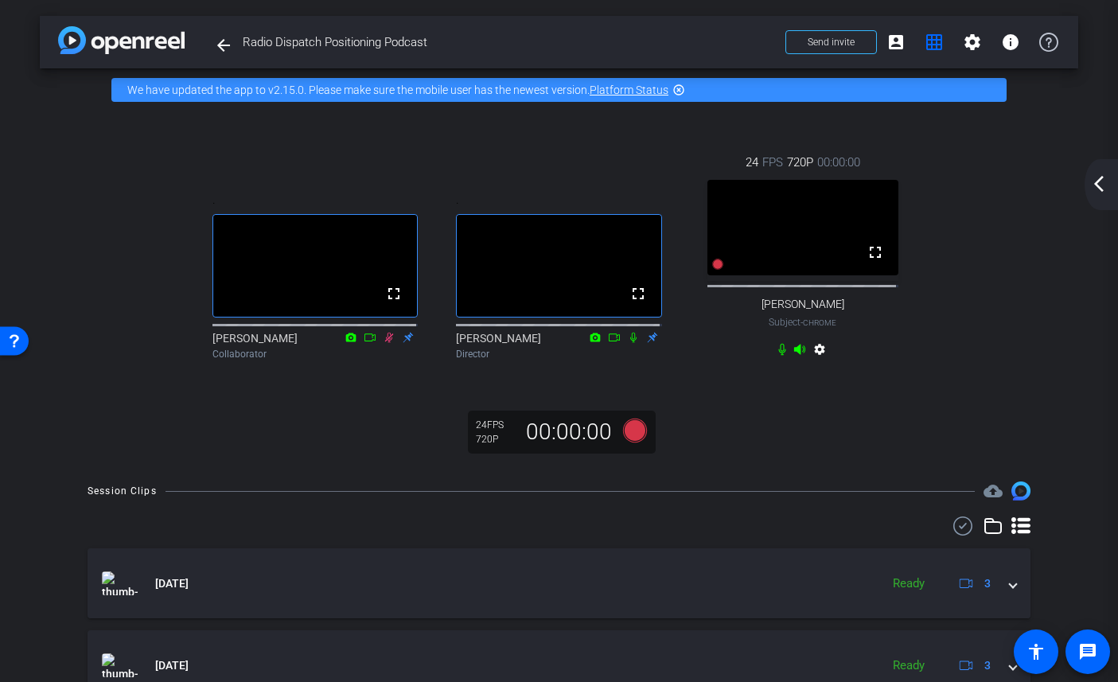
click at [925, 488] on div "arrow_back Radio Dispatch Positioning Podcast Back to project Send invite accou…" at bounding box center [559, 341] width 1118 height 682
click at [1092, 185] on mat-icon "arrow_back_ios_new" at bounding box center [1098, 183] width 19 height 19
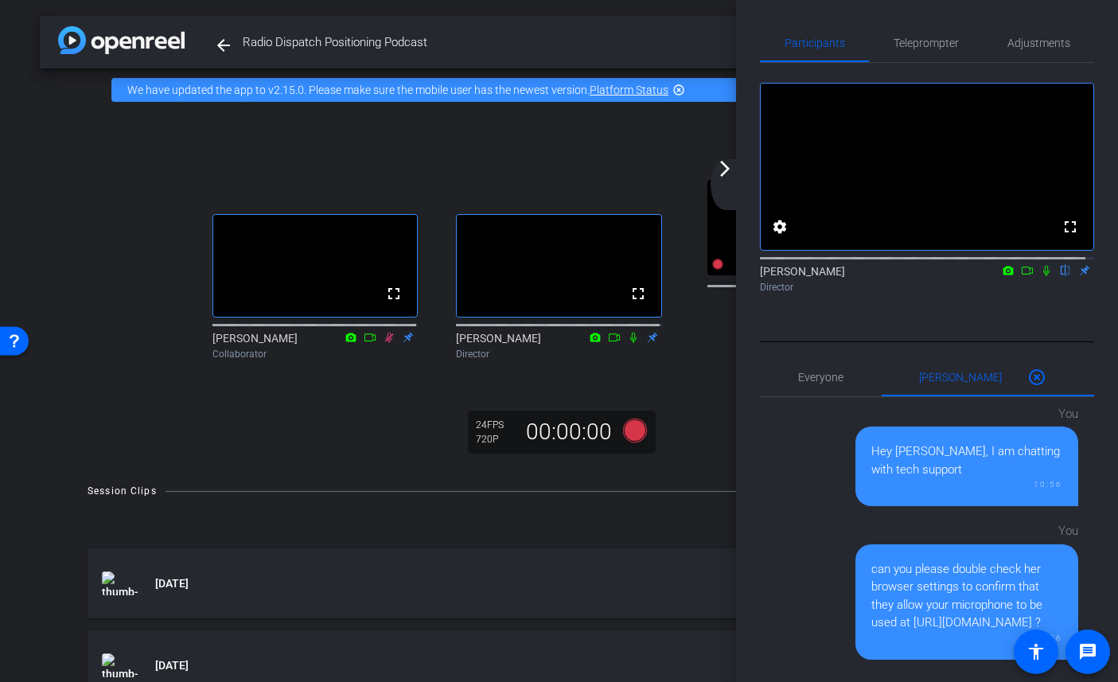
click at [1040, 276] on icon at bounding box center [1046, 270] width 13 height 11
click at [726, 172] on mat-icon "arrow_forward_ios" at bounding box center [724, 168] width 19 height 19
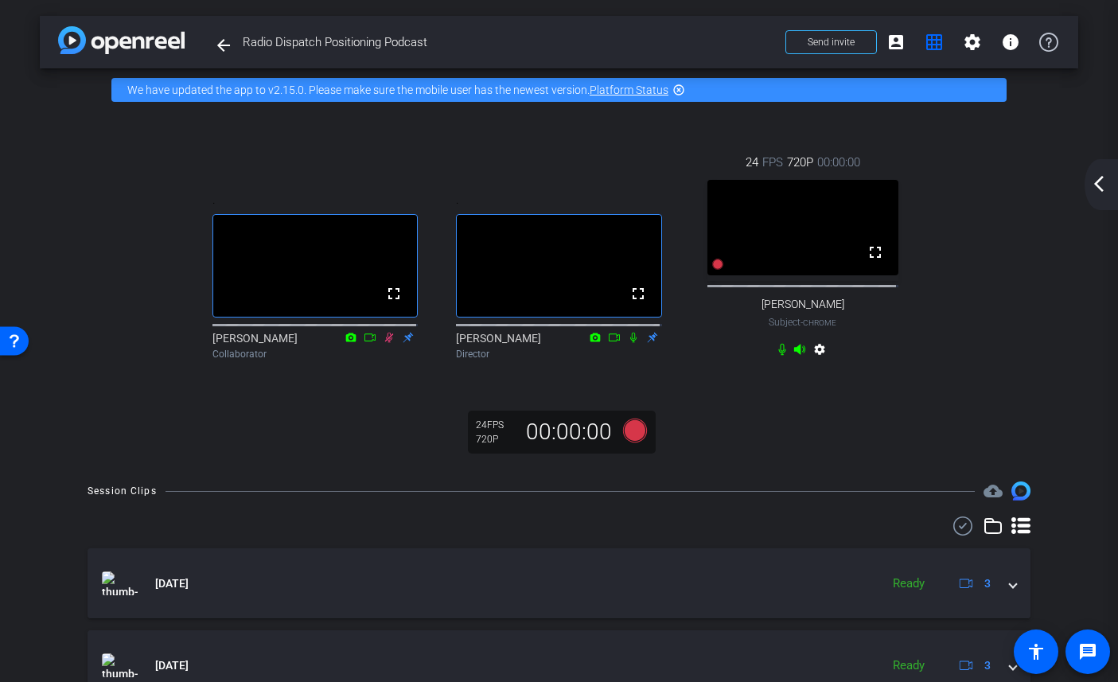
click at [388, 357] on div "Collaborator" at bounding box center [314, 354] width 205 height 14
click at [387, 343] on icon at bounding box center [389, 337] width 13 height 11
click at [387, 343] on icon at bounding box center [389, 338] width 9 height 10
click at [1104, 176] on mat-icon "arrow_back_ios_new" at bounding box center [1098, 183] width 19 height 19
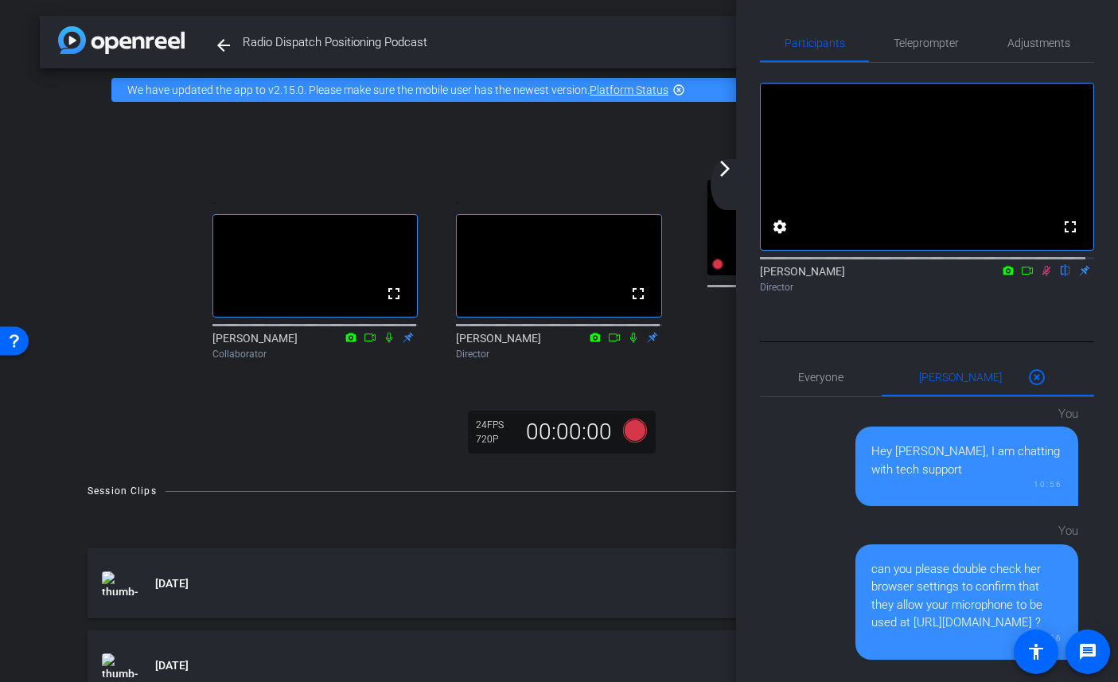
drag, startPoint x: 1040, startPoint y: 286, endPoint x: 1035, endPoint y: 295, distance: 10.7
click at [1040, 276] on icon at bounding box center [1046, 270] width 13 height 11
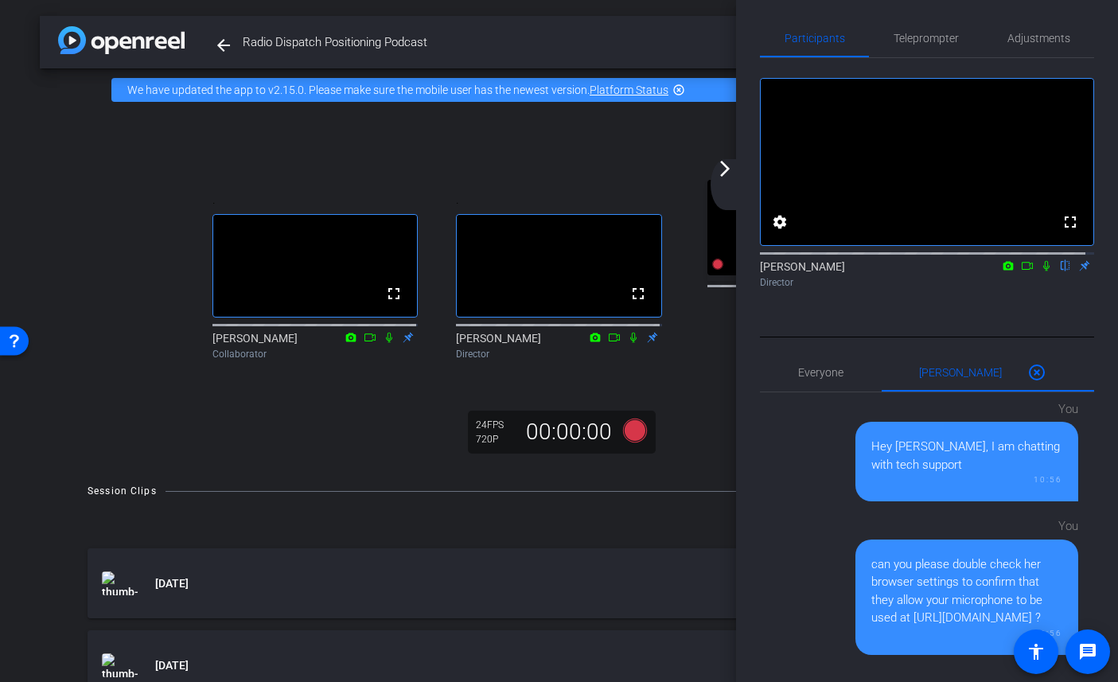
scroll to position [6, 0]
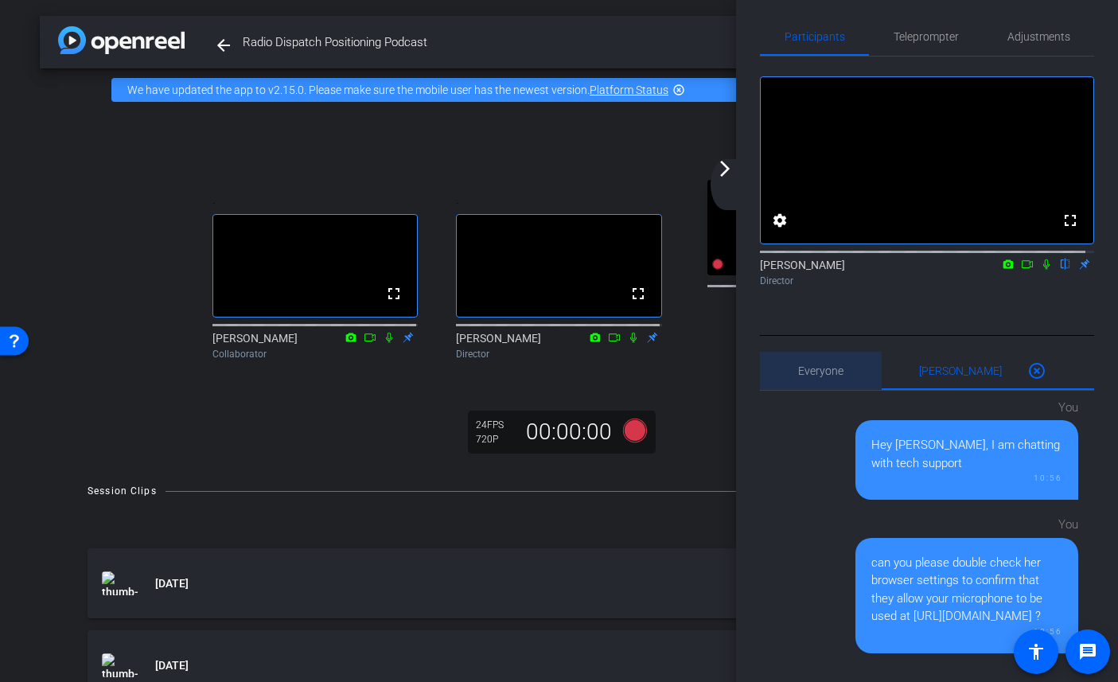
click at [835, 376] on span "Everyone 0" at bounding box center [820, 370] width 45 height 11
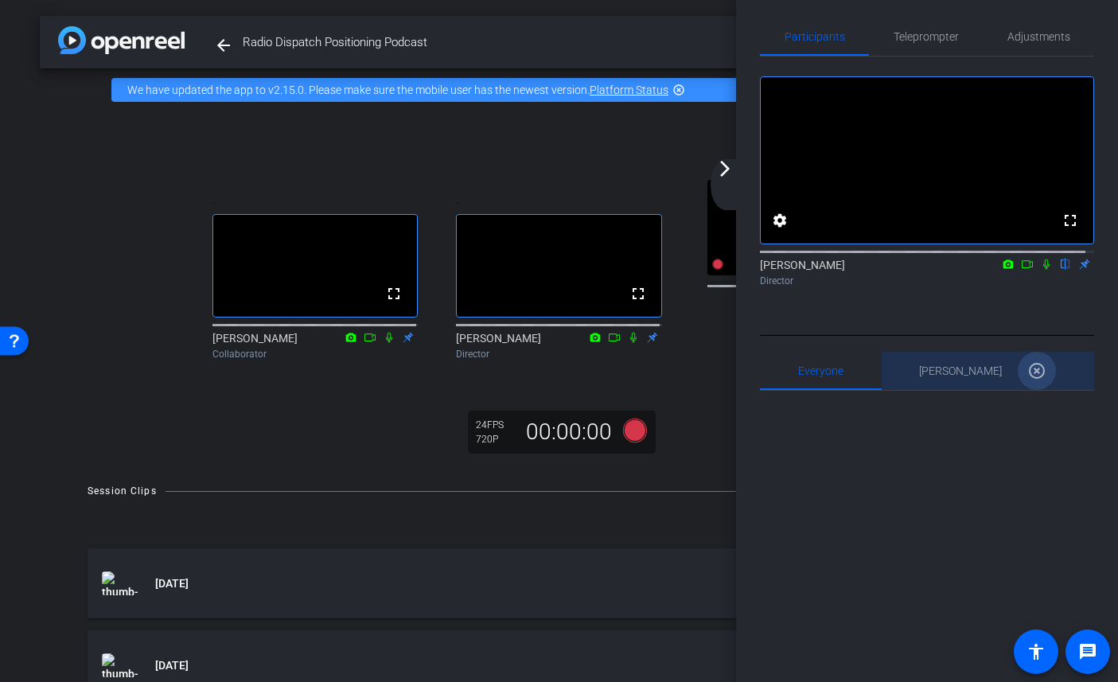
click at [1027, 380] on mat-icon "highlight_off" at bounding box center [1036, 370] width 19 height 19
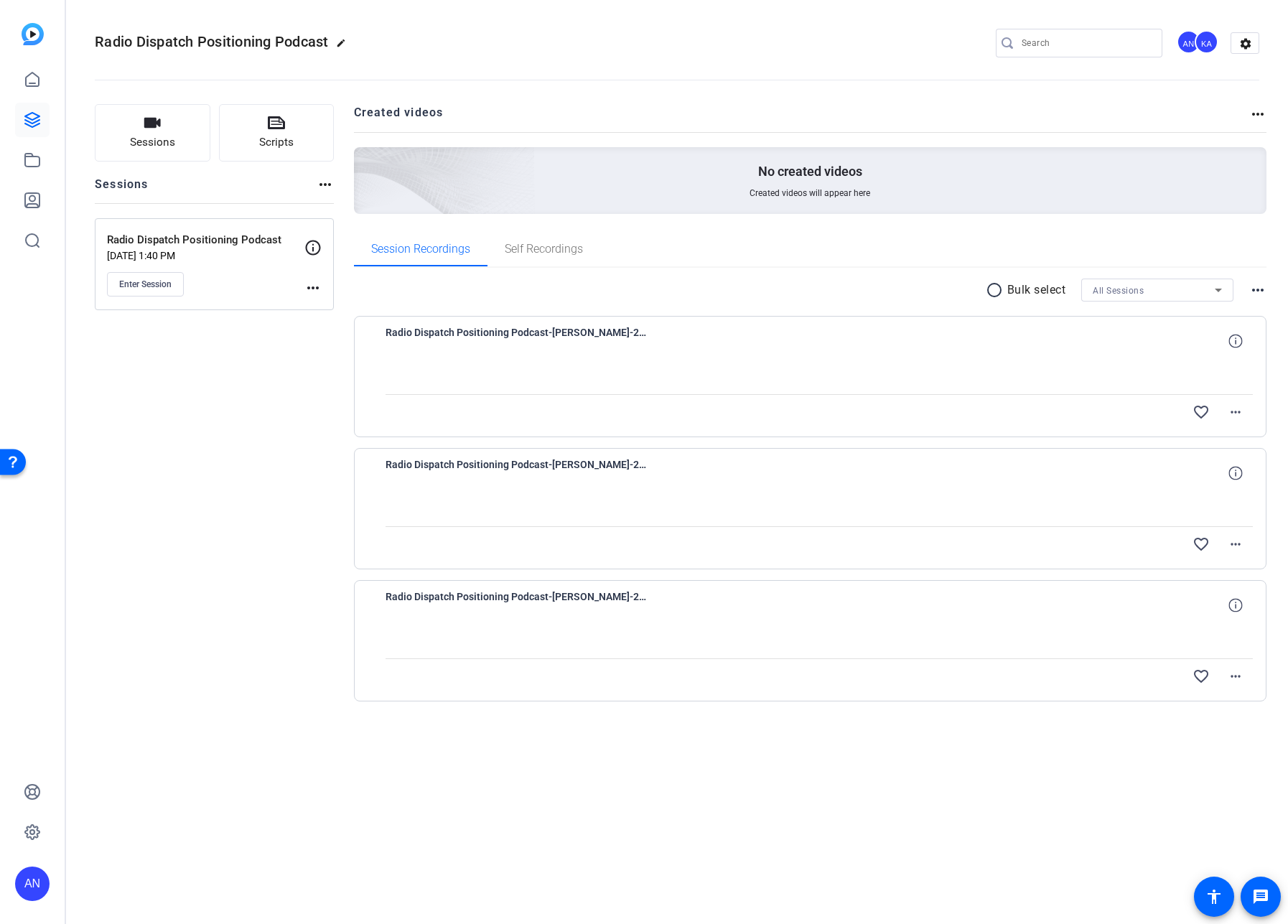
drag, startPoint x: 195, startPoint y: 609, endPoint x: 163, endPoint y: 609, distance: 32.0
click at [195, 608] on div "Sessions Scripts Sessions more_horiz Radio Dispatch Positioning Podcast Sep 29,…" at bounding box center [214, 425] width 239 height 643
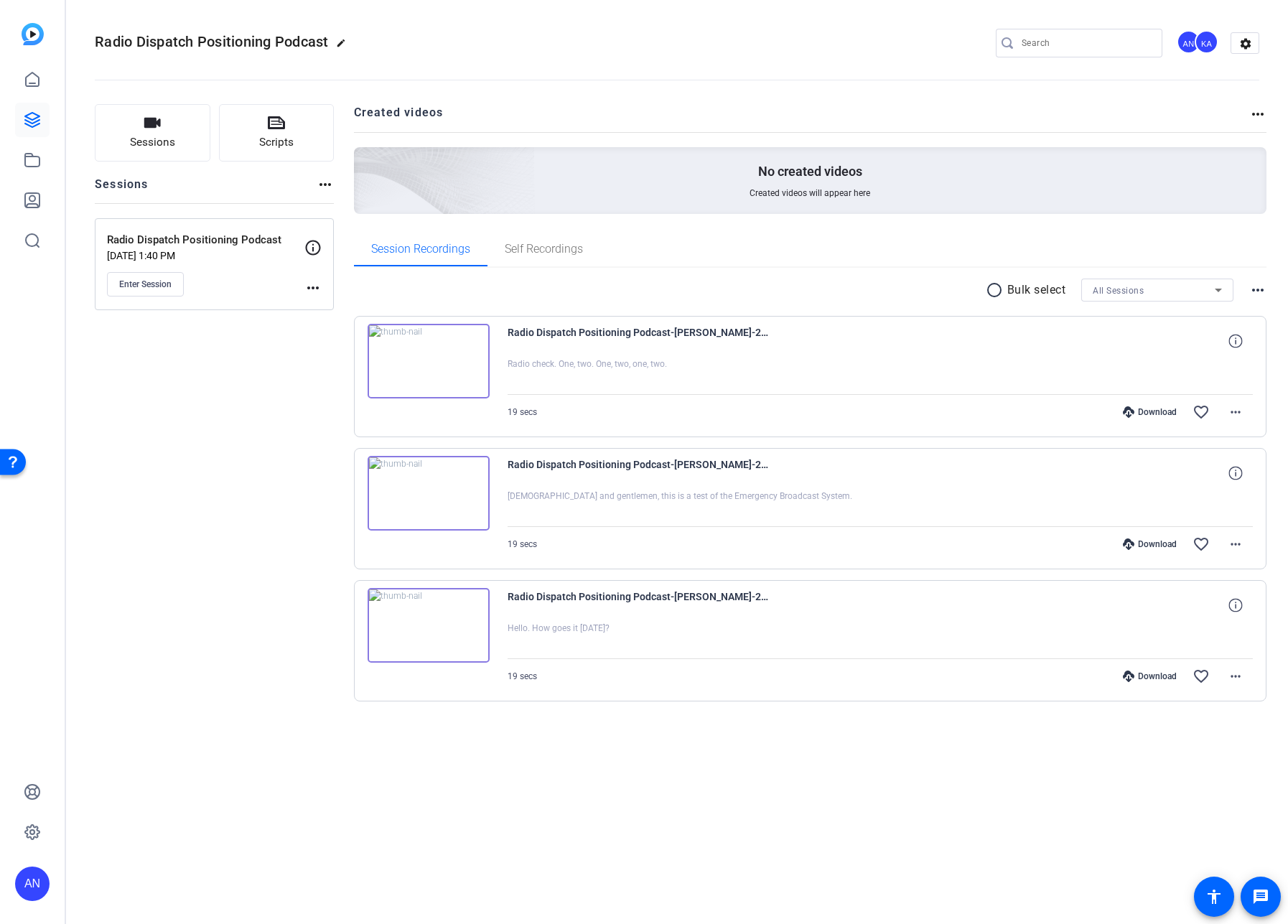
click at [182, 466] on div "Sessions Scripts Sessions more_horiz Radio Dispatch Positioning Podcast [DATE] …" at bounding box center [214, 425] width 239 height 643
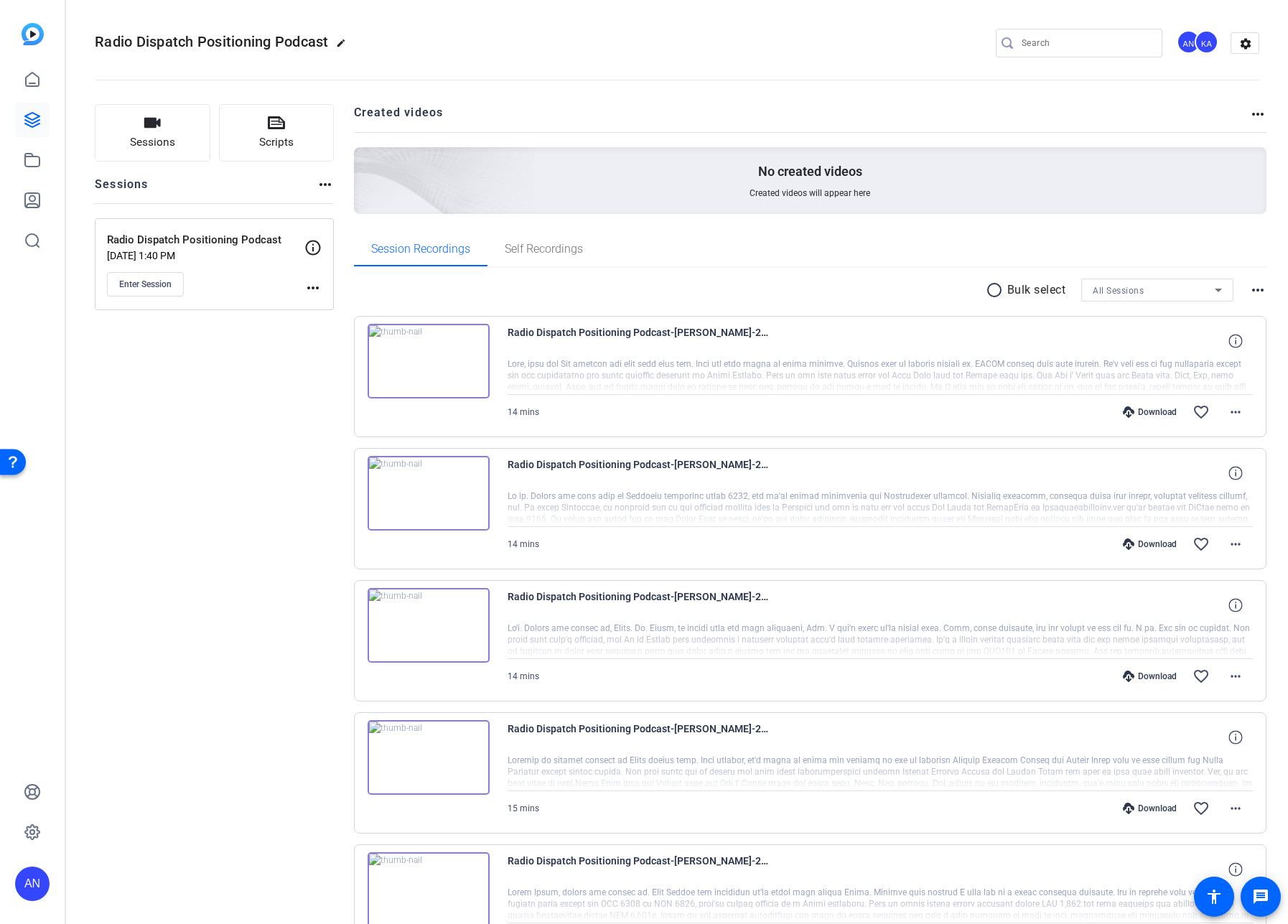
click at [431, 358] on img at bounding box center [428, 361] width 122 height 75
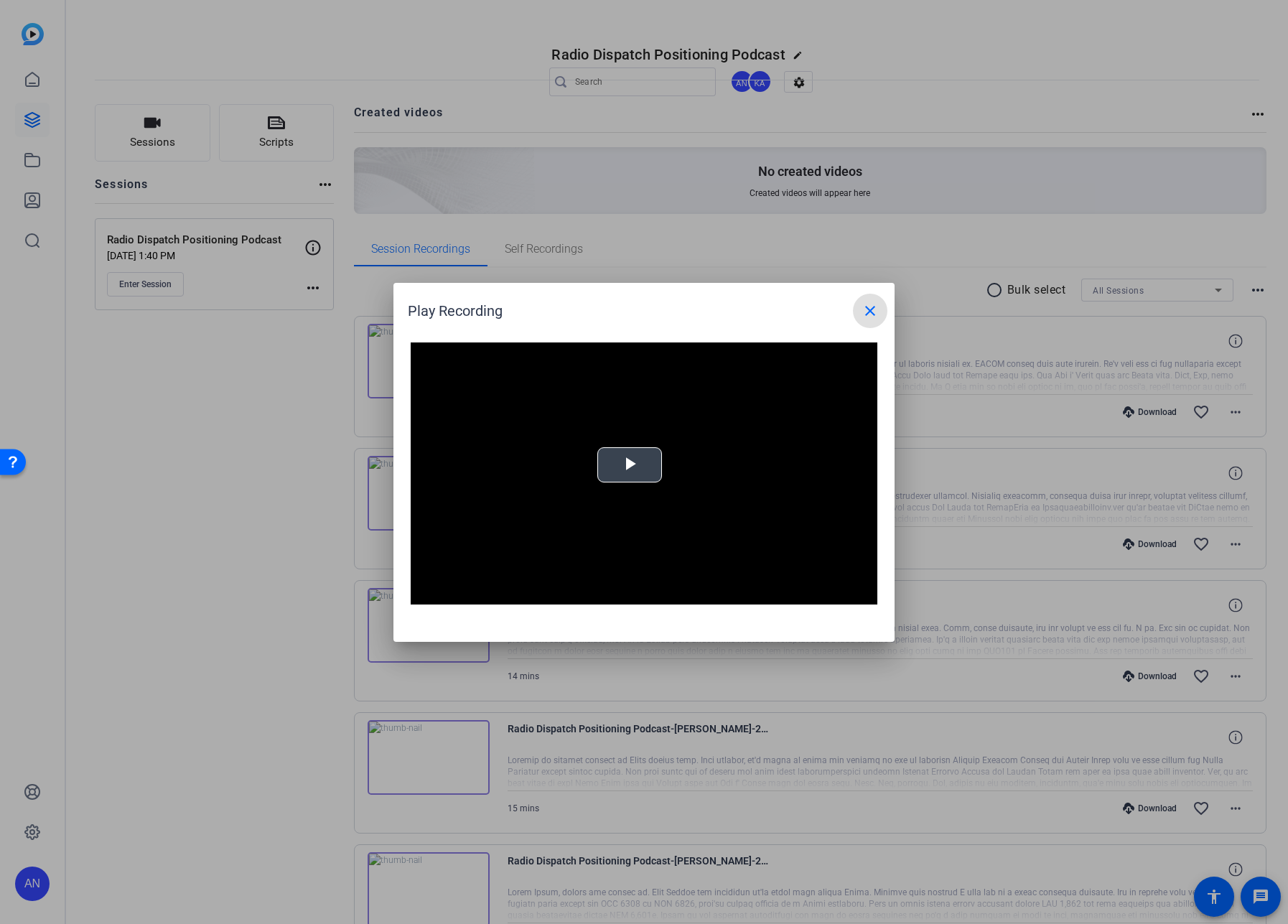
click at [637, 458] on video "Video Player" at bounding box center [644, 474] width 467 height 263
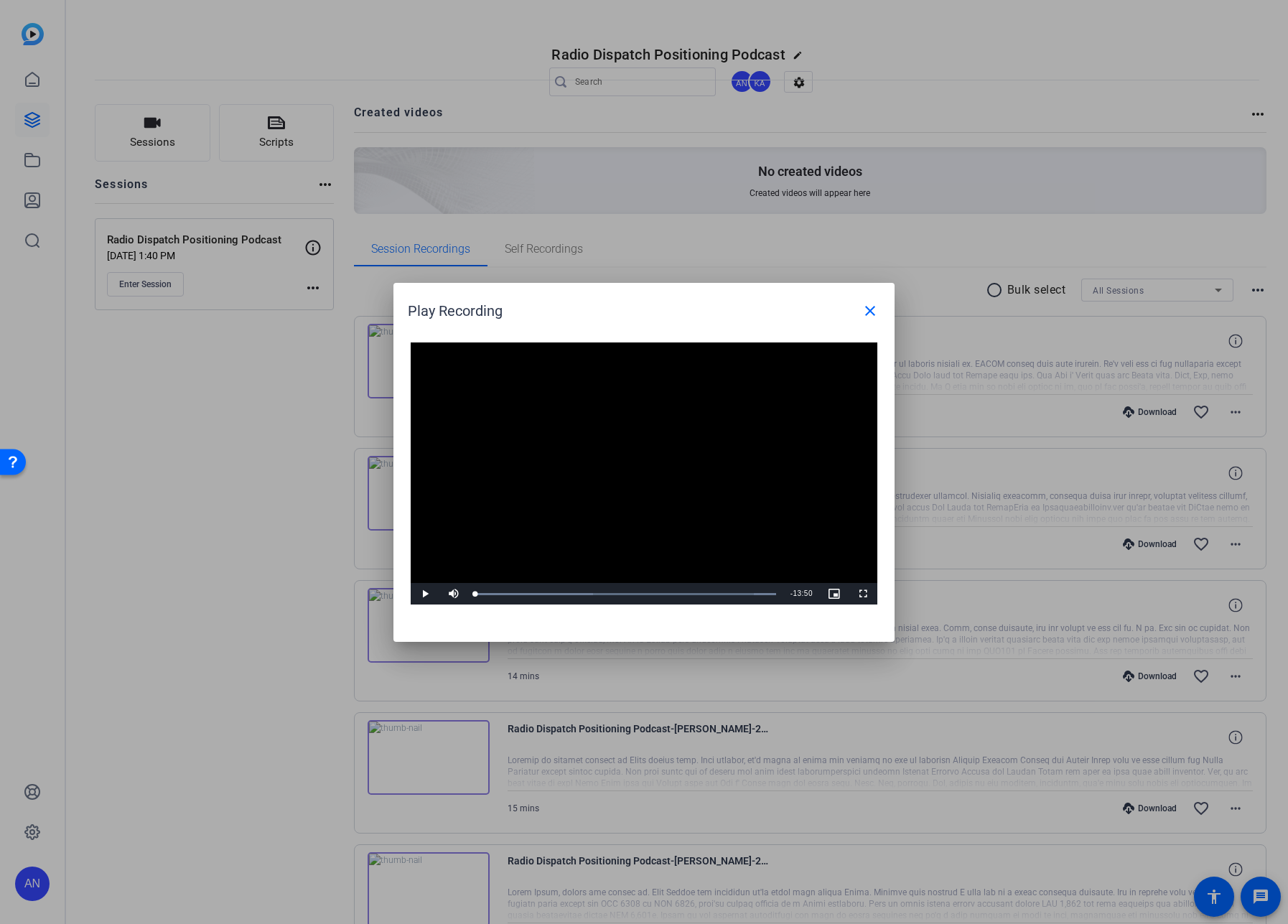
click at [620, 546] on video "Video Player" at bounding box center [644, 474] width 467 height 263
click at [583, 593] on div "Loaded : 100.00% 04:59 04:59" at bounding box center [628, 594] width 305 height 4
click at [609, 594] on div "Loaded : 100.00% 05:41 04:59" at bounding box center [628, 594] width 305 height 4
click at [640, 594] on div "Progress Bar" at bounding box center [587, 594] width 223 height 4
click at [675, 591] on div "Loaded : 100.00% 09:03 09:05" at bounding box center [628, 594] width 320 height 22
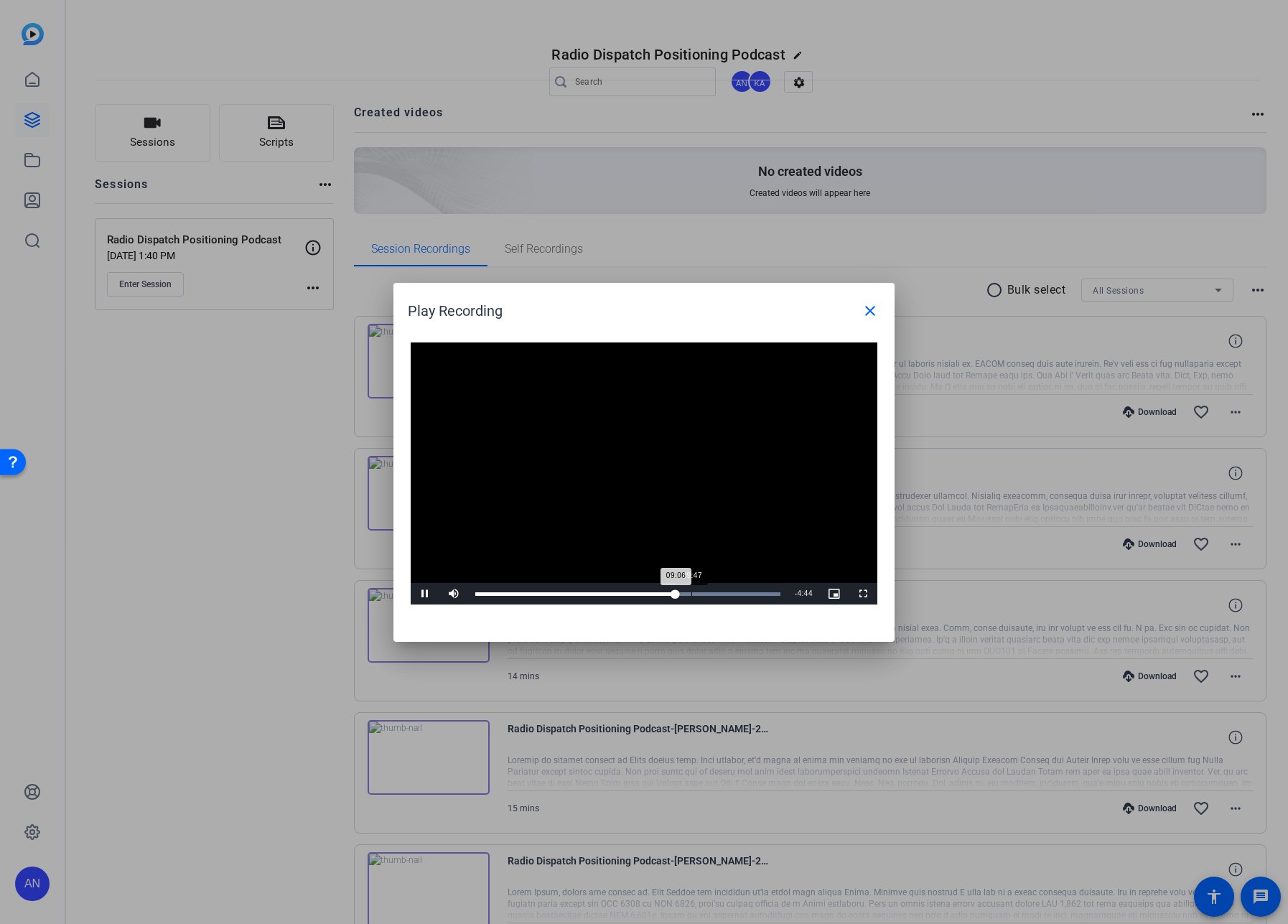
click at [691, 596] on div "Loaded : 100.00% 09:47 09:06" at bounding box center [628, 594] width 305 height 4
click at [869, 310] on mat-icon "close" at bounding box center [870, 310] width 17 height 17
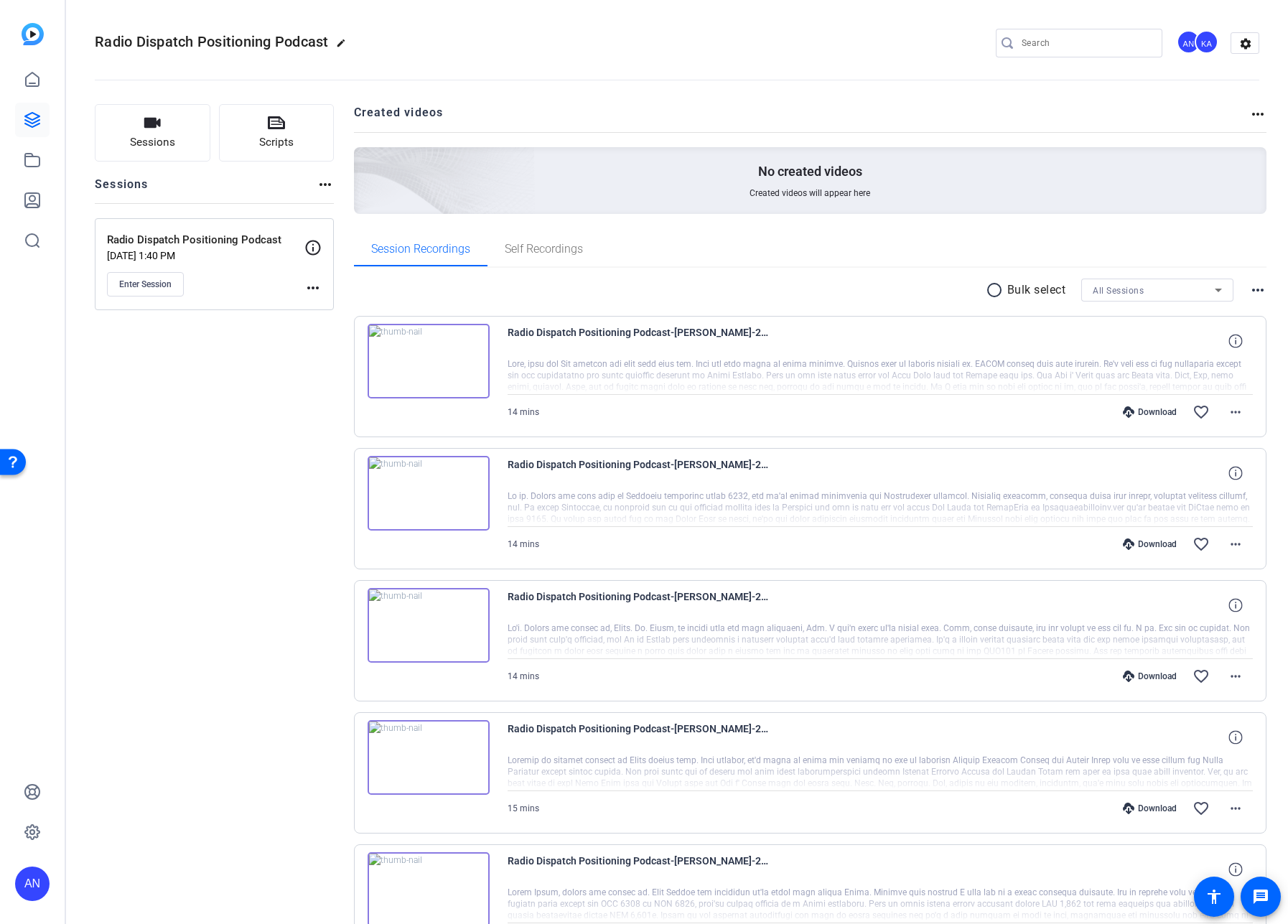
click at [304, 465] on div "Sessions Scripts Sessions more_horiz Radio Dispatch Positioning Podcast [DATE] …" at bounding box center [214, 821] width 239 height 1436
